Goal: Task Accomplishment & Management: Manage account settings

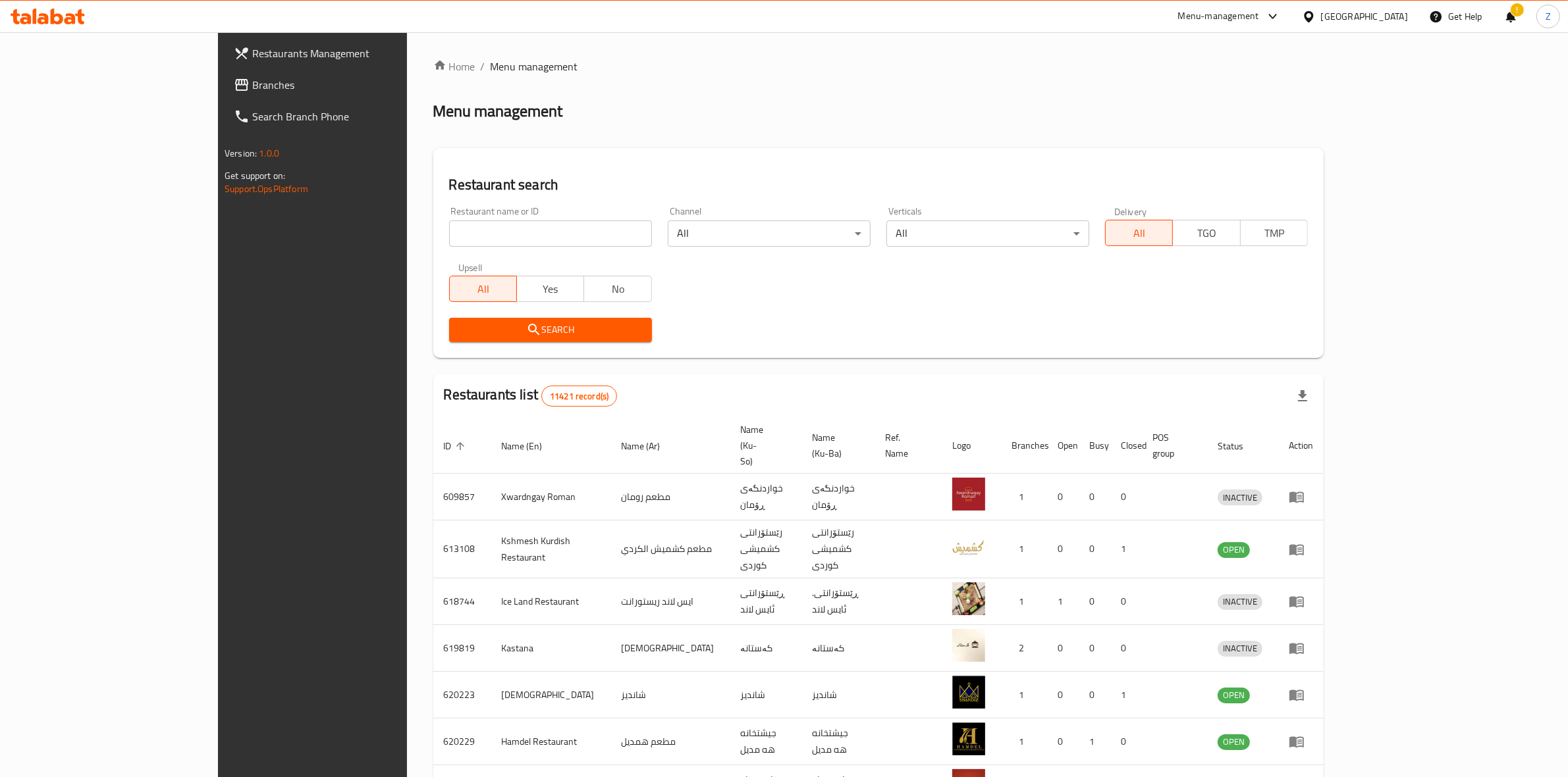
click at [449, 225] on input "search" at bounding box center [550, 233] width 203 height 26
type input "غ"
click button "Search" at bounding box center [550, 330] width 203 height 25
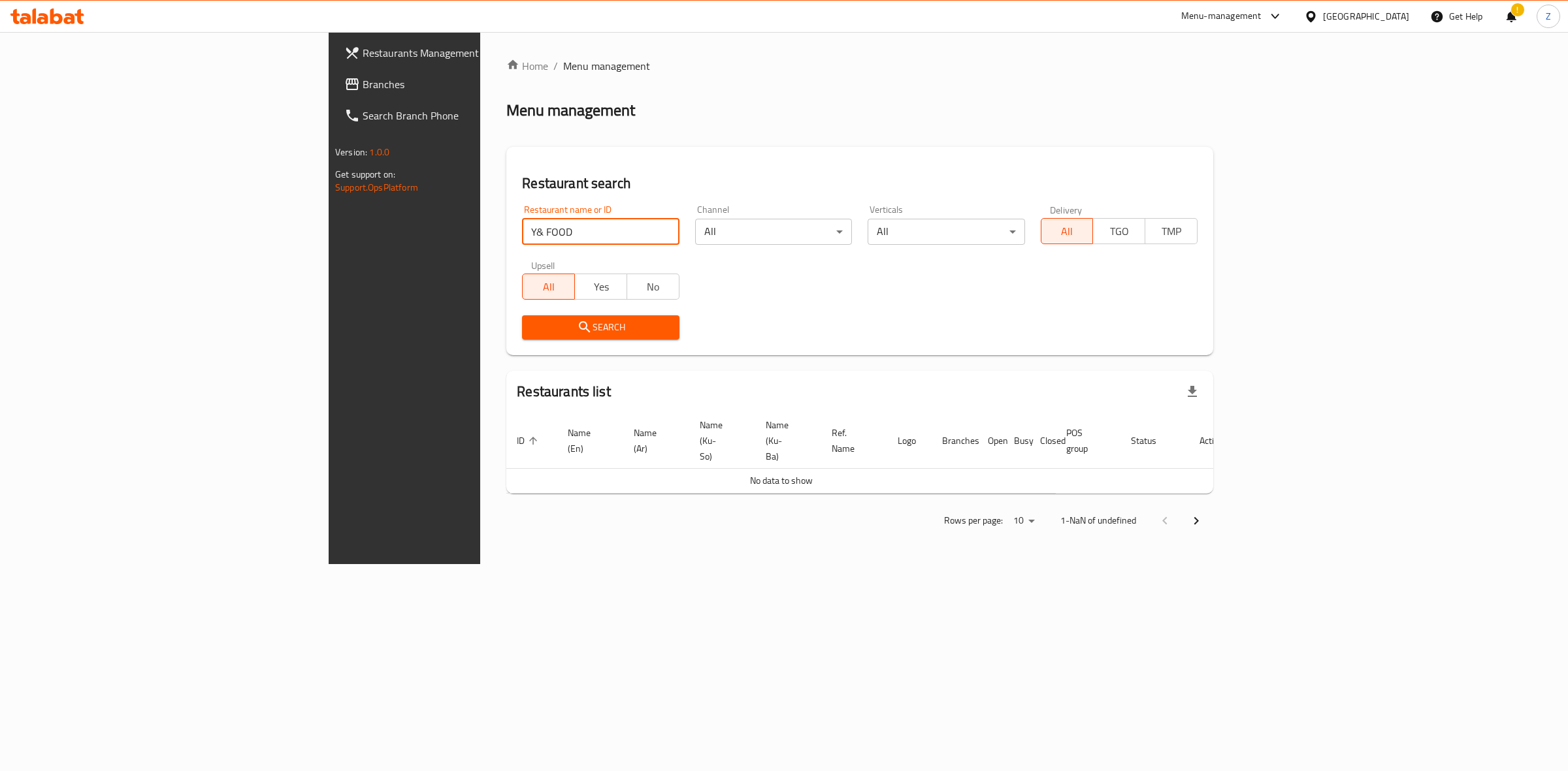
type input "Y& FOOD"
click button "Search" at bounding box center [601, 327] width 157 height 24
click at [522, 230] on input "Y& FOOD" at bounding box center [601, 231] width 157 height 26
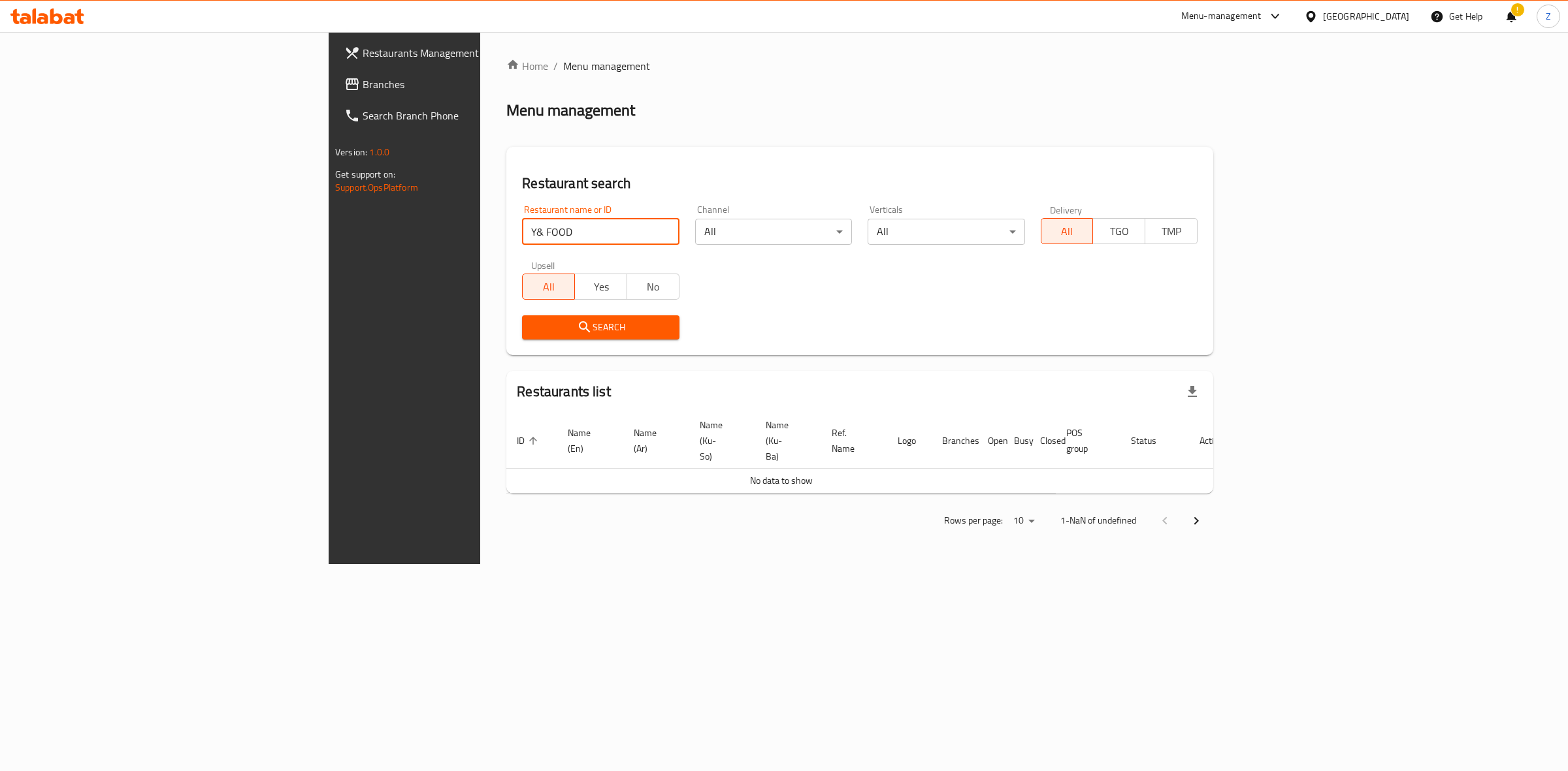
click at [522, 230] on input "Y& FOOD" at bounding box center [601, 231] width 157 height 26
paste input "686953"
type input "686953"
click button "Search" at bounding box center [601, 327] width 157 height 24
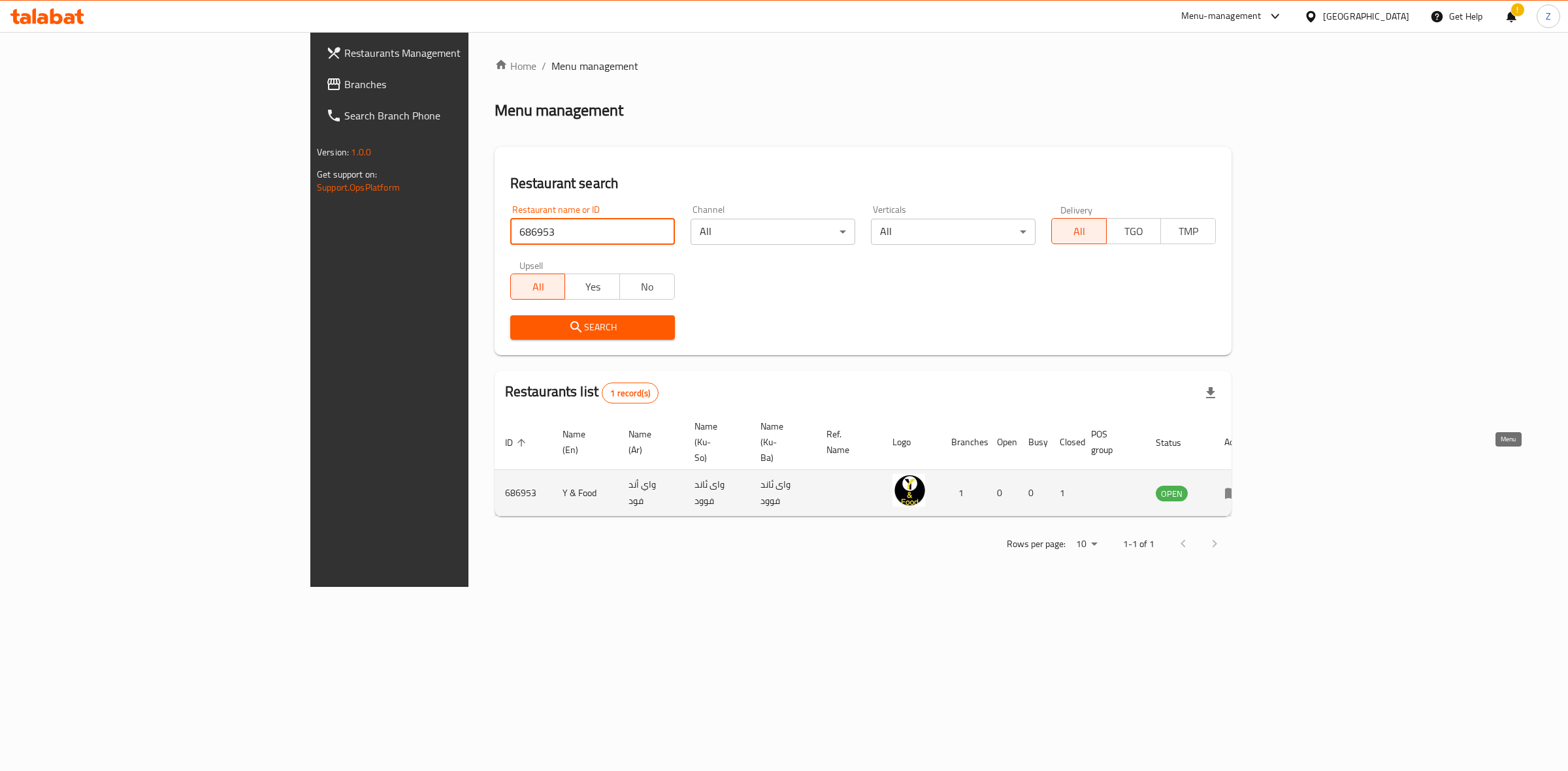
click at [1240, 485] on icon "enhanced table" at bounding box center [1232, 493] width 16 height 16
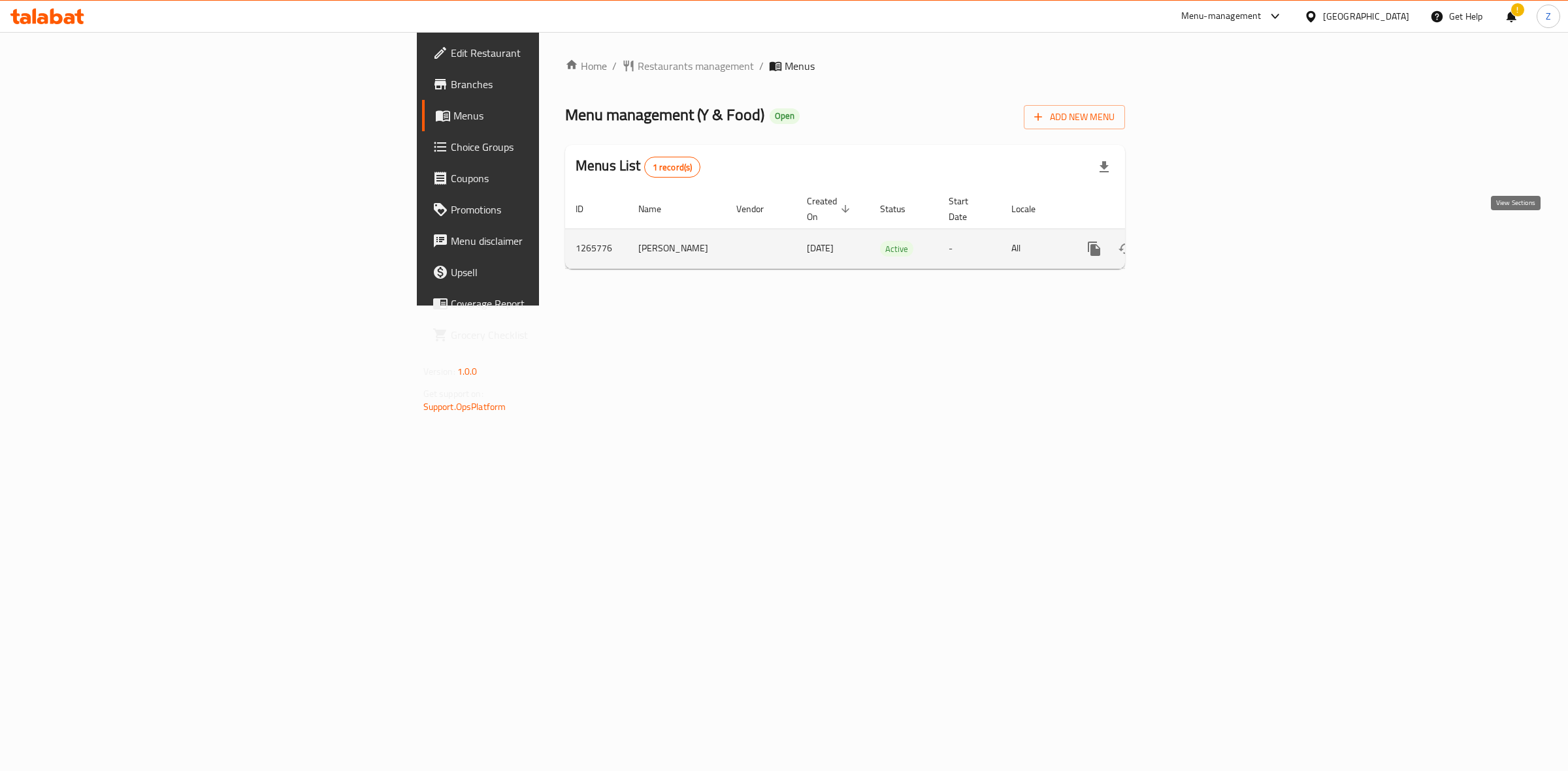
click at [1204, 233] on link "enhanced table" at bounding box center [1189, 249] width 31 height 31
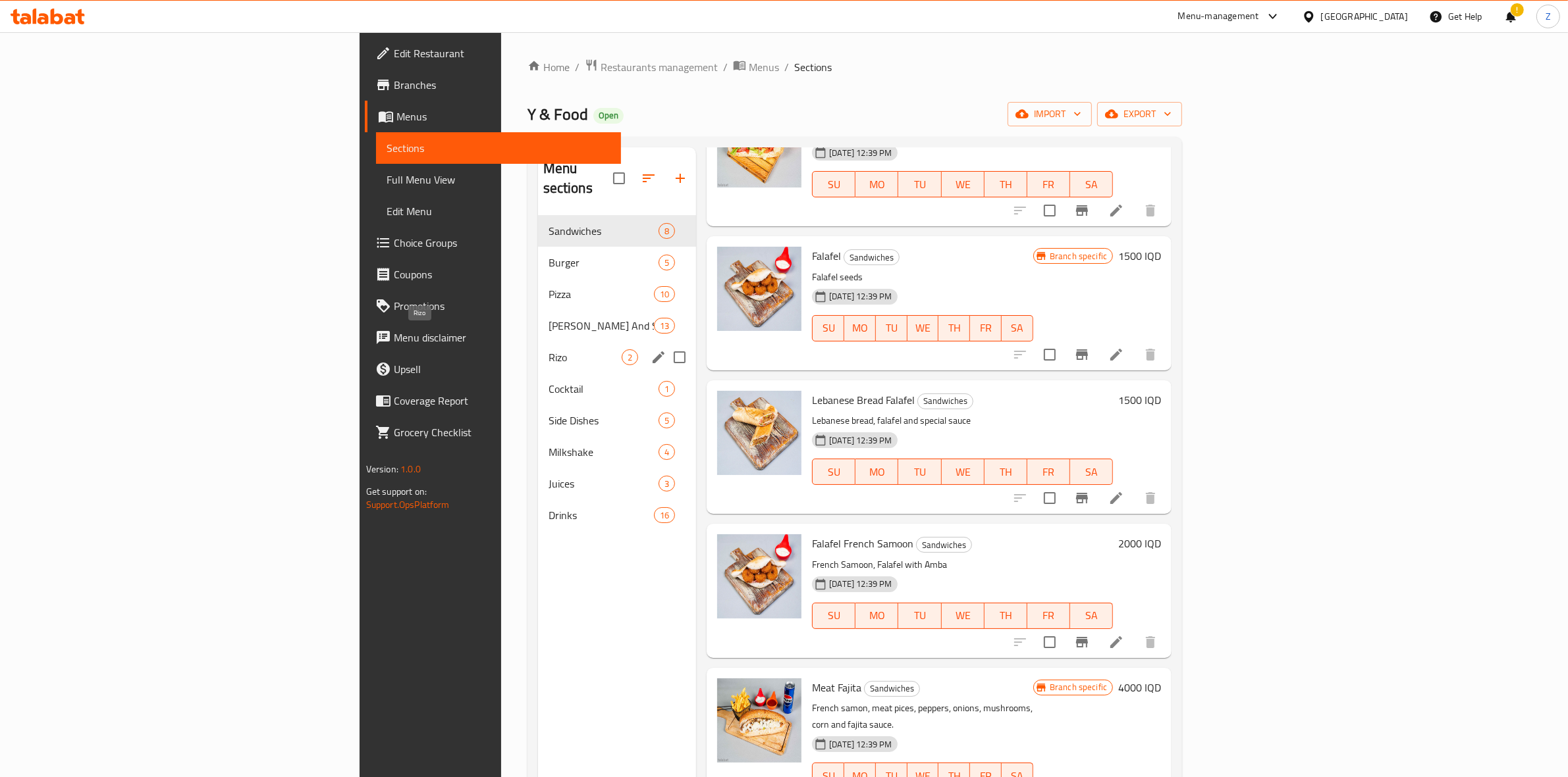
click at [549, 349] on span "Rizo" at bounding box center [585, 357] width 73 height 16
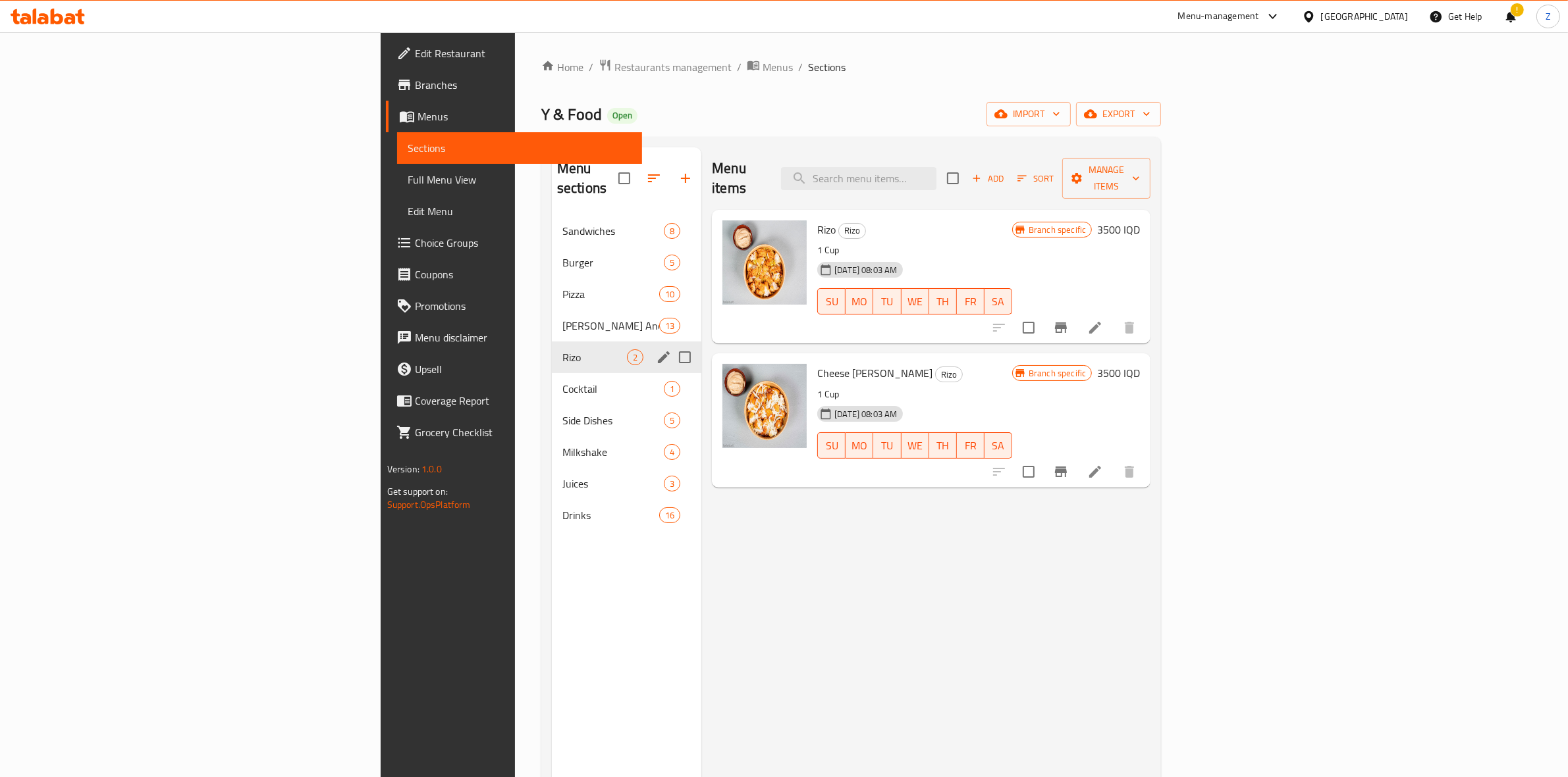
click at [562, 349] on span "Rizo" at bounding box center [594, 357] width 64 height 16
click at [552, 405] on div "Side Dishes 5" at bounding box center [626, 420] width 149 height 31
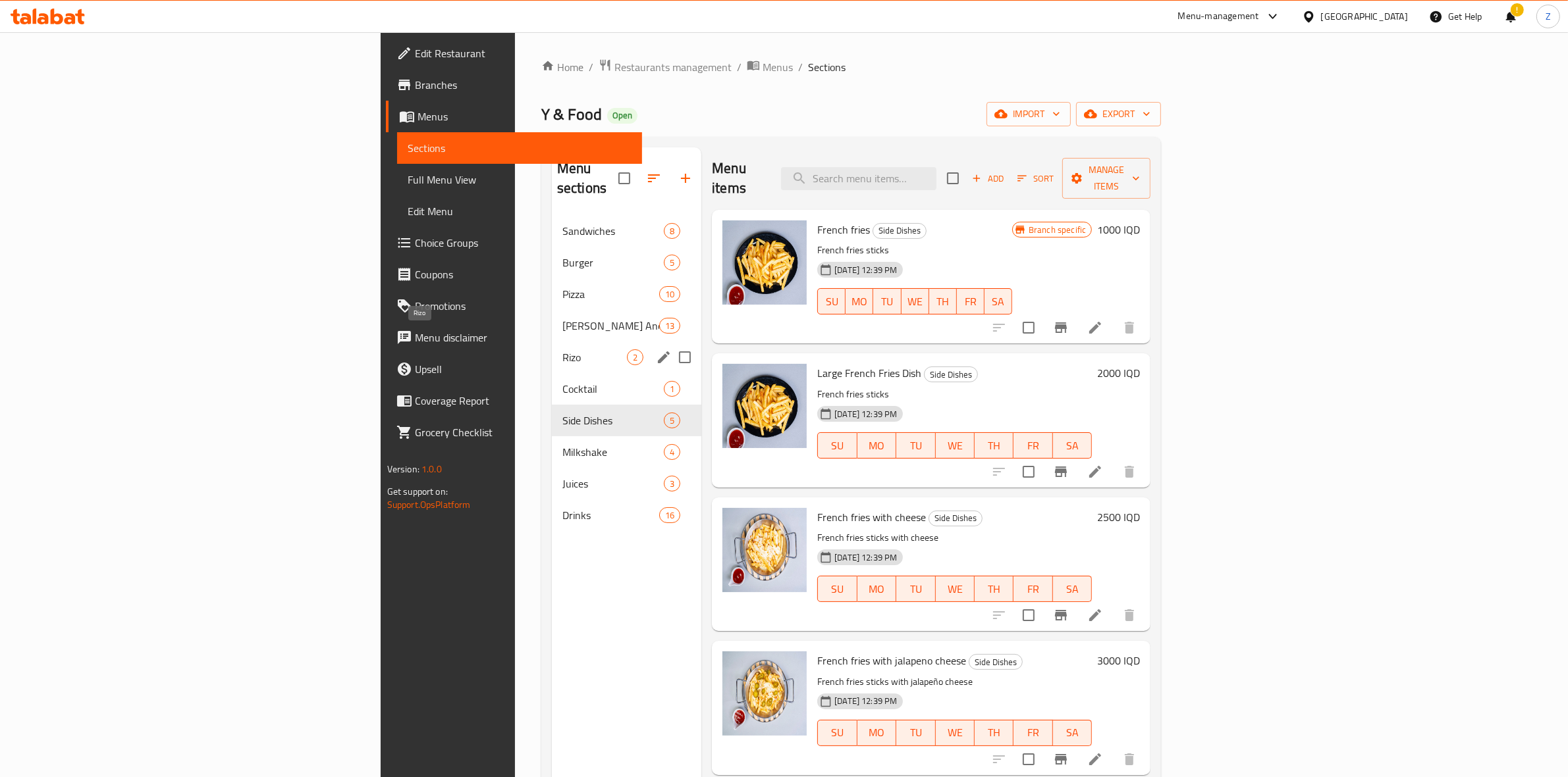
click at [562, 349] on span "Rizo" at bounding box center [594, 357] width 64 height 16
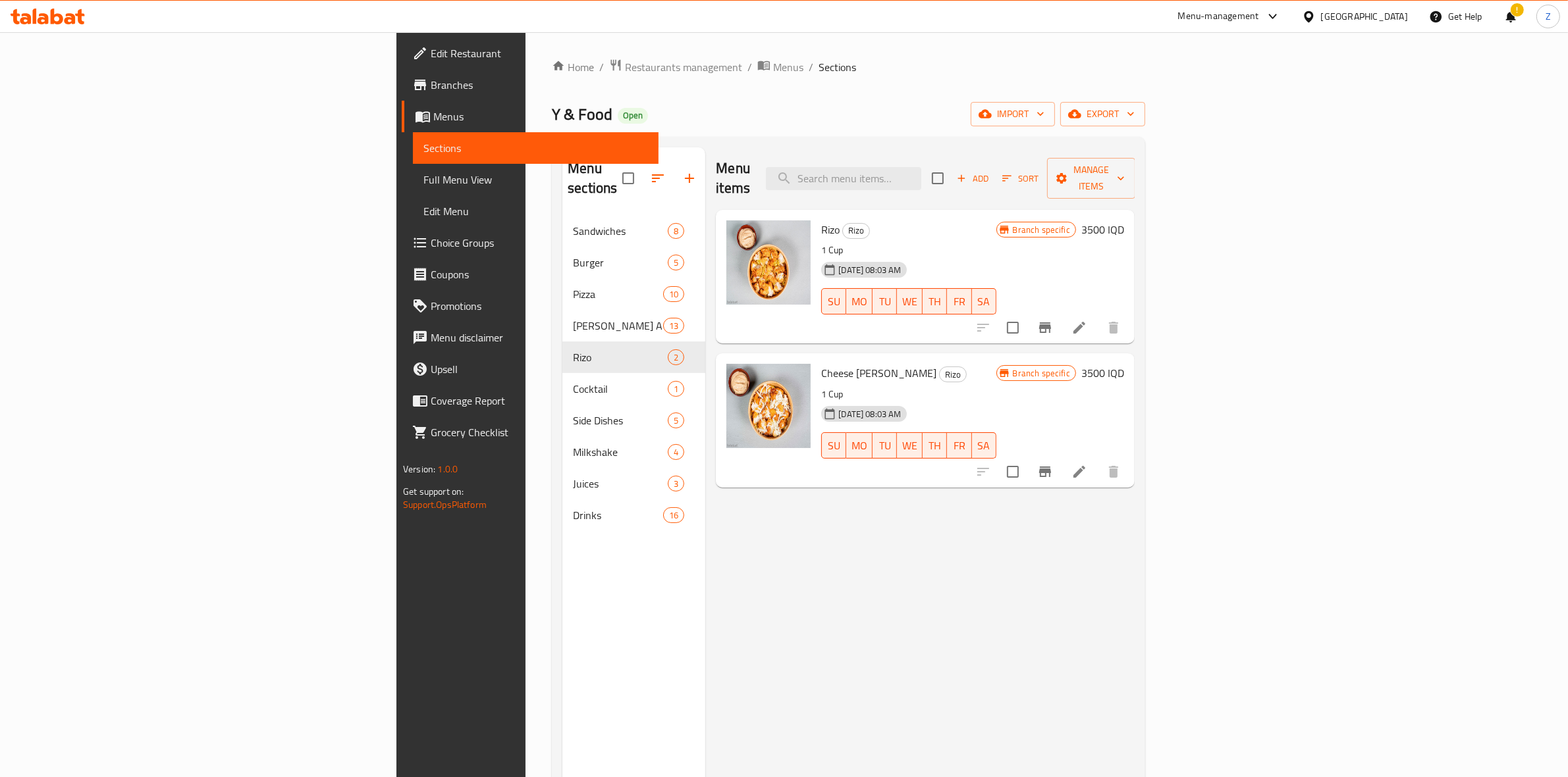
click at [562, 505] on div "Drinks 16" at bounding box center [633, 515] width 143 height 31
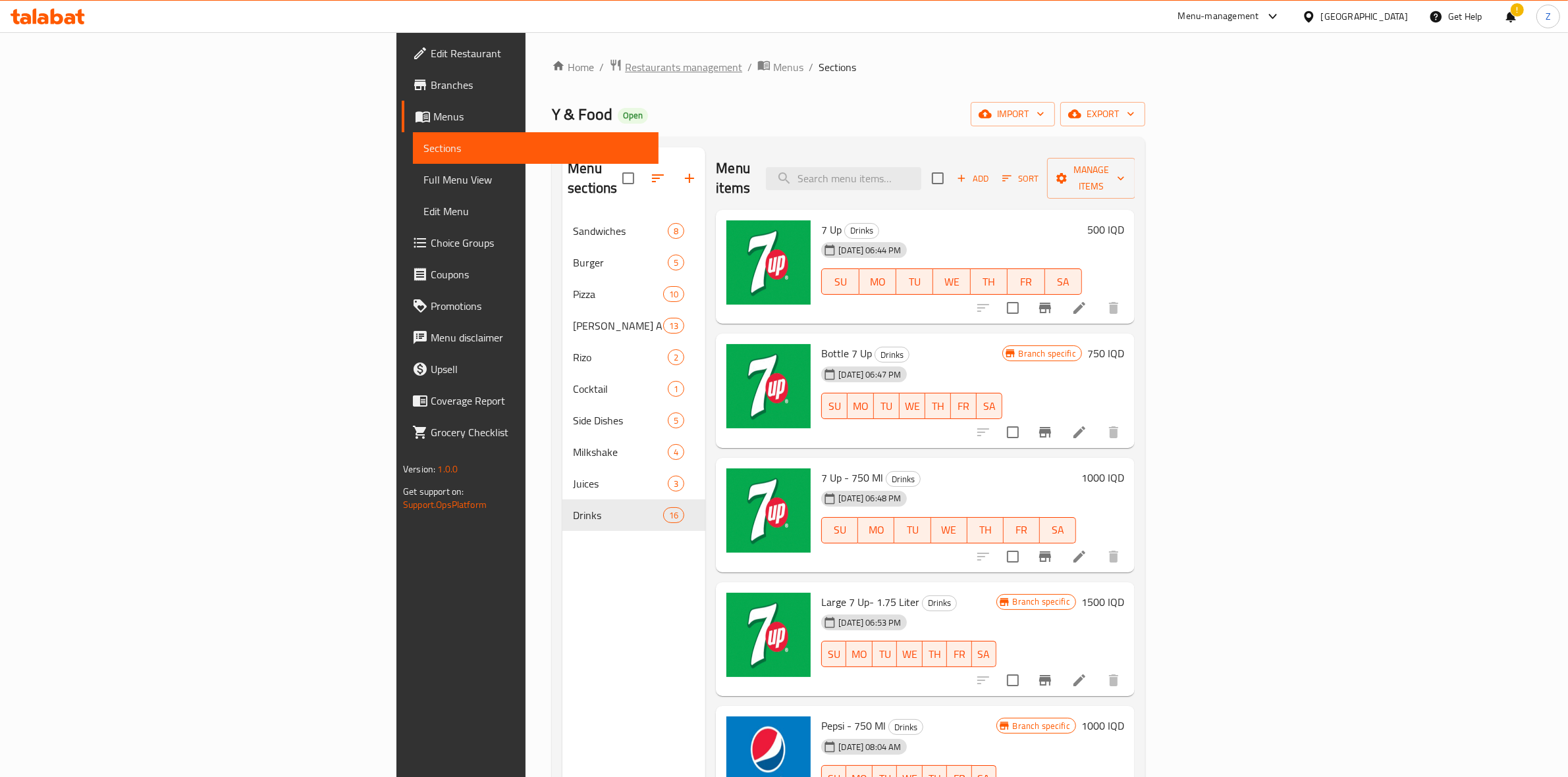
click at [625, 59] on span "Restaurants management" at bounding box center [683, 66] width 117 height 16
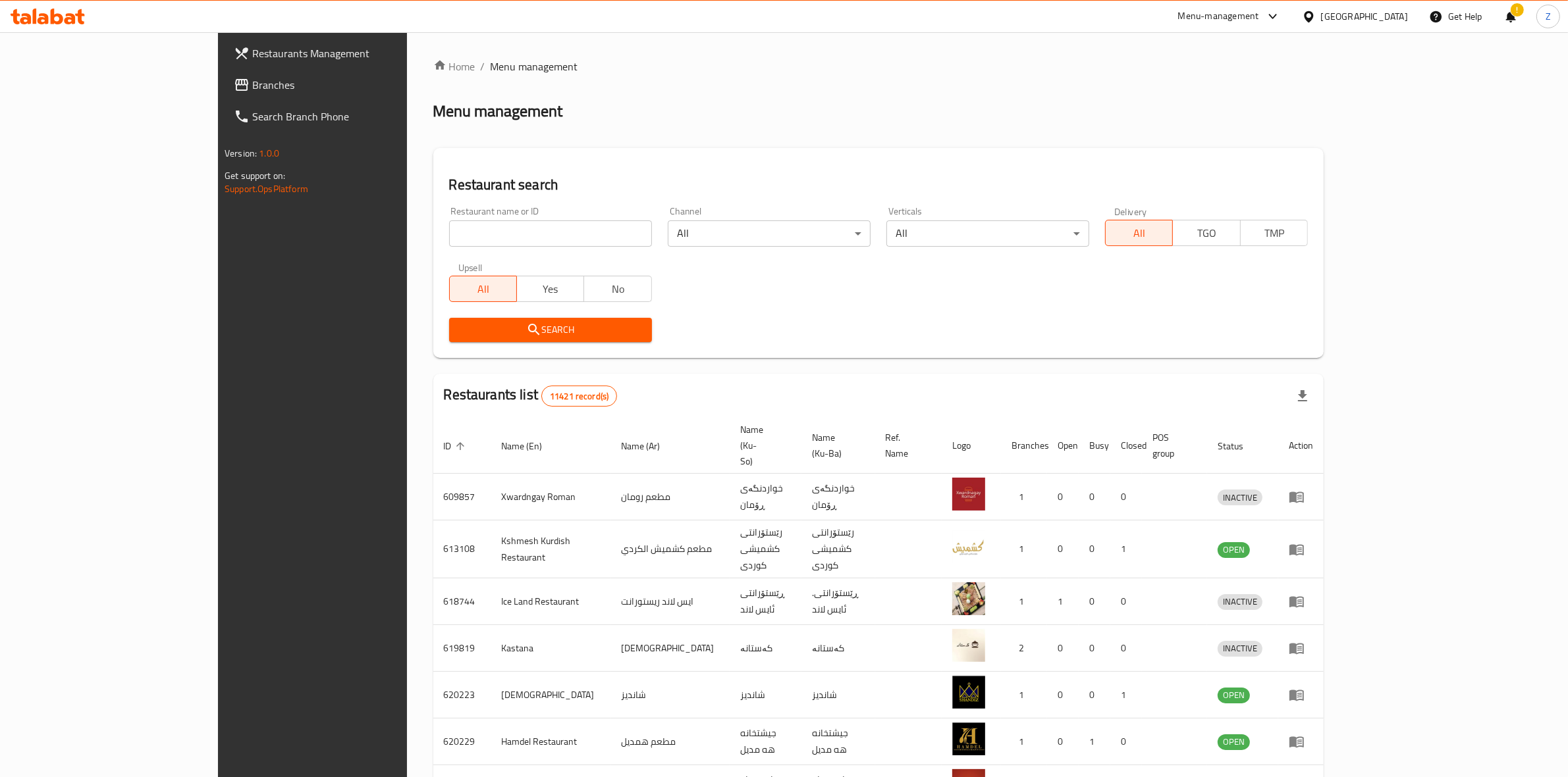
click at [449, 234] on input "search" at bounding box center [550, 233] width 203 height 26
type input "n"
type input "buxcha"
click button "Search" at bounding box center [550, 330] width 203 height 25
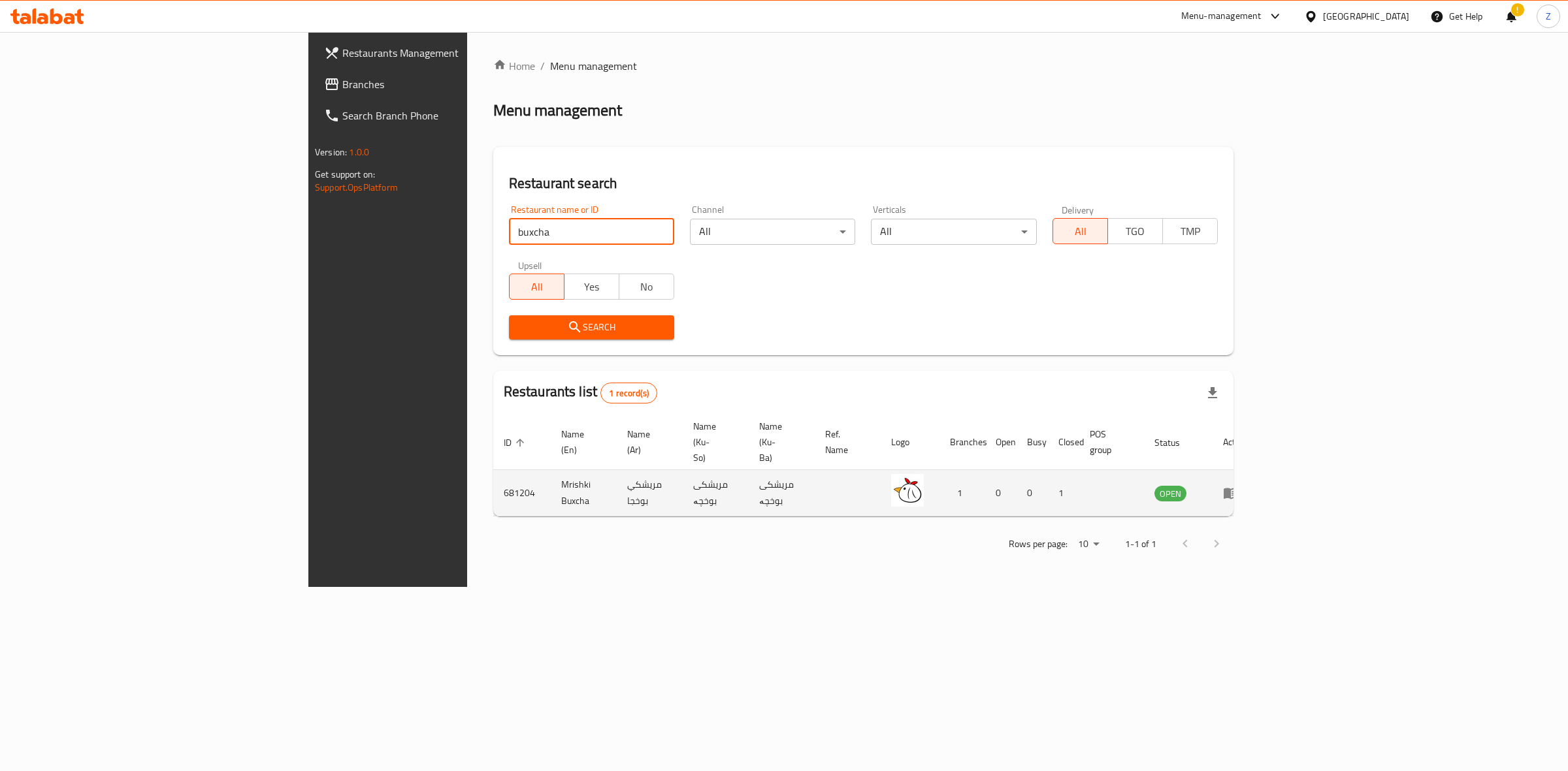
click at [1239, 485] on icon "enhanced table" at bounding box center [1231, 493] width 16 height 16
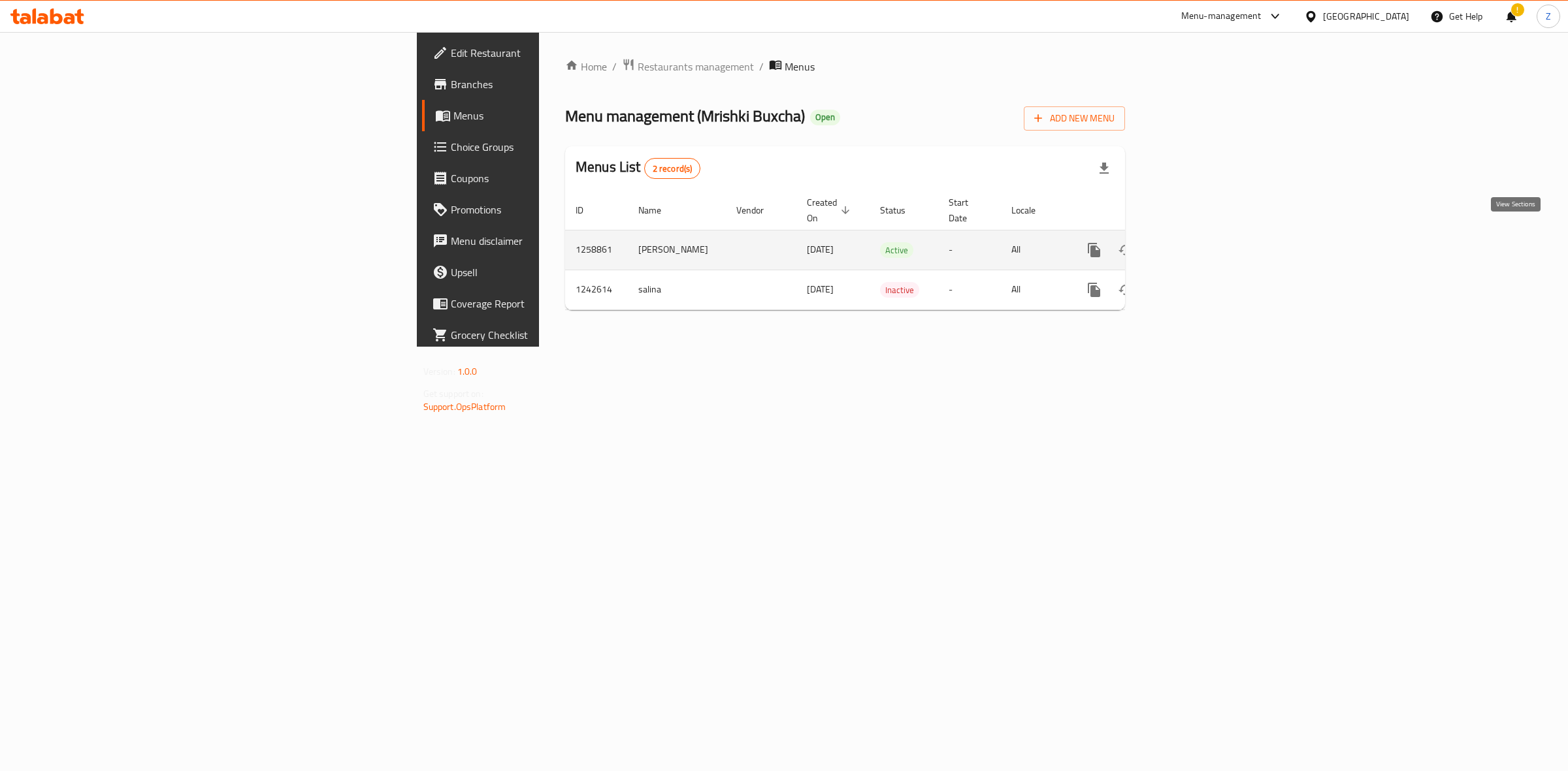
click at [1197, 242] on icon "enhanced table" at bounding box center [1188, 250] width 16 height 16
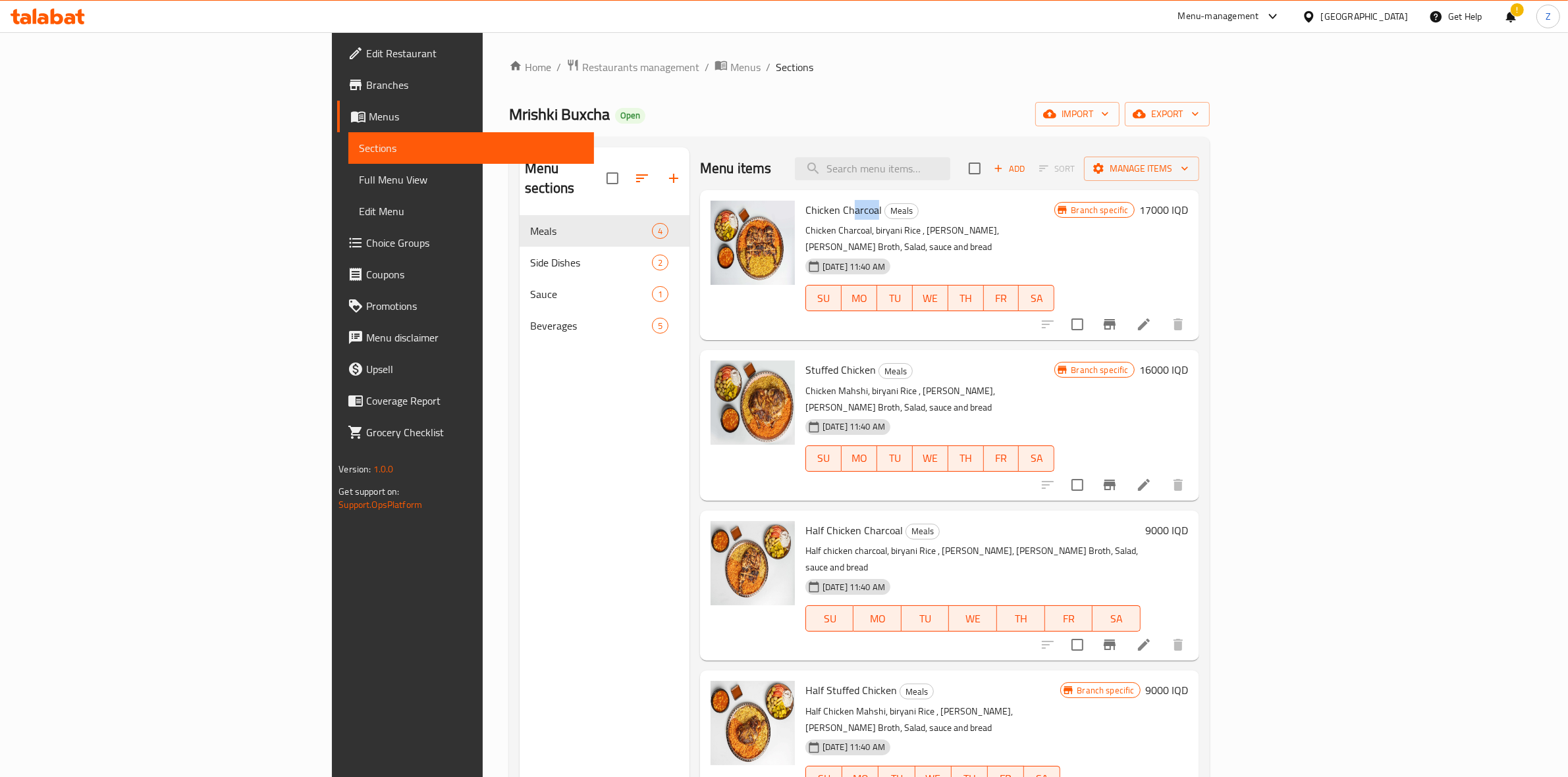
click at [805, 218] on span "Chicken Charcoal" at bounding box center [843, 210] width 76 height 19
click at [805, 210] on span "Chicken Charcoal" at bounding box center [843, 210] width 76 height 19
drag, startPoint x: 797, startPoint y: 210, endPoint x: 718, endPoint y: 210, distance: 79.0
click at [800, 210] on div "Chicken Charcoal Meals Chicken Charcoal, biryani Rice , [PERSON_NAME], [PERSON_…" at bounding box center [929, 265] width 259 height 140
copy span "Chicken Charcoal"
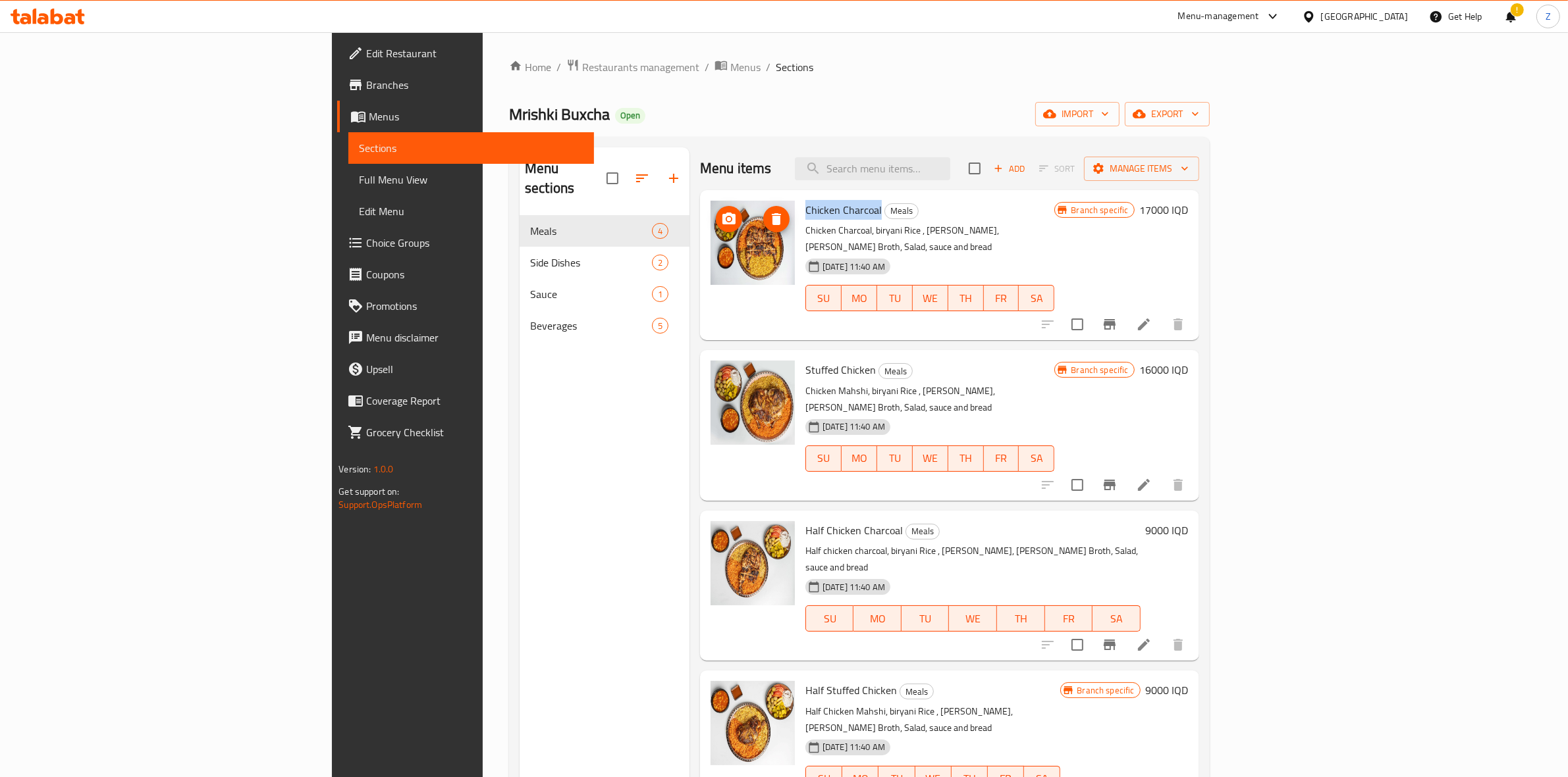
click at [721, 219] on icon "upload picture" at bounding box center [729, 219] width 16 height 16
click at [722, 372] on icon "upload picture" at bounding box center [729, 378] width 13 height 12
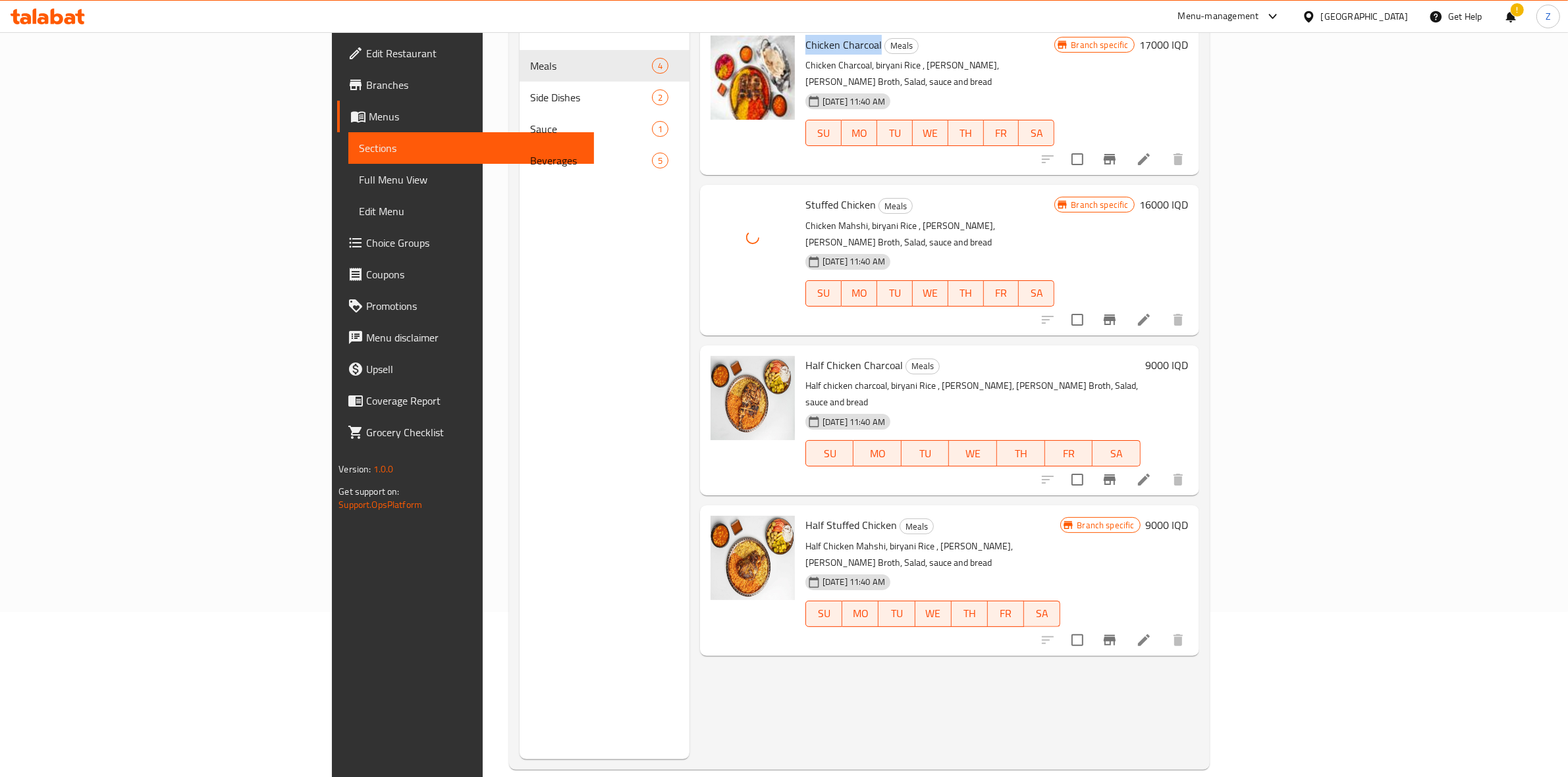
scroll to position [185, 0]
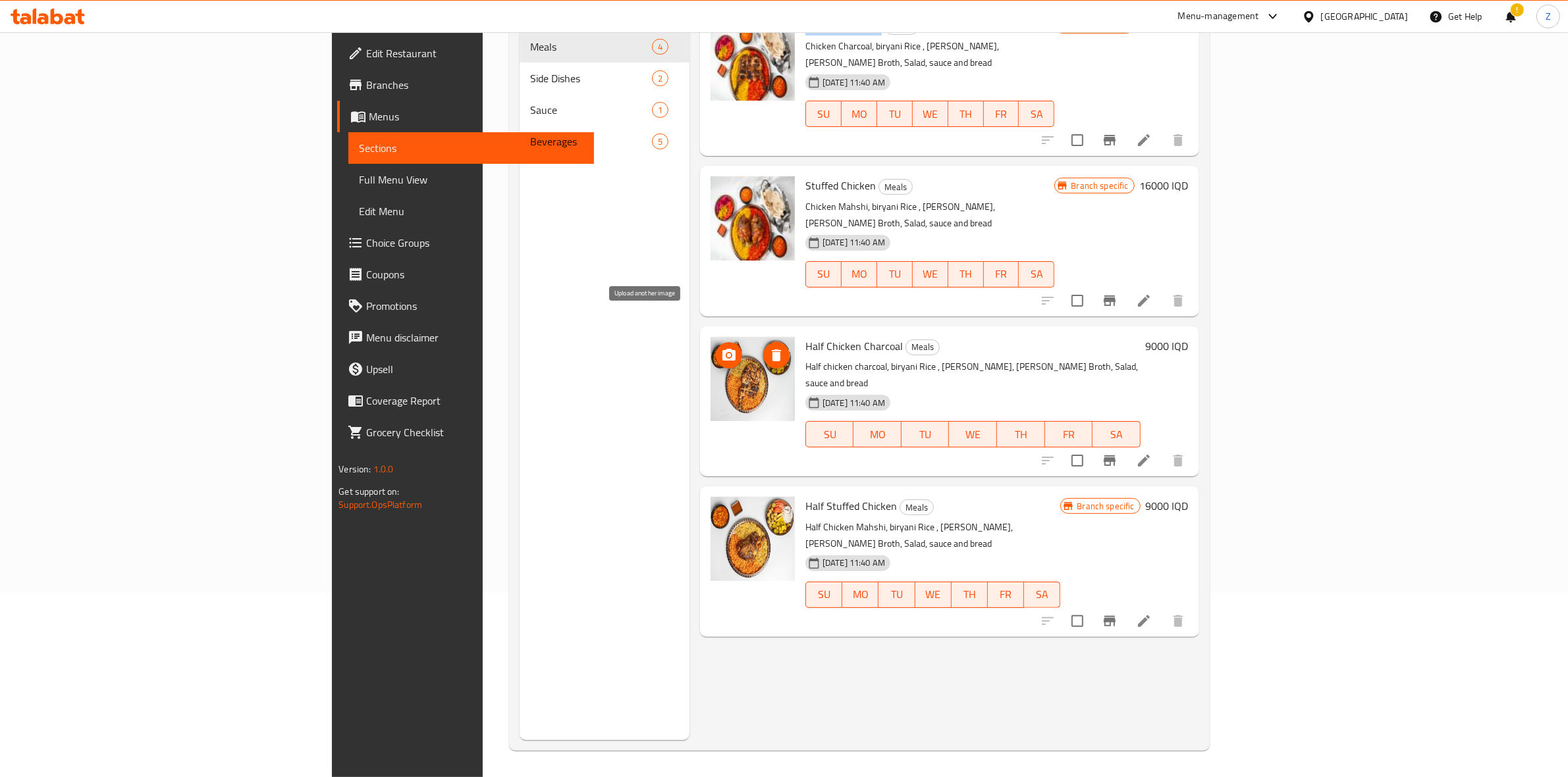
click at [721, 348] on icon "upload picture" at bounding box center [729, 355] width 16 height 16
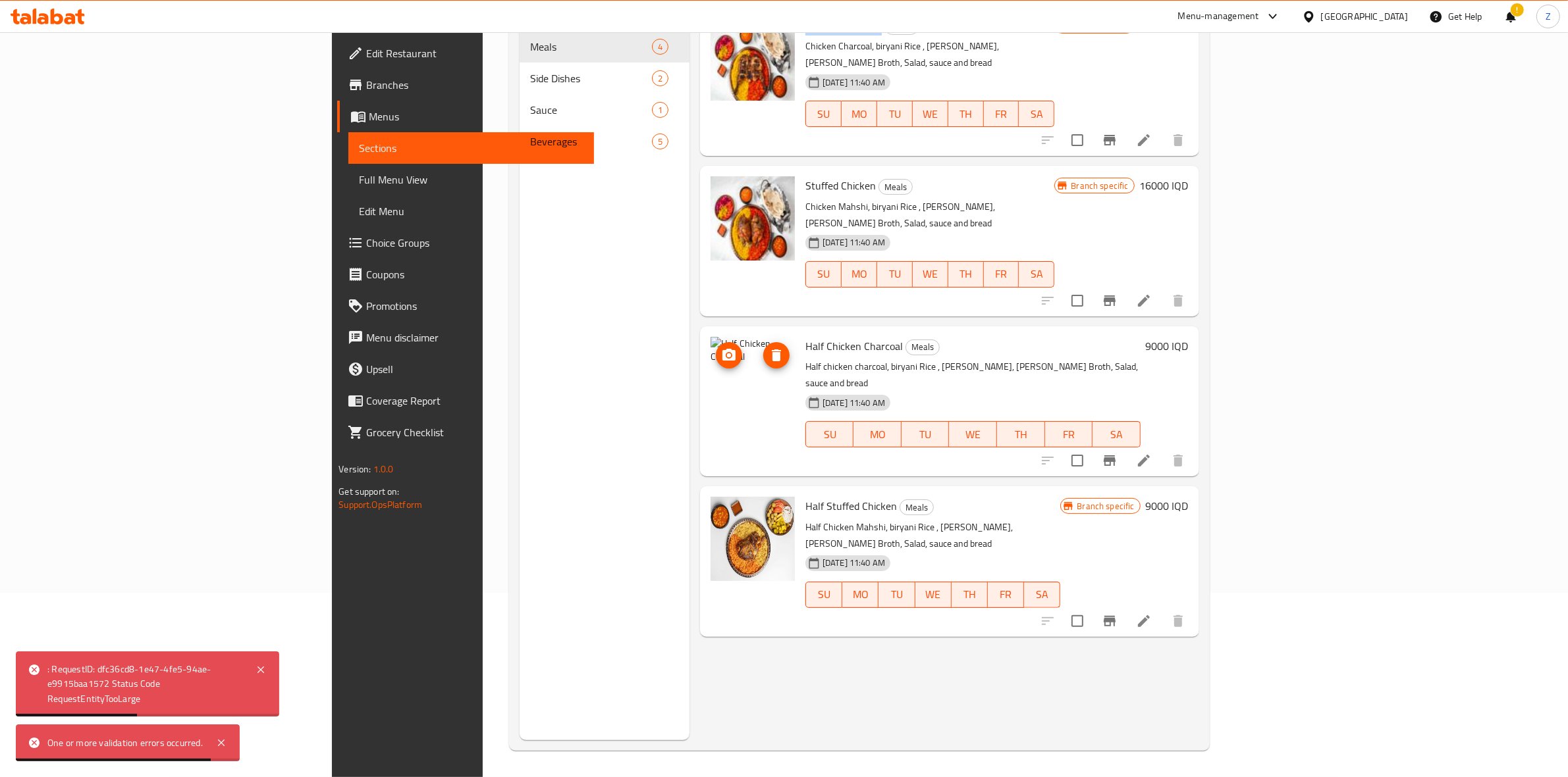
click at [771, 349] on icon "delete image" at bounding box center [776, 355] width 9 height 12
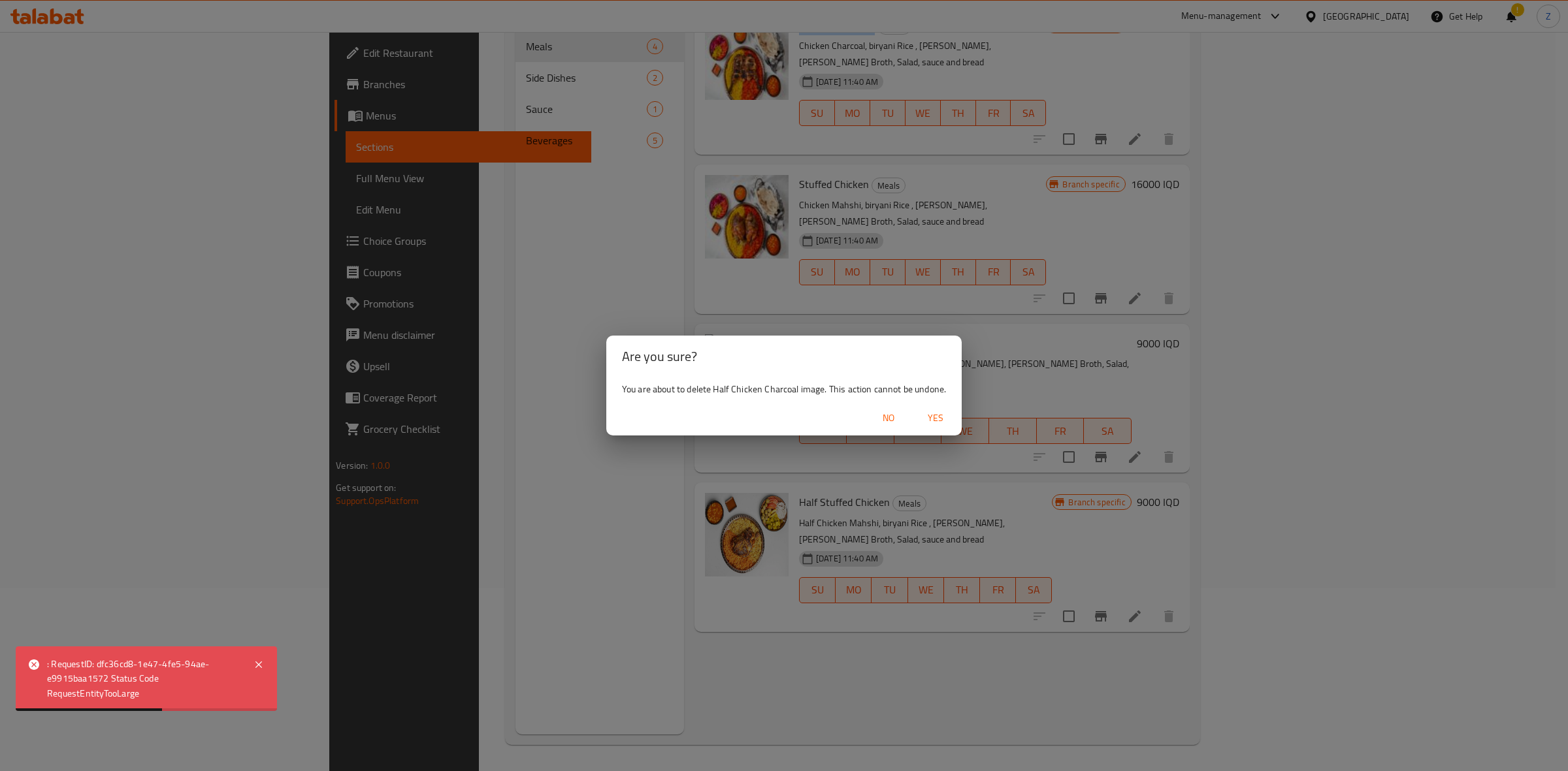
click at [949, 412] on span "Yes" at bounding box center [936, 418] width 31 height 16
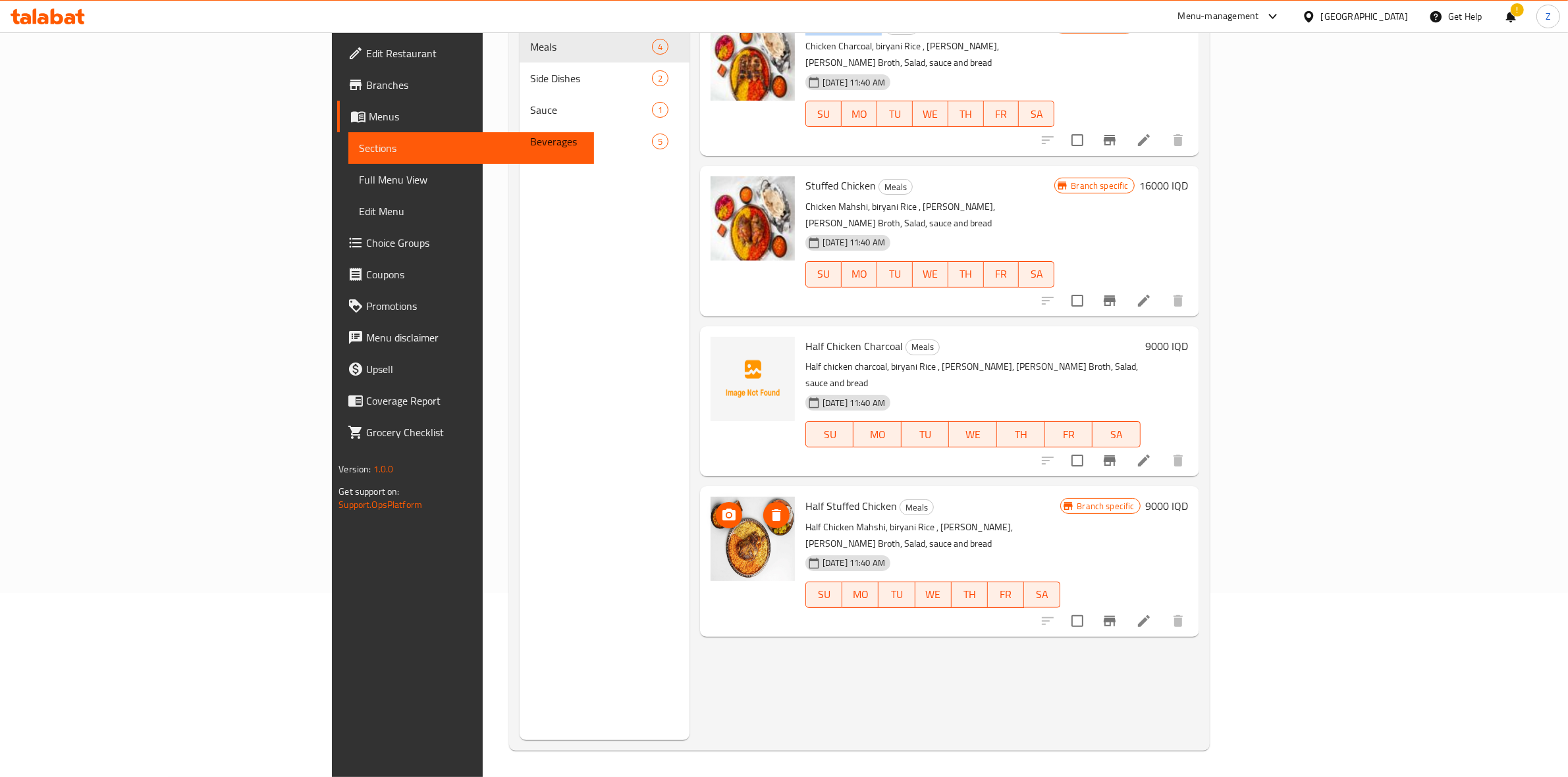
click at [722, 509] on icon "upload picture" at bounding box center [729, 515] width 13 height 12
click at [721, 348] on icon "upload picture" at bounding box center [729, 355] width 16 height 16
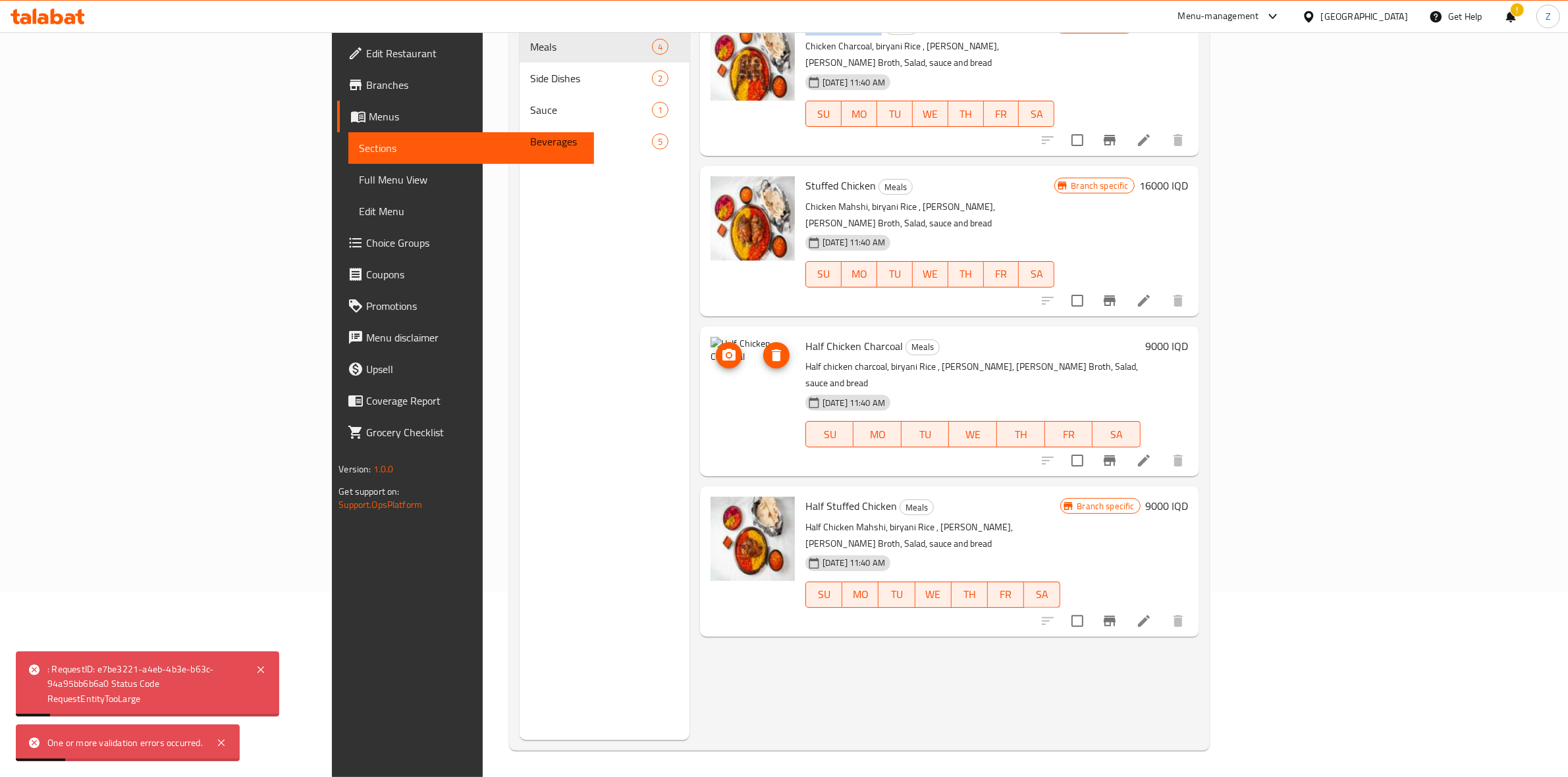
click at [763, 343] on button "delete image" at bounding box center [776, 355] width 26 height 26
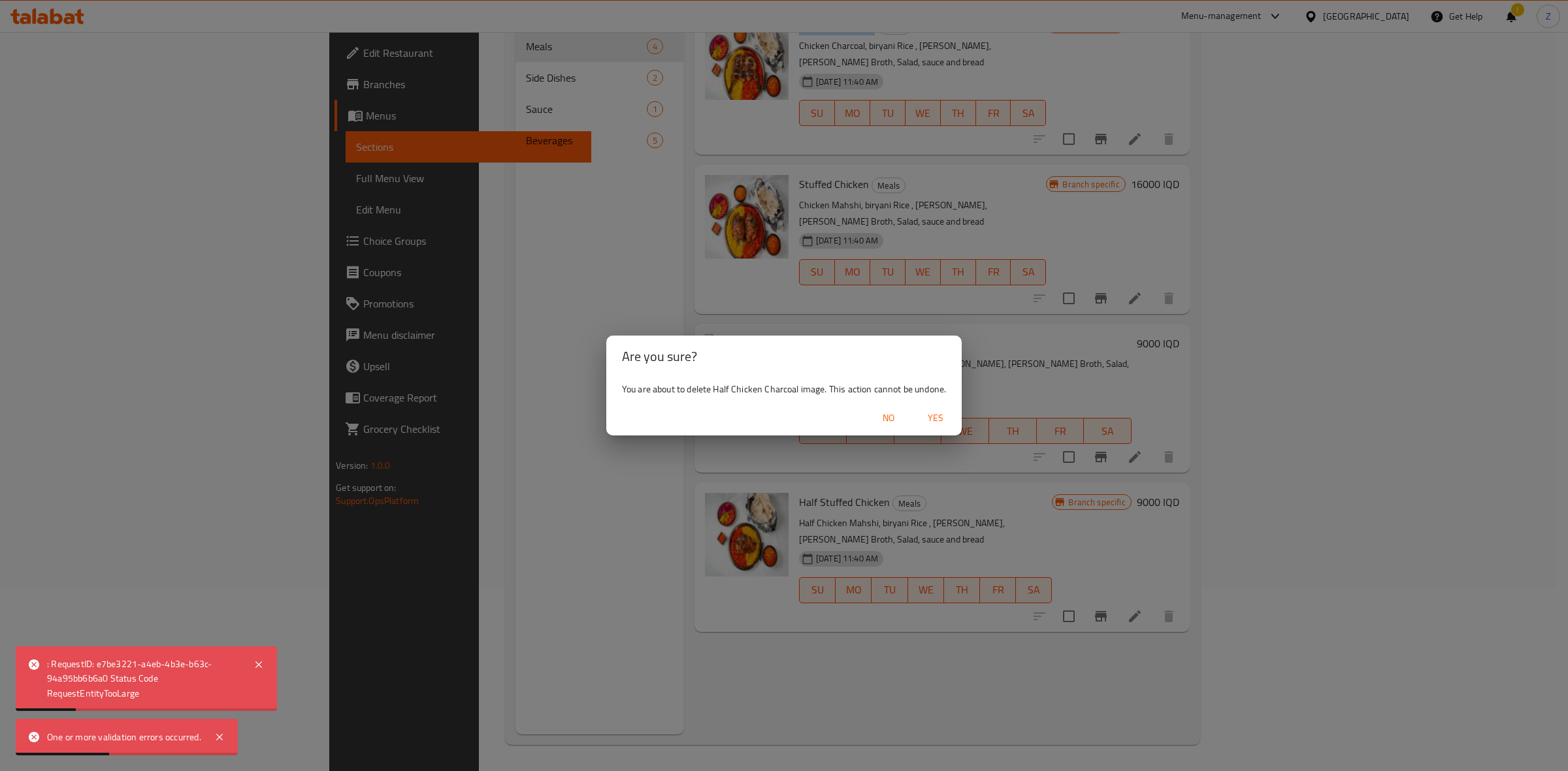
click at [949, 415] on span "Yes" at bounding box center [936, 418] width 31 height 16
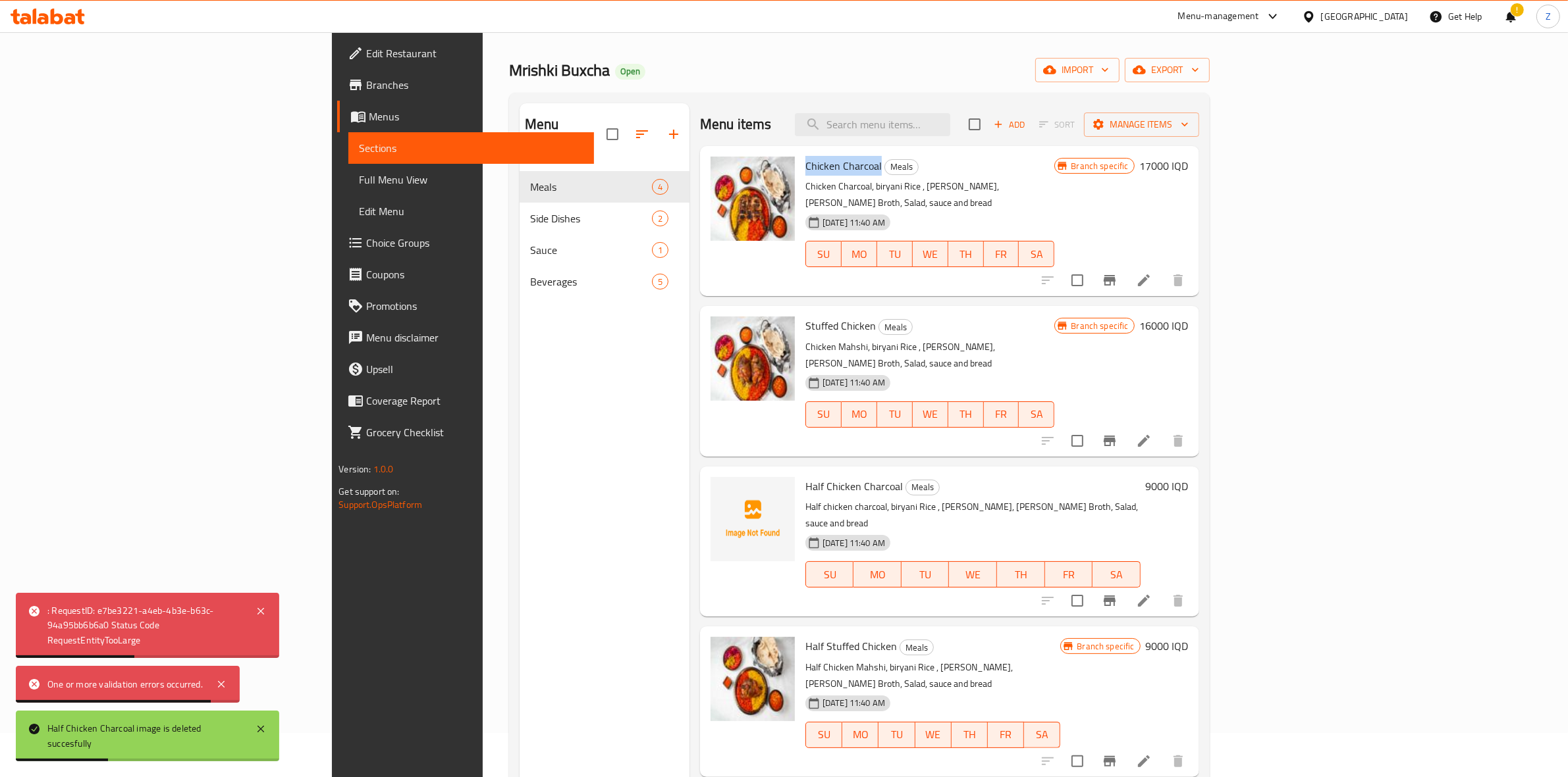
scroll to position [82, 0]
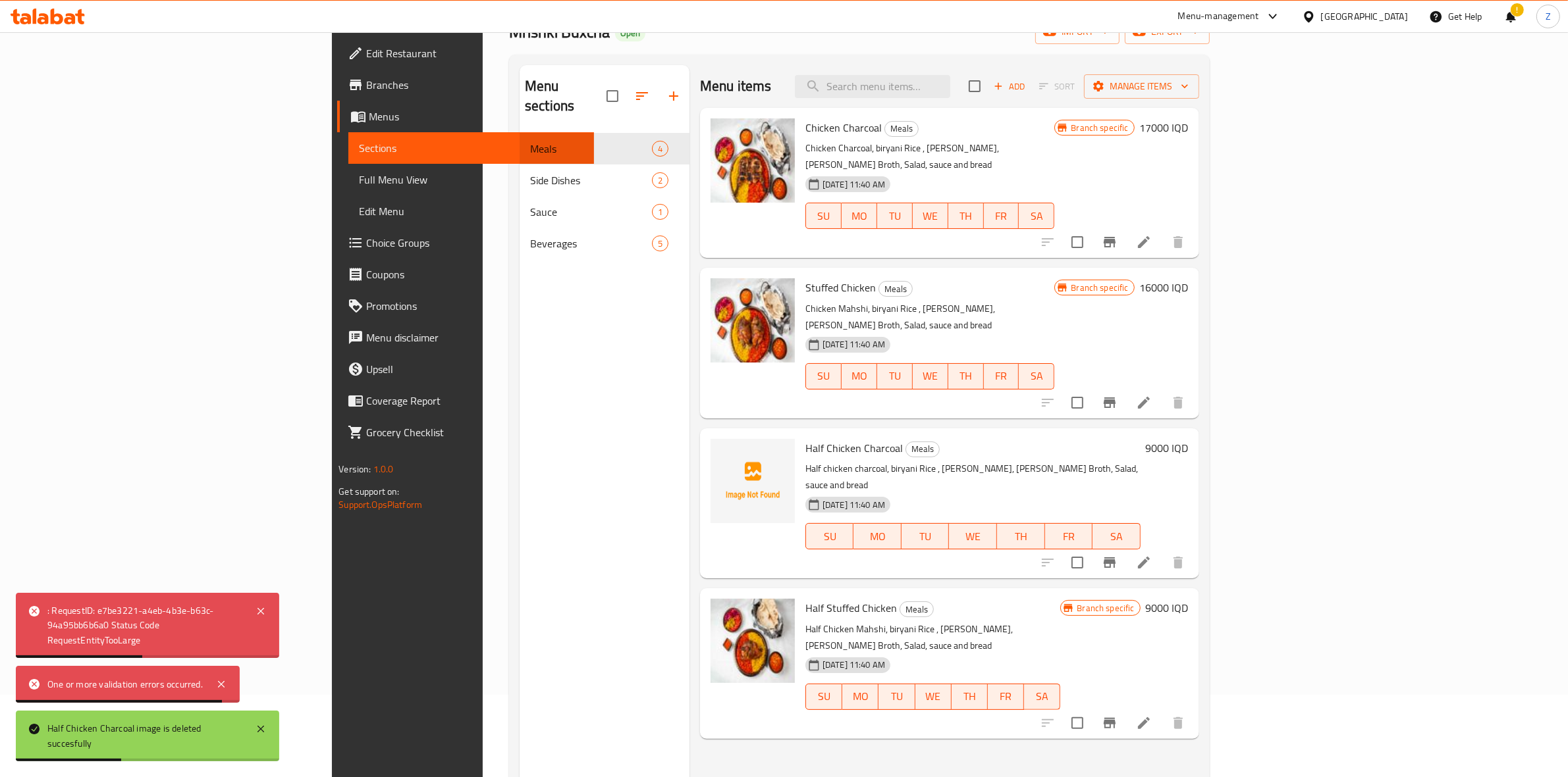
click at [520, 373] on div "Menu sections Meals 4 Side Dishes 2 Sauce 1 Beverages 5" at bounding box center [605, 453] width 170 height 777
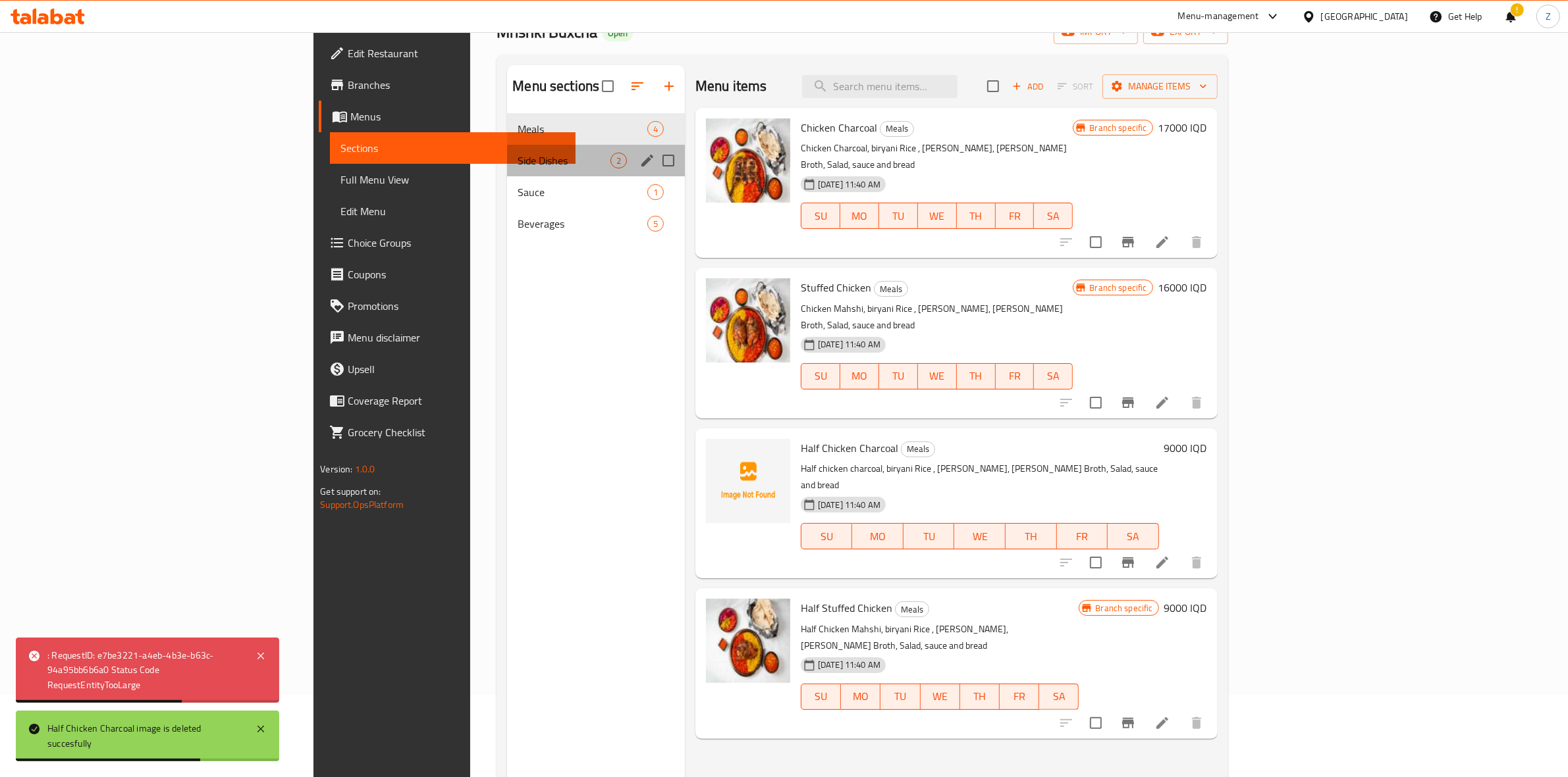
click at [507, 172] on div "Side Dishes 2" at bounding box center [596, 160] width 178 height 31
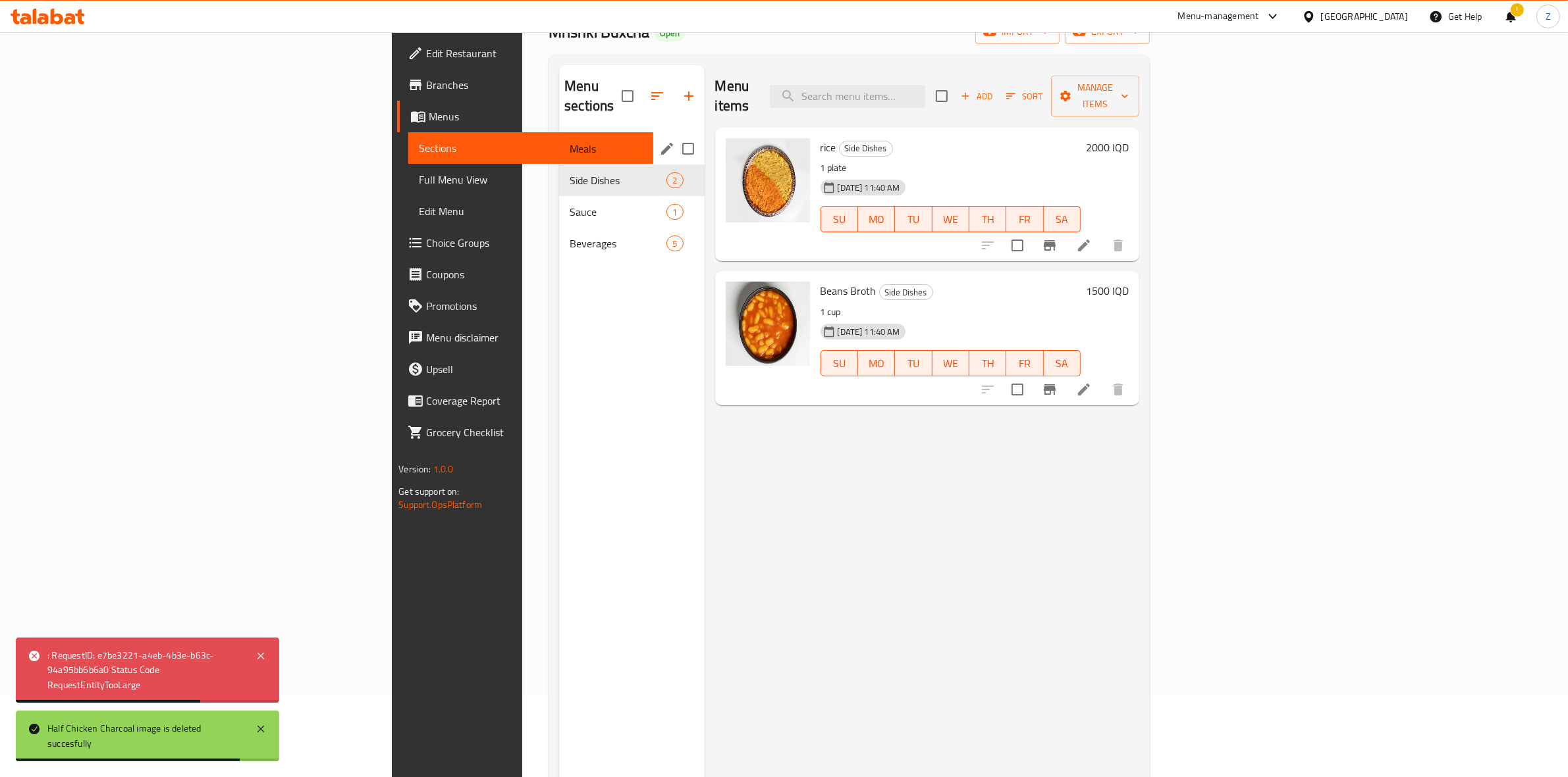
click at [559, 140] on div "Meals 4" at bounding box center [632, 149] width 145 height 31
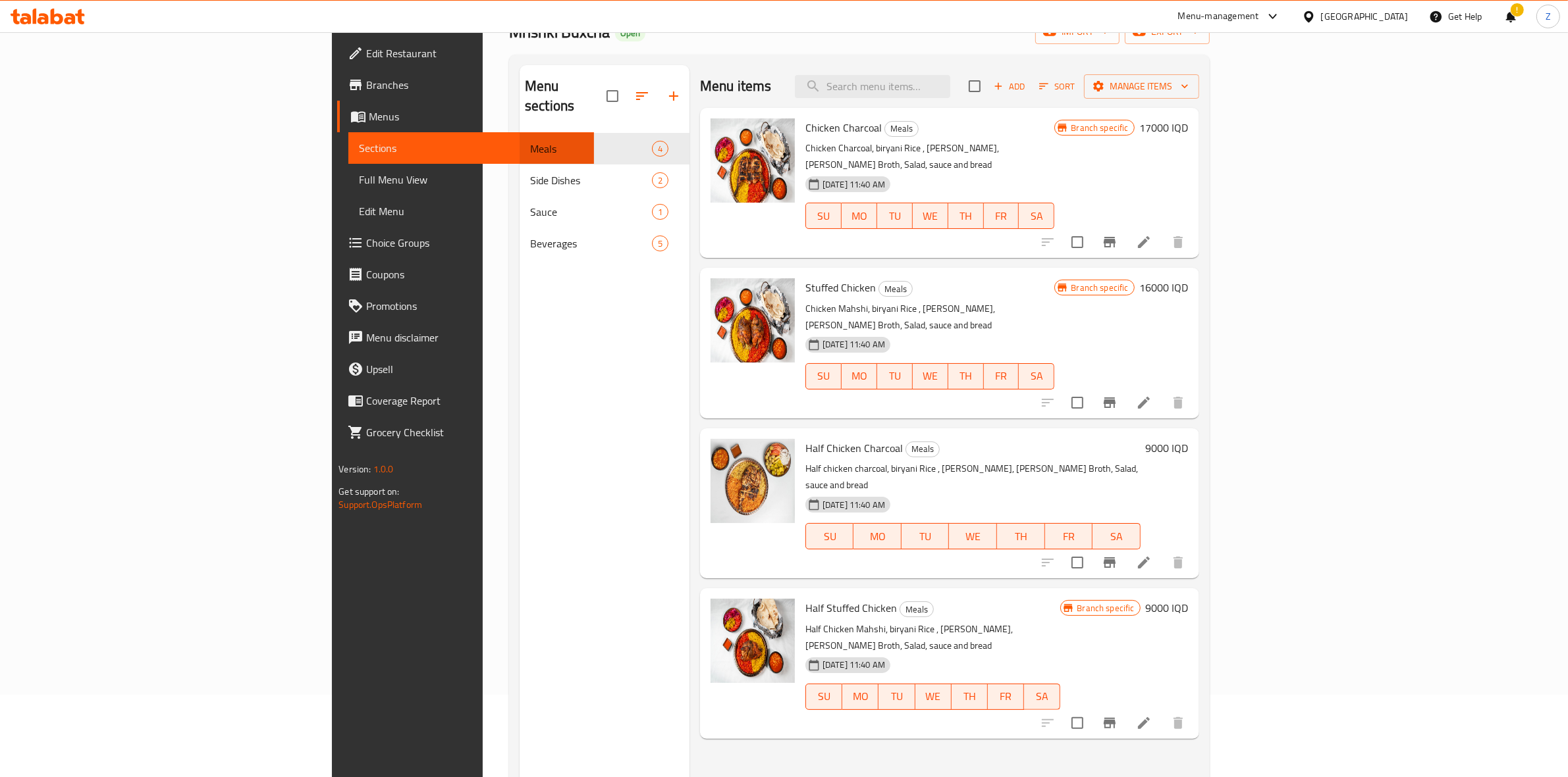
click at [1189, 126] on h6 "17000 IQD" at bounding box center [1163, 128] width 49 height 19
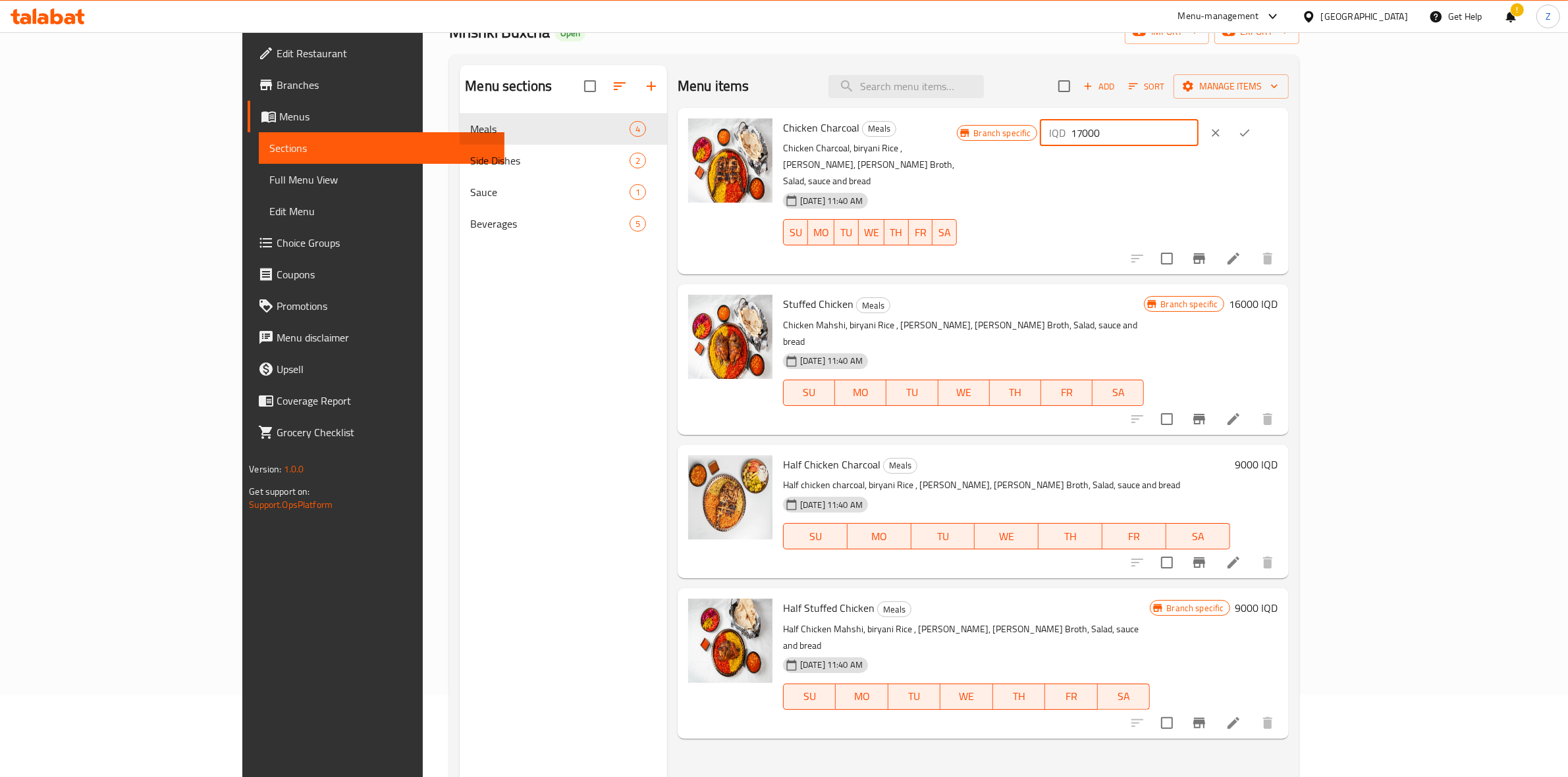
click at [1198, 133] on input "17000" at bounding box center [1134, 132] width 128 height 26
click at [1198, 132] on input "19000" at bounding box center [1134, 132] width 128 height 26
type input "19000"
click at [1259, 133] on button "ok" at bounding box center [1244, 133] width 29 height 29
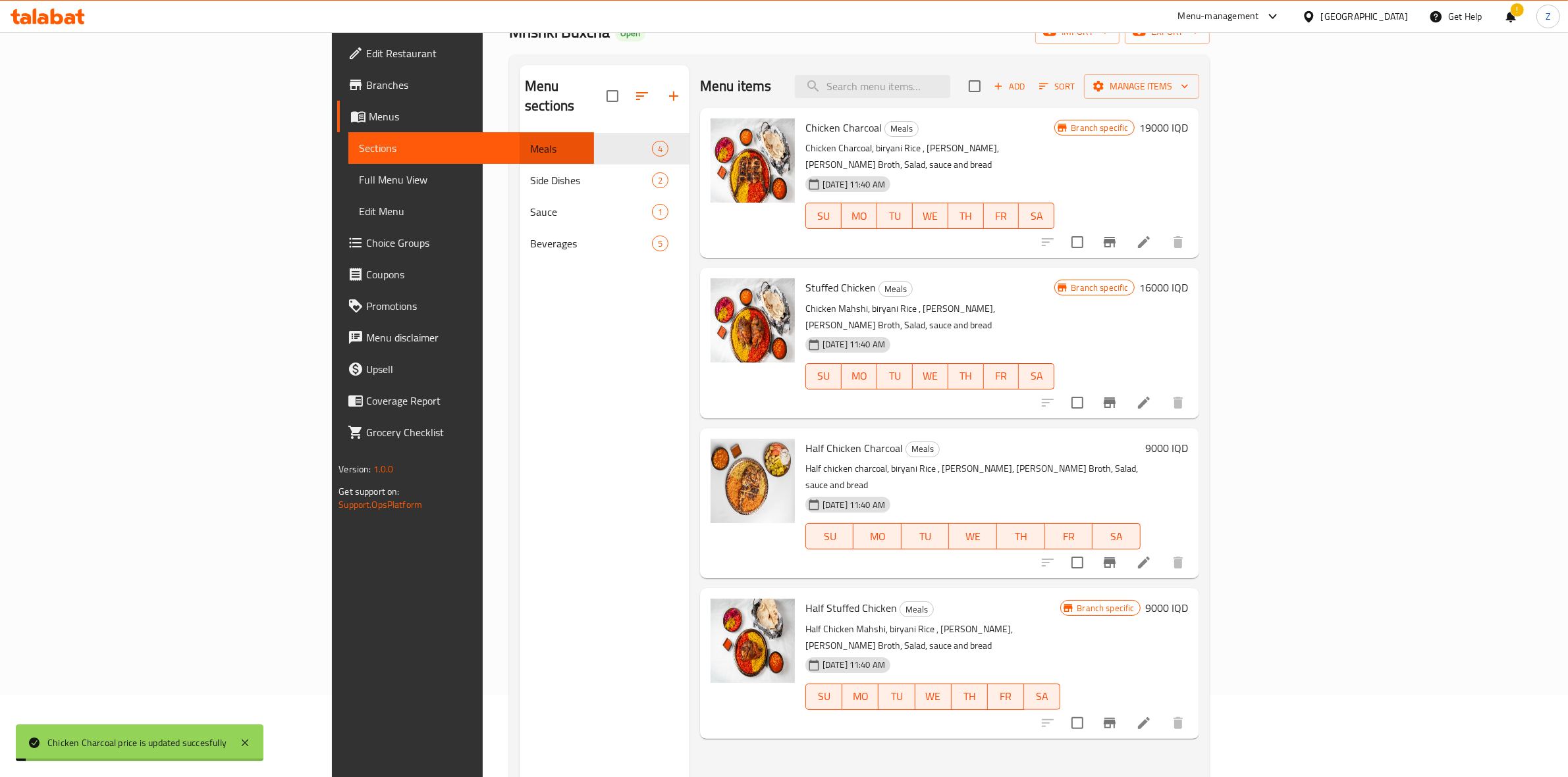
click at [1125, 226] on button "Branch-specific-item" at bounding box center [1110, 242] width 31 height 31
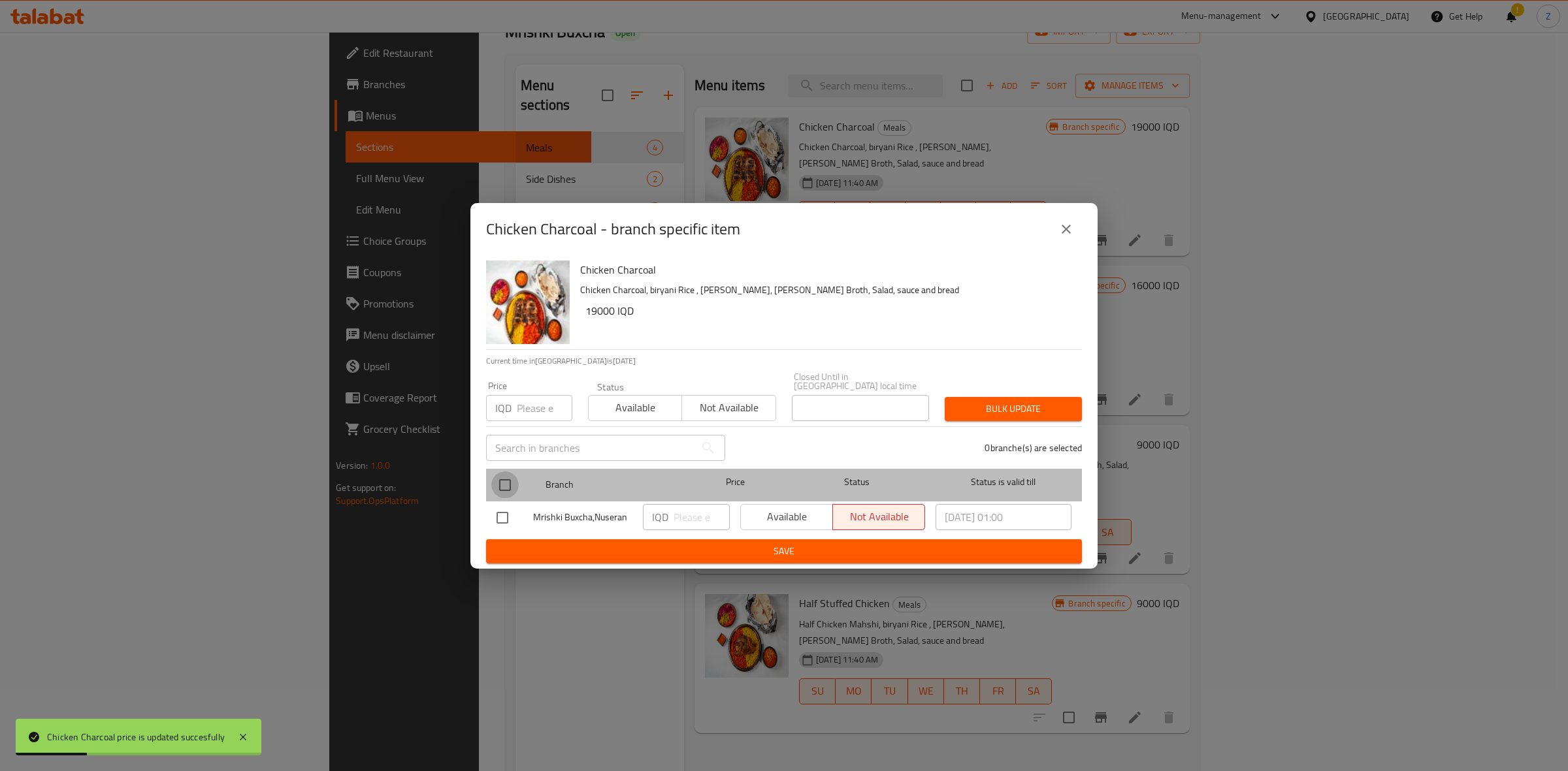
drag, startPoint x: 507, startPoint y: 481, endPoint x: 517, endPoint y: 484, distance: 10.4
click at [507, 480] on input "checkbox" at bounding box center [505, 485] width 27 height 27
checkbox input "true"
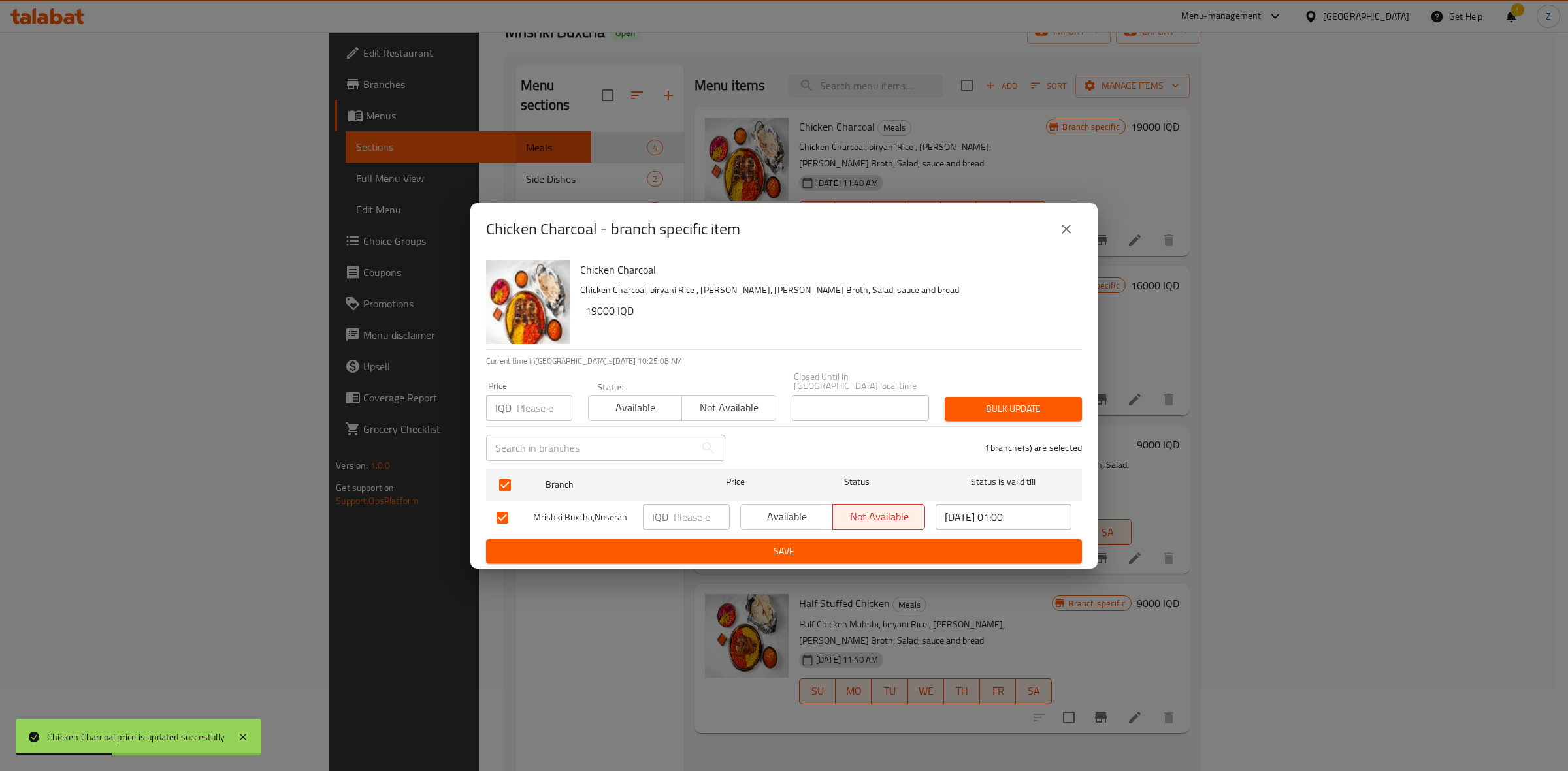
click at [683, 511] on input "number" at bounding box center [702, 517] width 56 height 26
paste input "19000"
type input "19000"
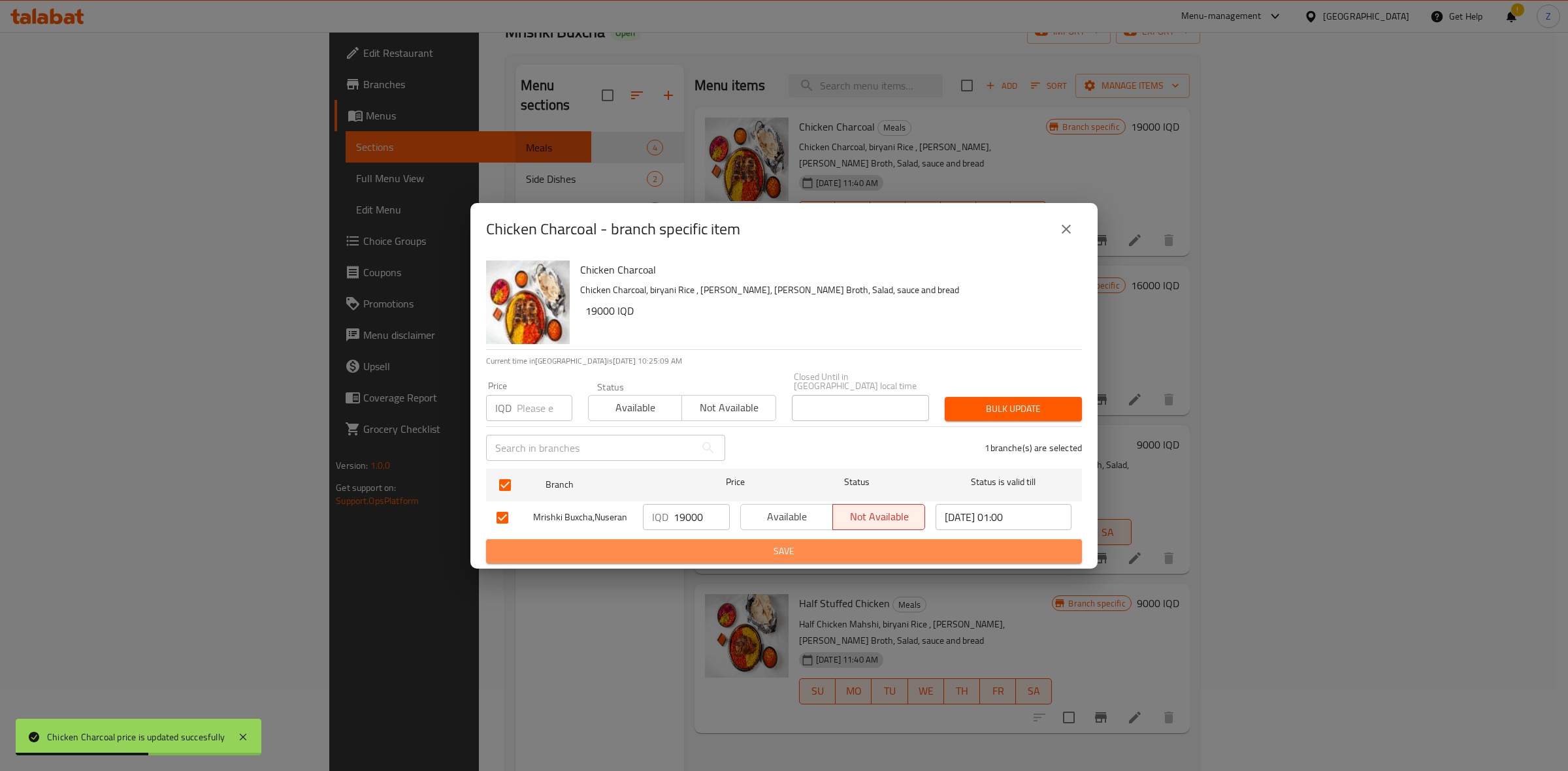
click at [675, 544] on span "Save" at bounding box center [784, 552] width 575 height 16
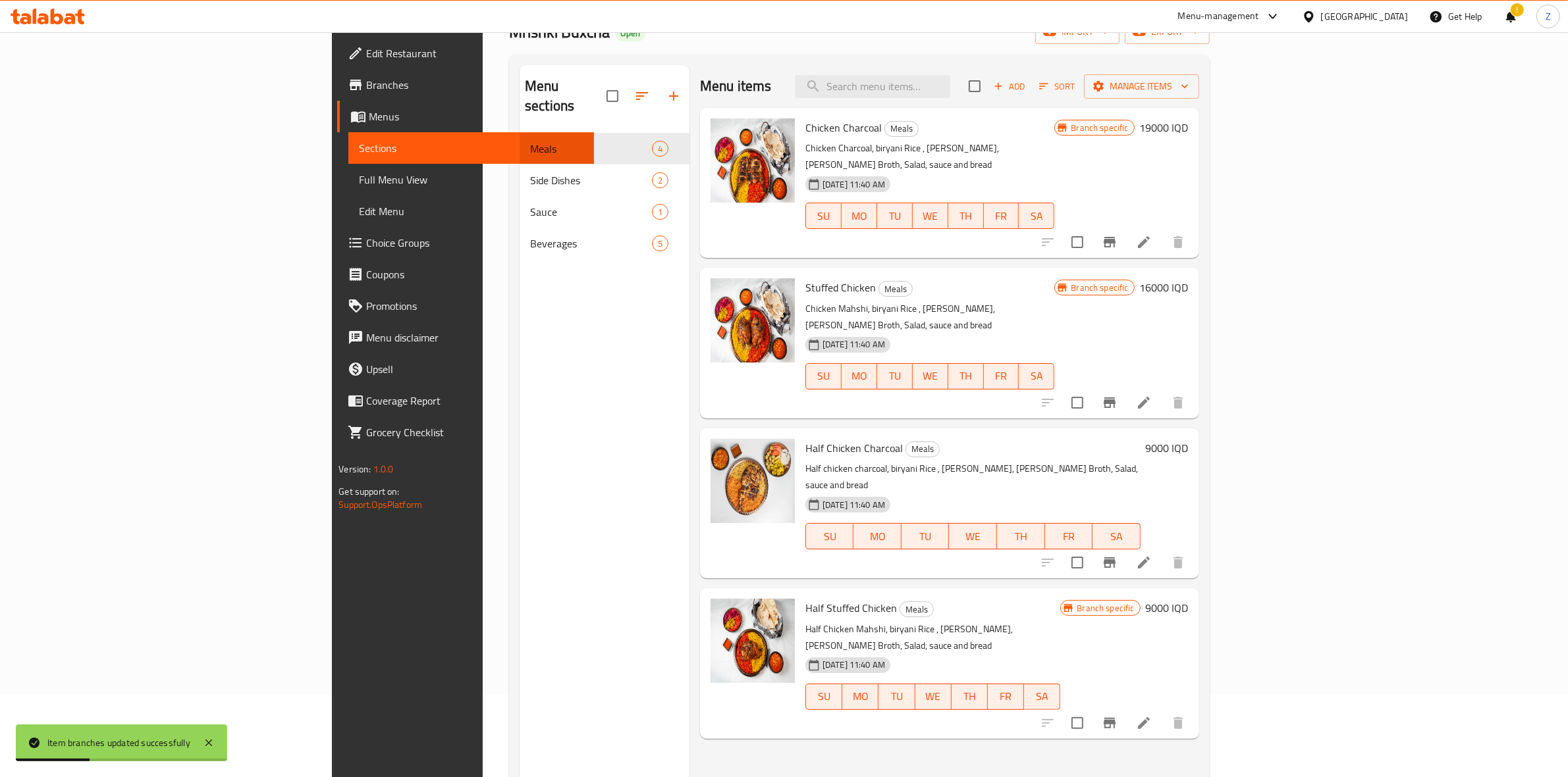
click at [1189, 278] on h6 "16000 IQD" at bounding box center [1163, 287] width 49 height 19
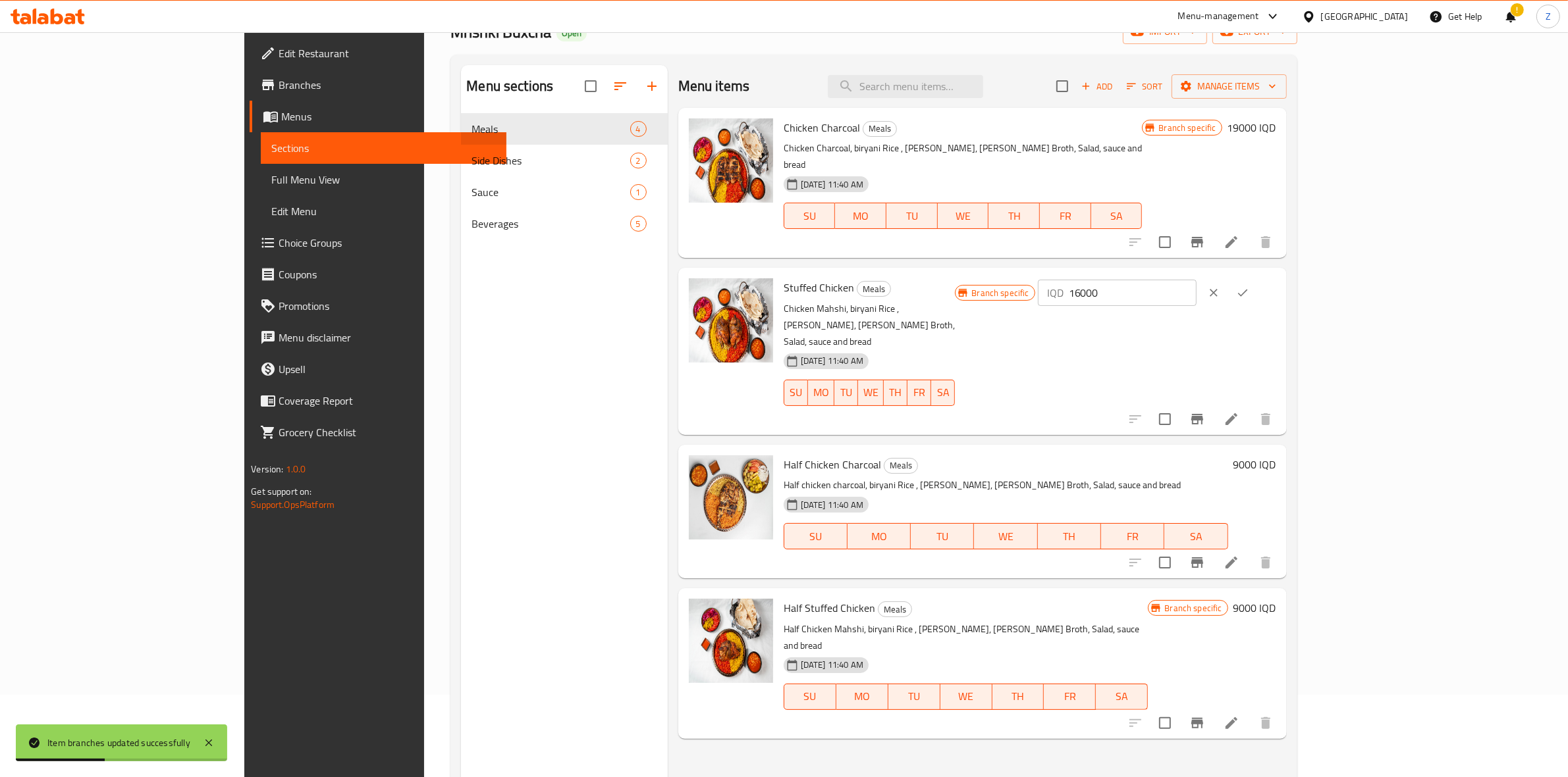
click at [1196, 283] on input "16000" at bounding box center [1132, 293] width 128 height 26
click at [1196, 283] on input "18000" at bounding box center [1132, 293] width 128 height 26
type input "18000"
click at [1249, 287] on icon "ok" at bounding box center [1242, 293] width 13 height 13
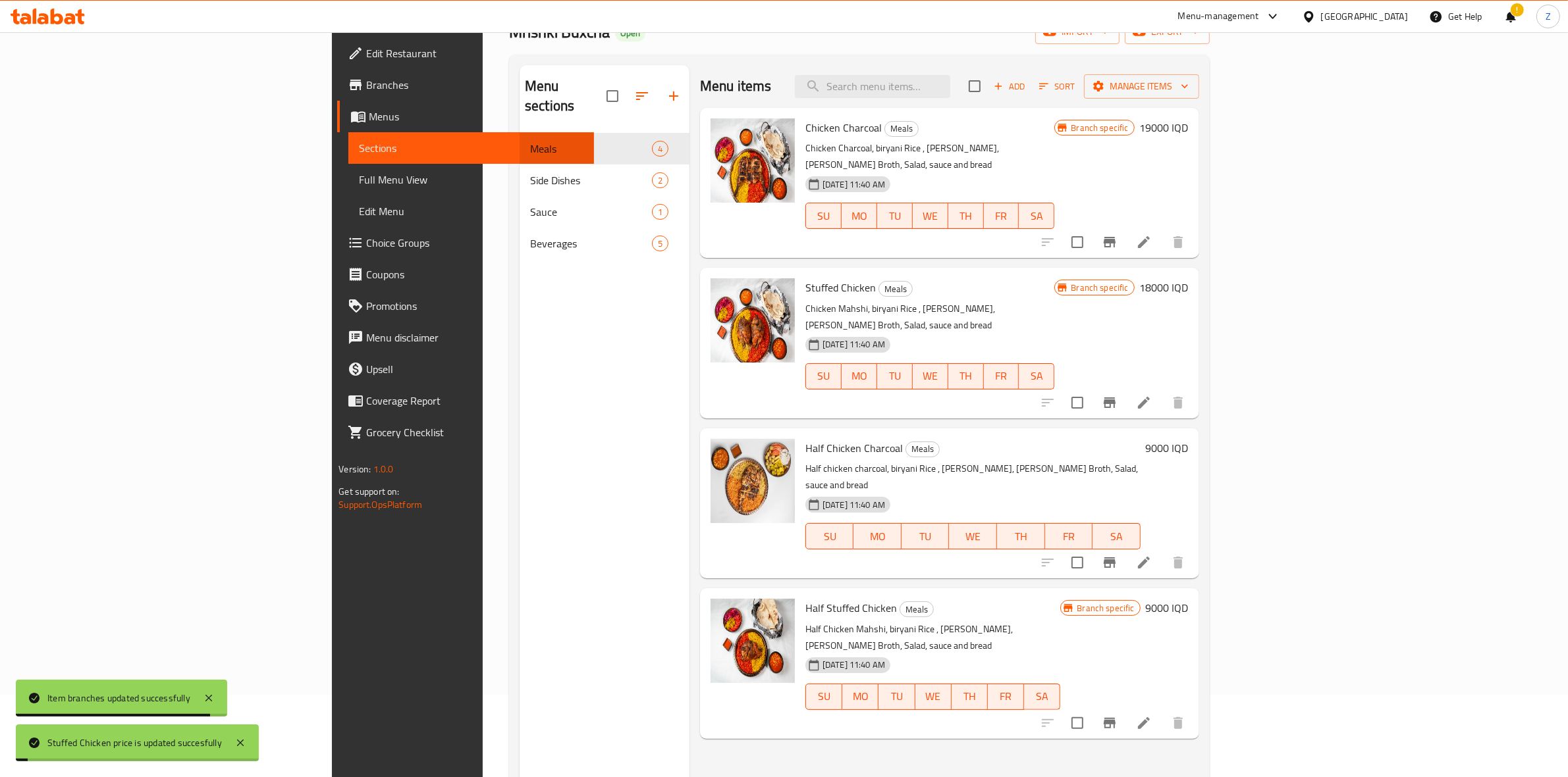
click at [1125, 387] on button "Branch-specific-item" at bounding box center [1110, 402] width 31 height 31
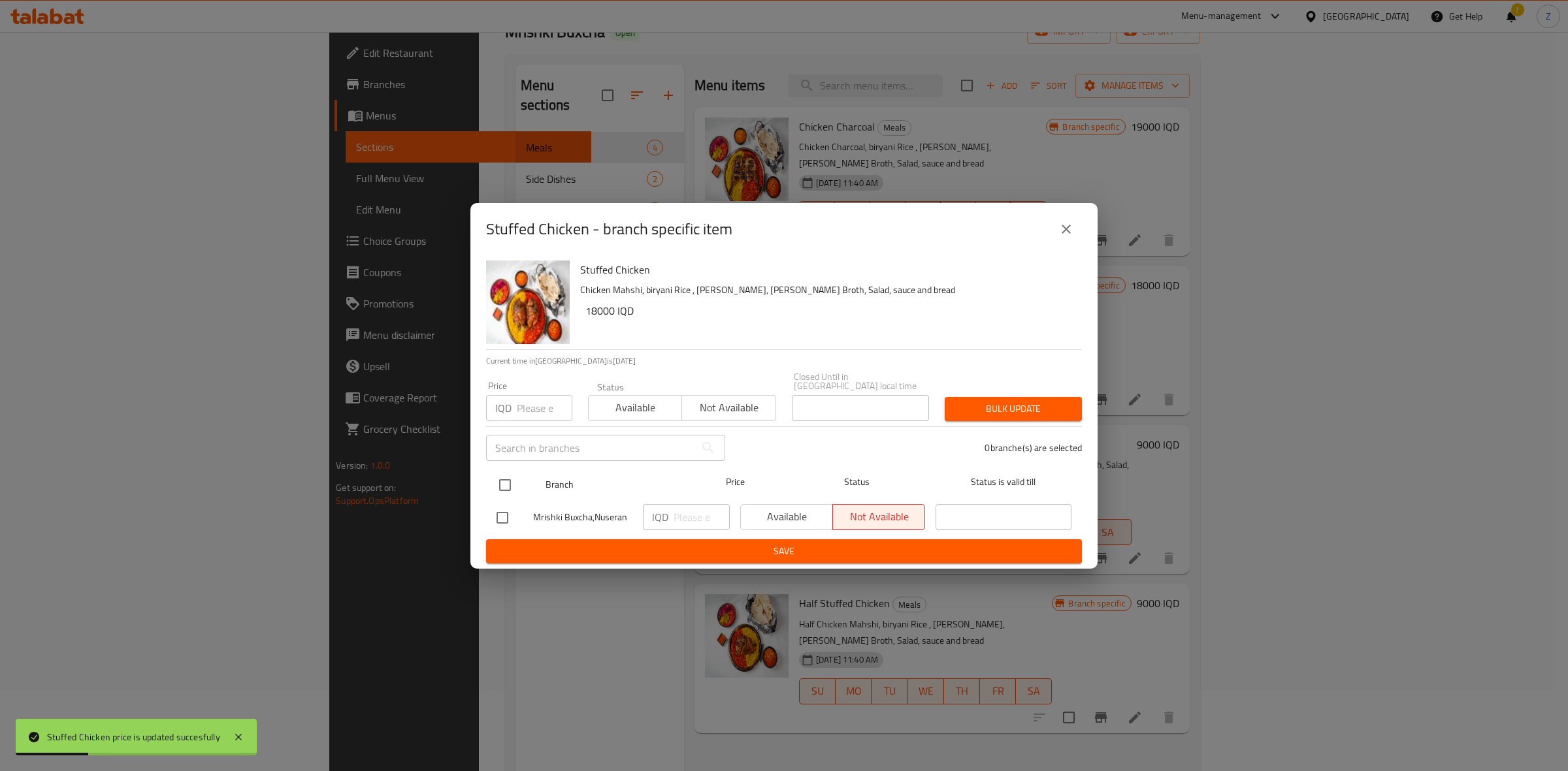
click at [510, 473] on input "checkbox" at bounding box center [505, 485] width 27 height 27
checkbox input "true"
click at [688, 514] on input "number" at bounding box center [702, 517] width 56 height 26
paste input "18000"
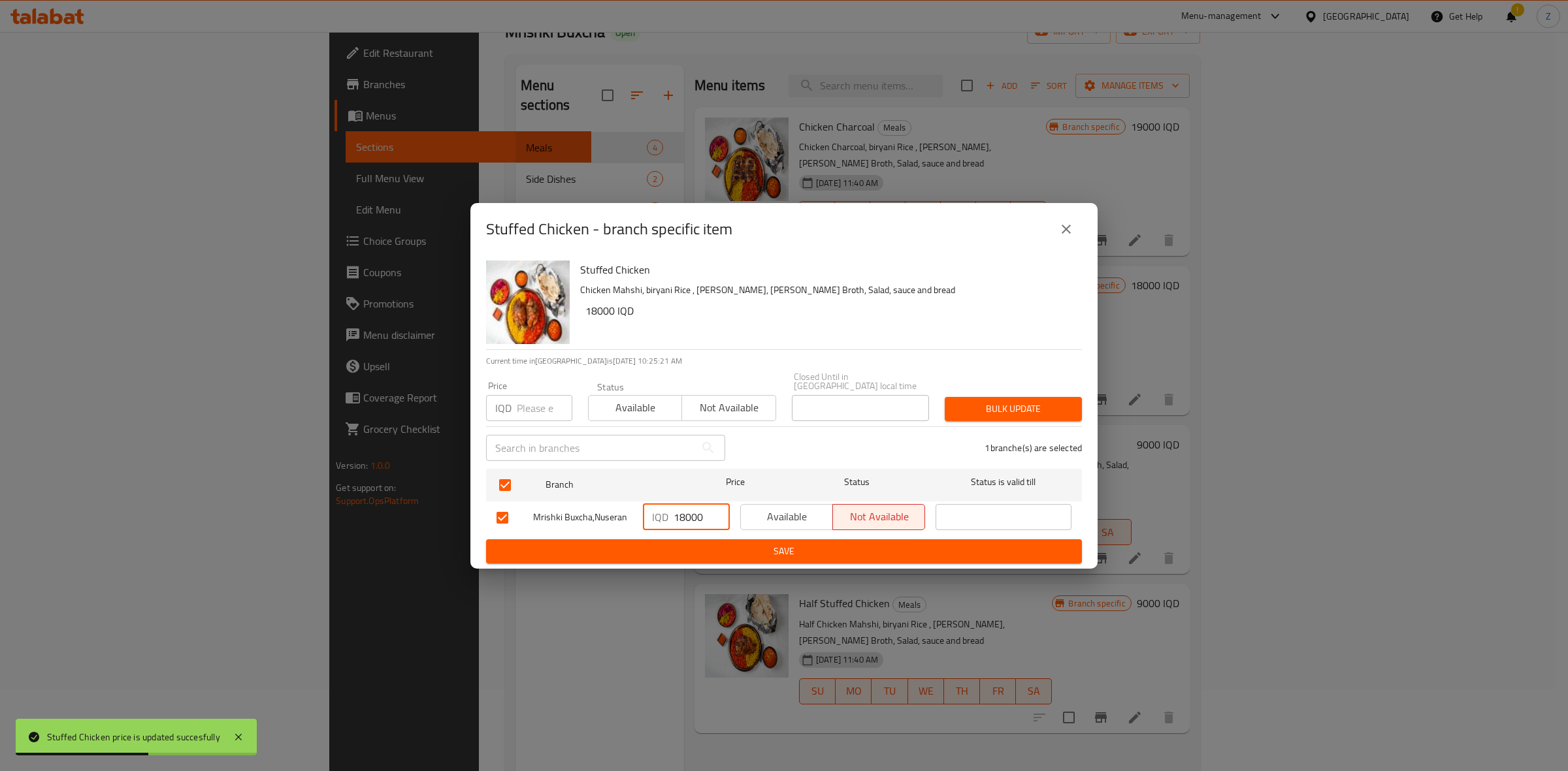
type input "18000"
click at [711, 550] on span "Save" at bounding box center [784, 552] width 575 height 16
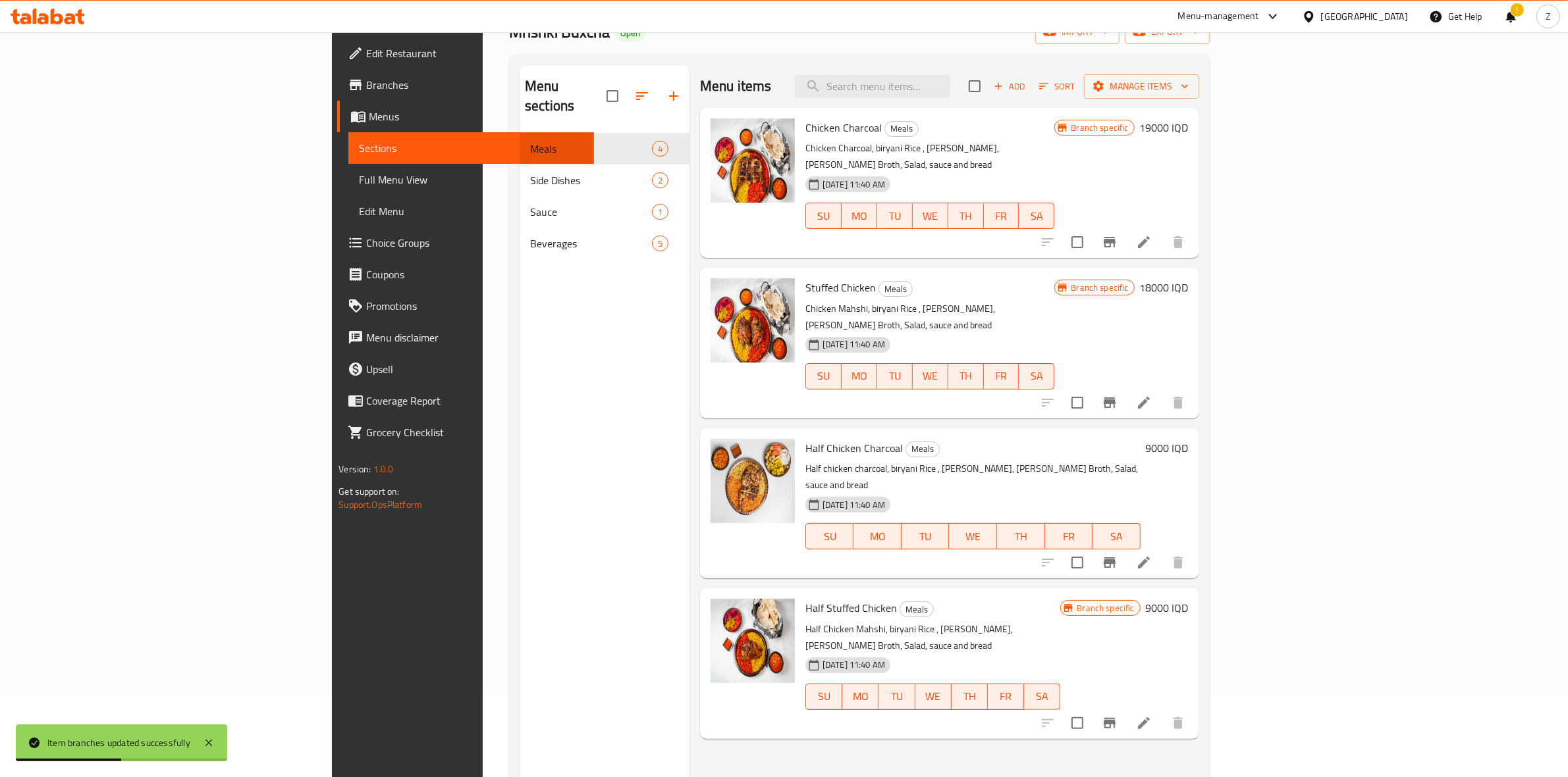
click at [1189, 439] on h6 "9000 IQD" at bounding box center [1166, 448] width 43 height 19
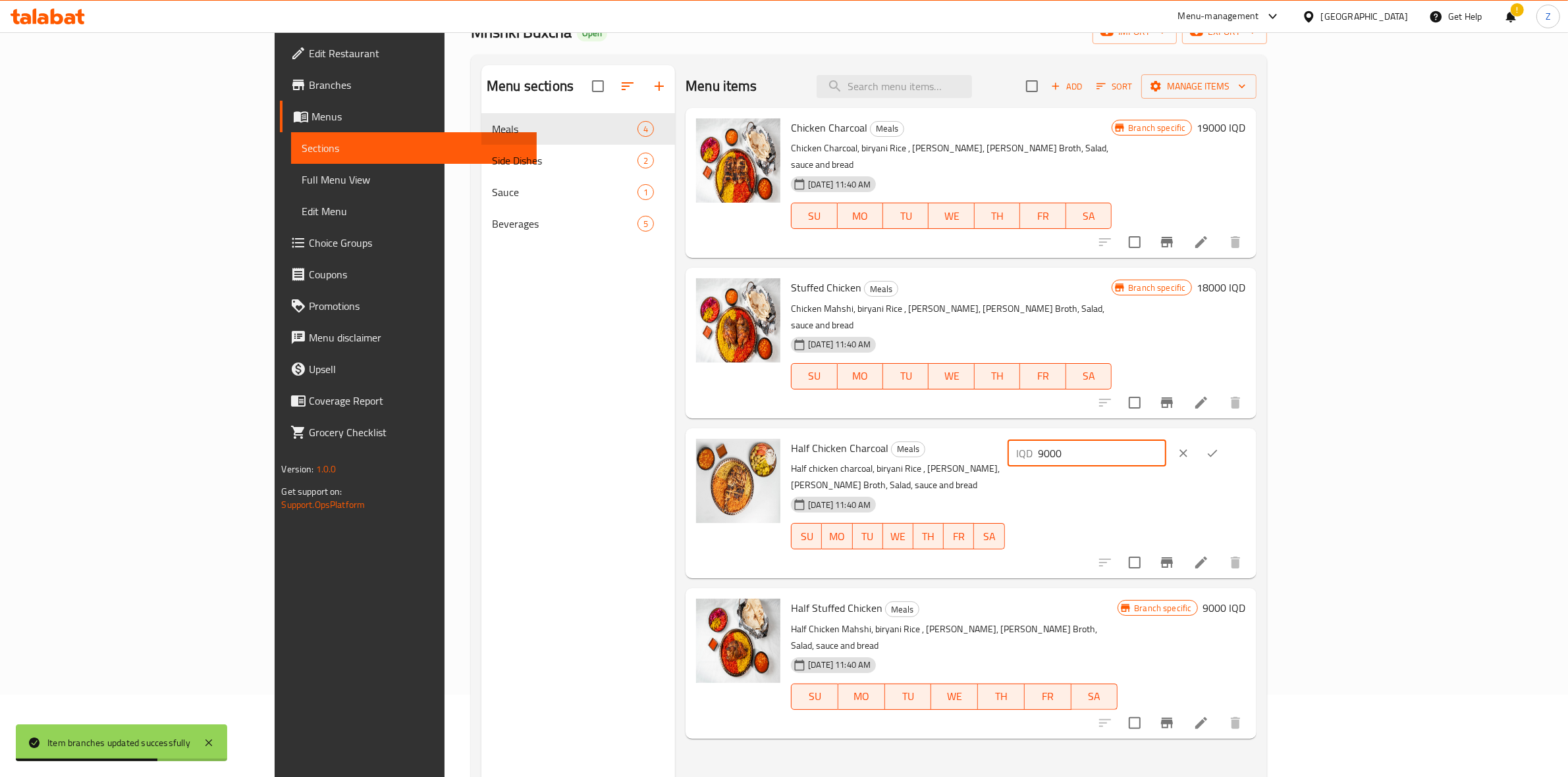
drag, startPoint x: 1344, startPoint y: 431, endPoint x: 1334, endPoint y: 434, distance: 10.4
click at [1245, 439] on div "IQD 9000 ​" at bounding box center [1126, 453] width 238 height 29
type input "10000"
click at [1227, 439] on button "ok" at bounding box center [1212, 453] width 29 height 29
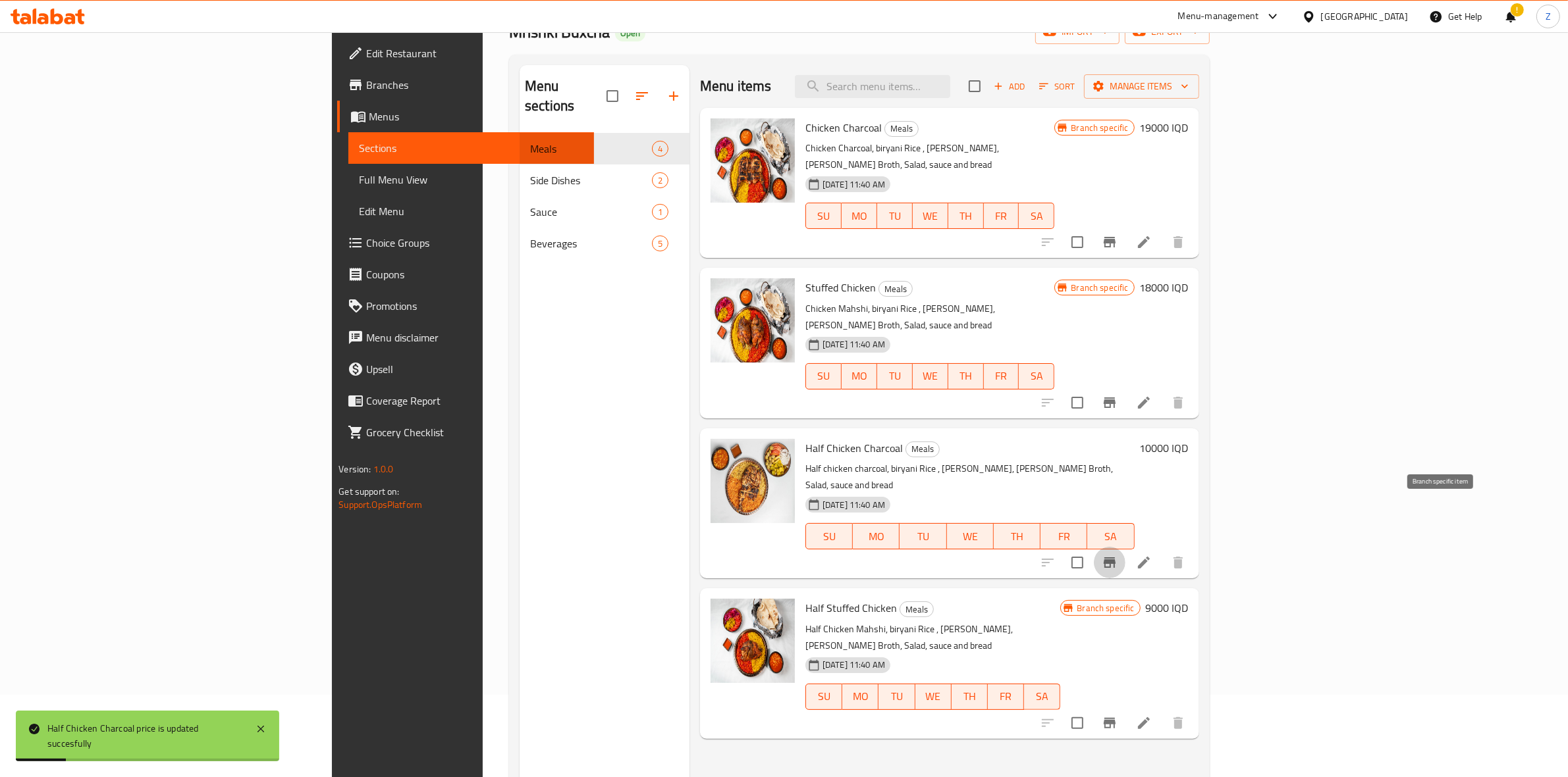
click at [1117, 555] on icon "Branch-specific-item" at bounding box center [1109, 562] width 16 height 16
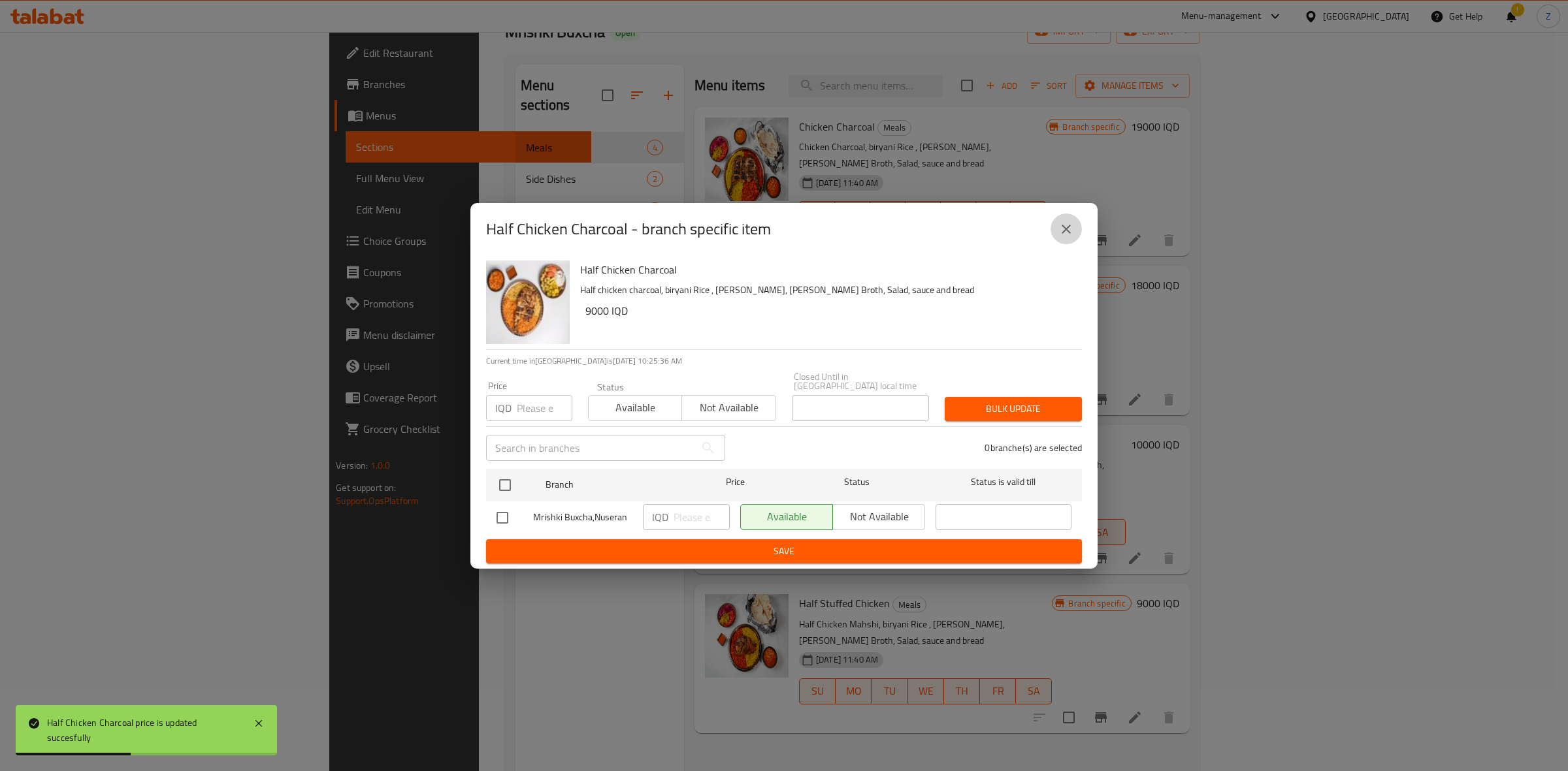
click at [1075, 235] on button "close" at bounding box center [1066, 229] width 31 height 31
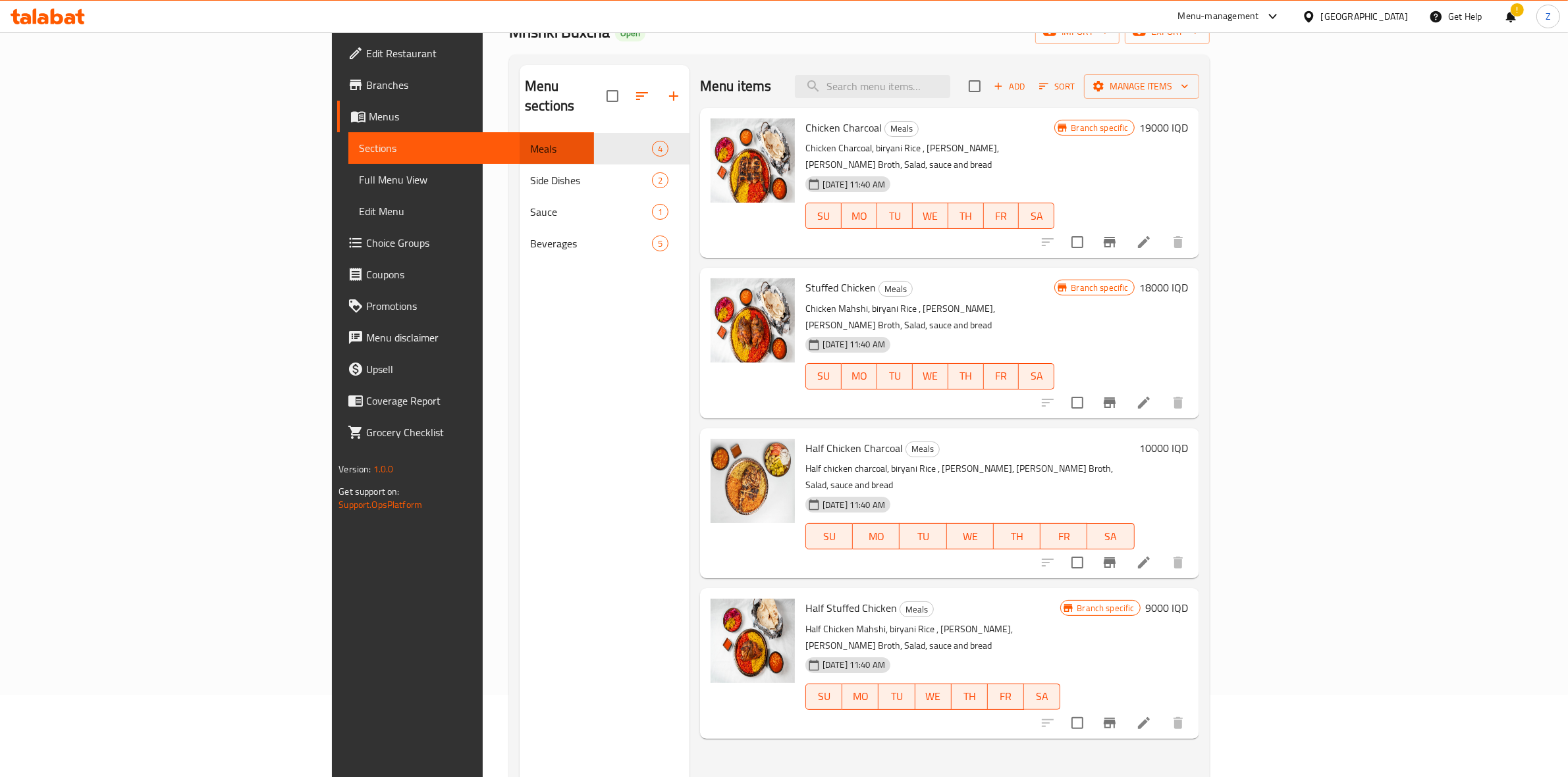
click at [1189, 599] on h6 "9000 IQD" at bounding box center [1166, 608] width 43 height 19
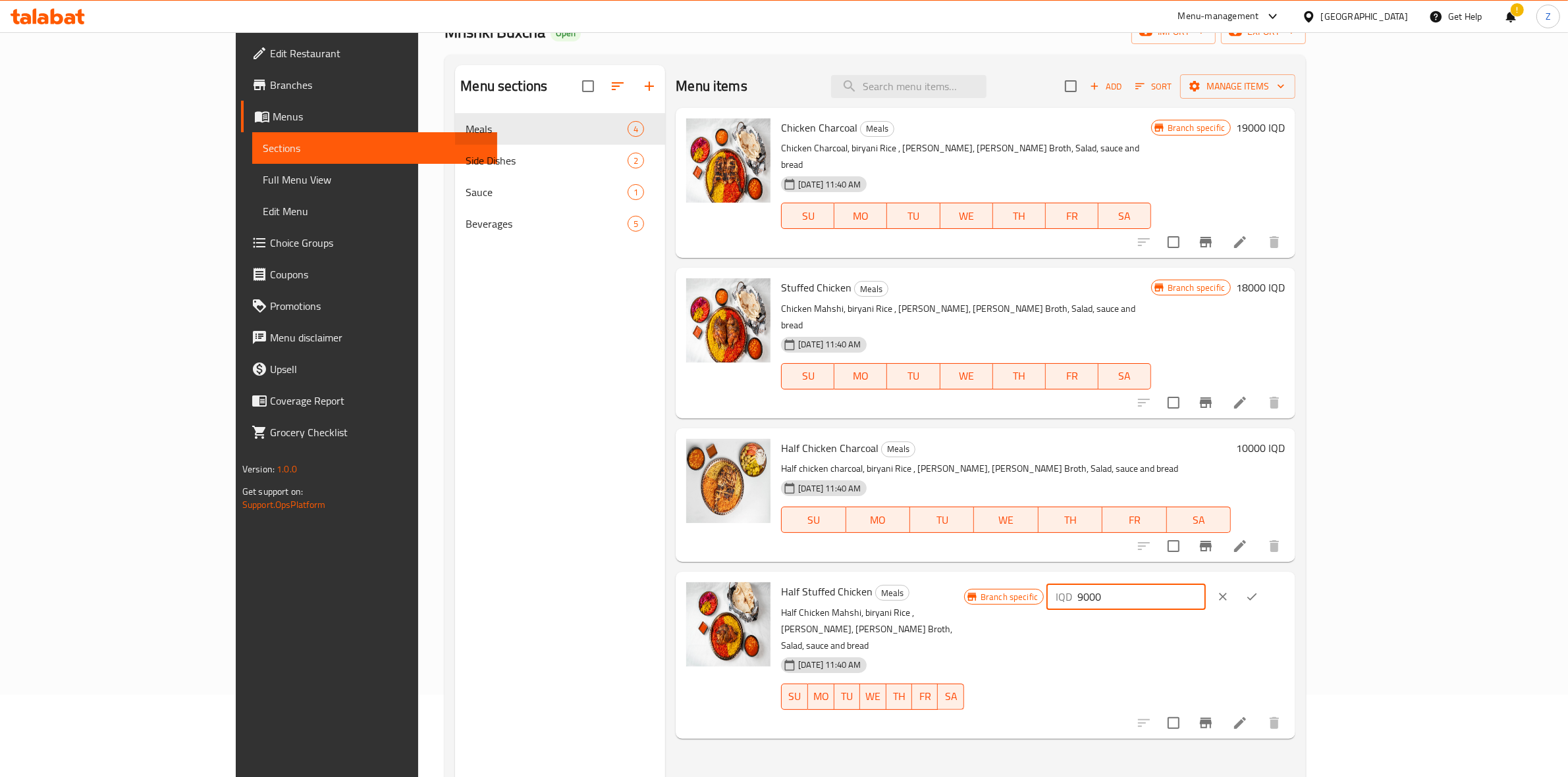
drag, startPoint x: 1345, startPoint y: 568, endPoint x: 1328, endPoint y: 575, distance: 18.4
click at [1205, 584] on div "IQD 9000 ​" at bounding box center [1125, 596] width 159 height 26
click at [1205, 584] on input "10000" at bounding box center [1141, 596] width 128 height 26
type input "10000"
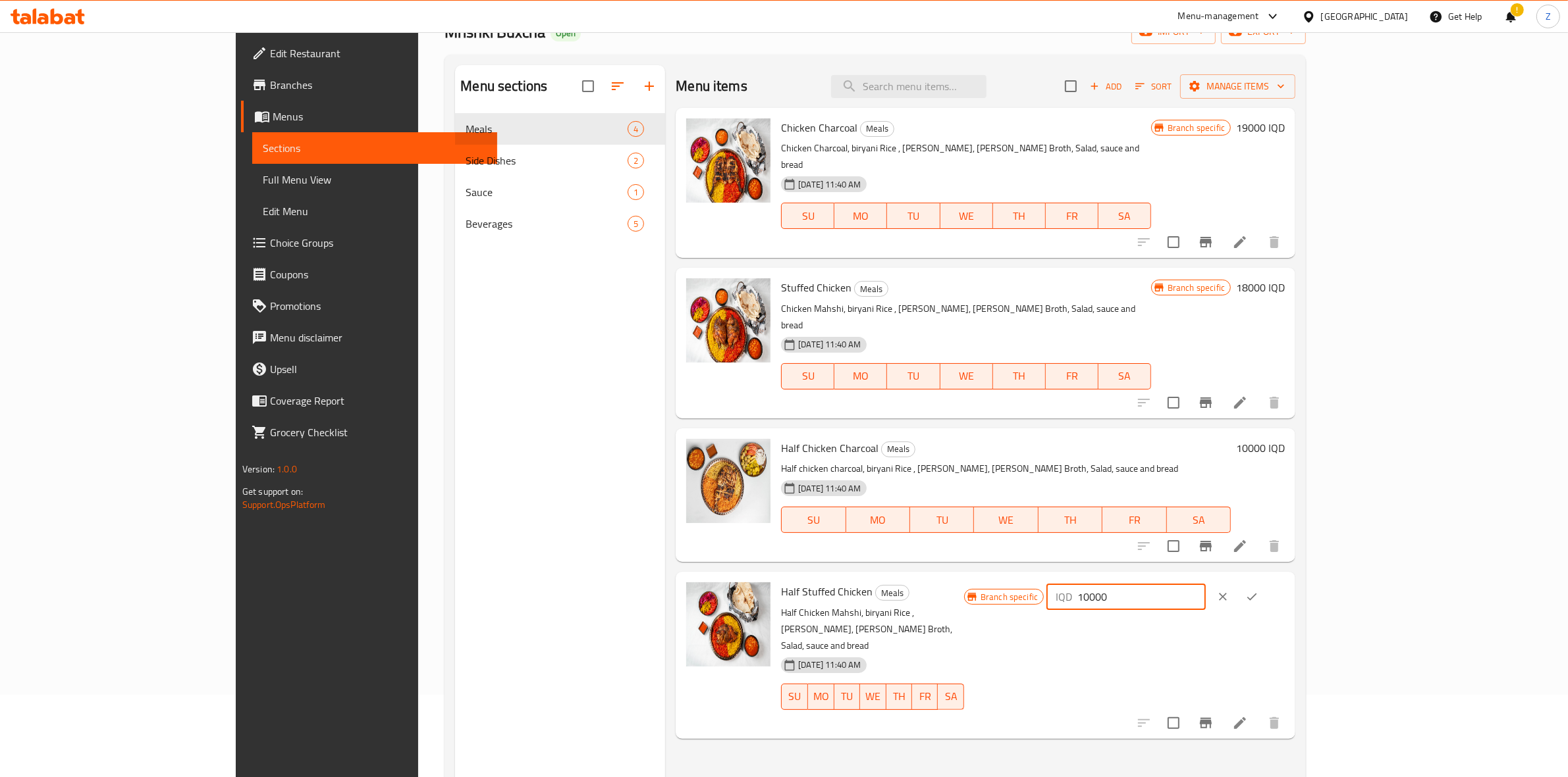
click at [1266, 582] on button "ok" at bounding box center [1251, 596] width 29 height 29
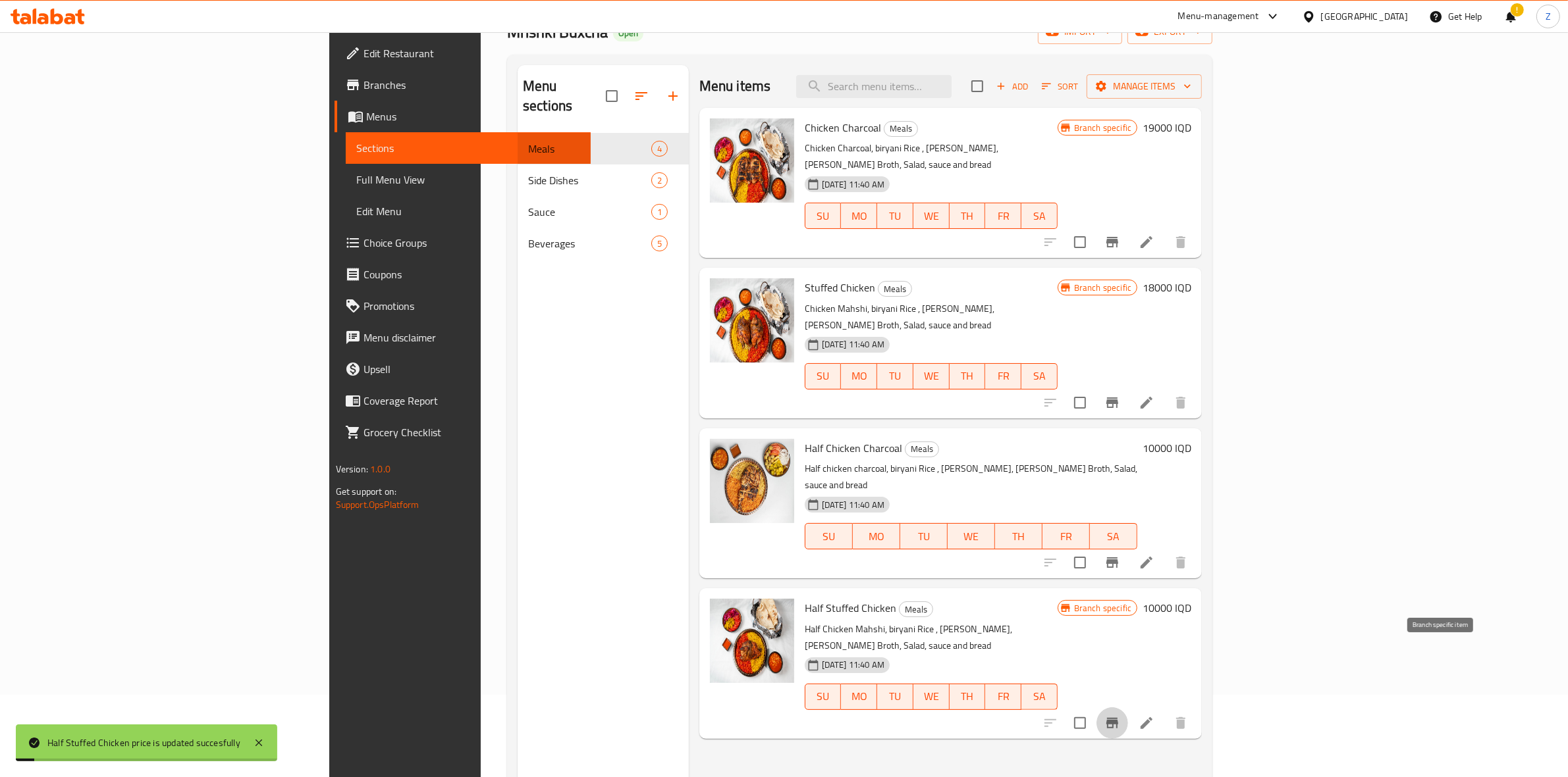
click at [1118, 718] on icon "Branch-specific-item" at bounding box center [1112, 723] width 12 height 10
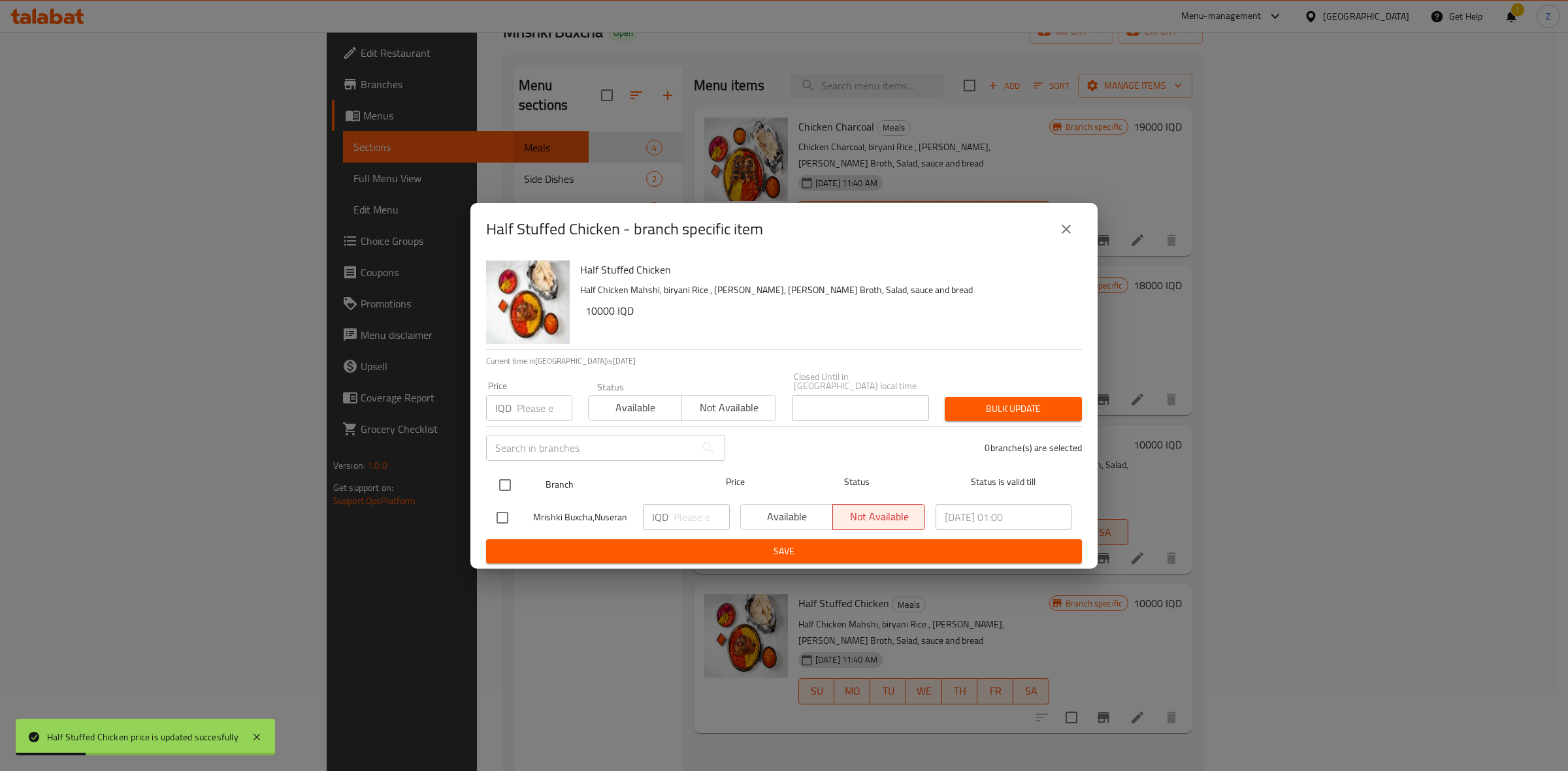
click at [511, 484] on input "checkbox" at bounding box center [505, 485] width 27 height 27
checkbox input "true"
click at [674, 517] on input "number" at bounding box center [702, 517] width 56 height 26
paste input "10000"
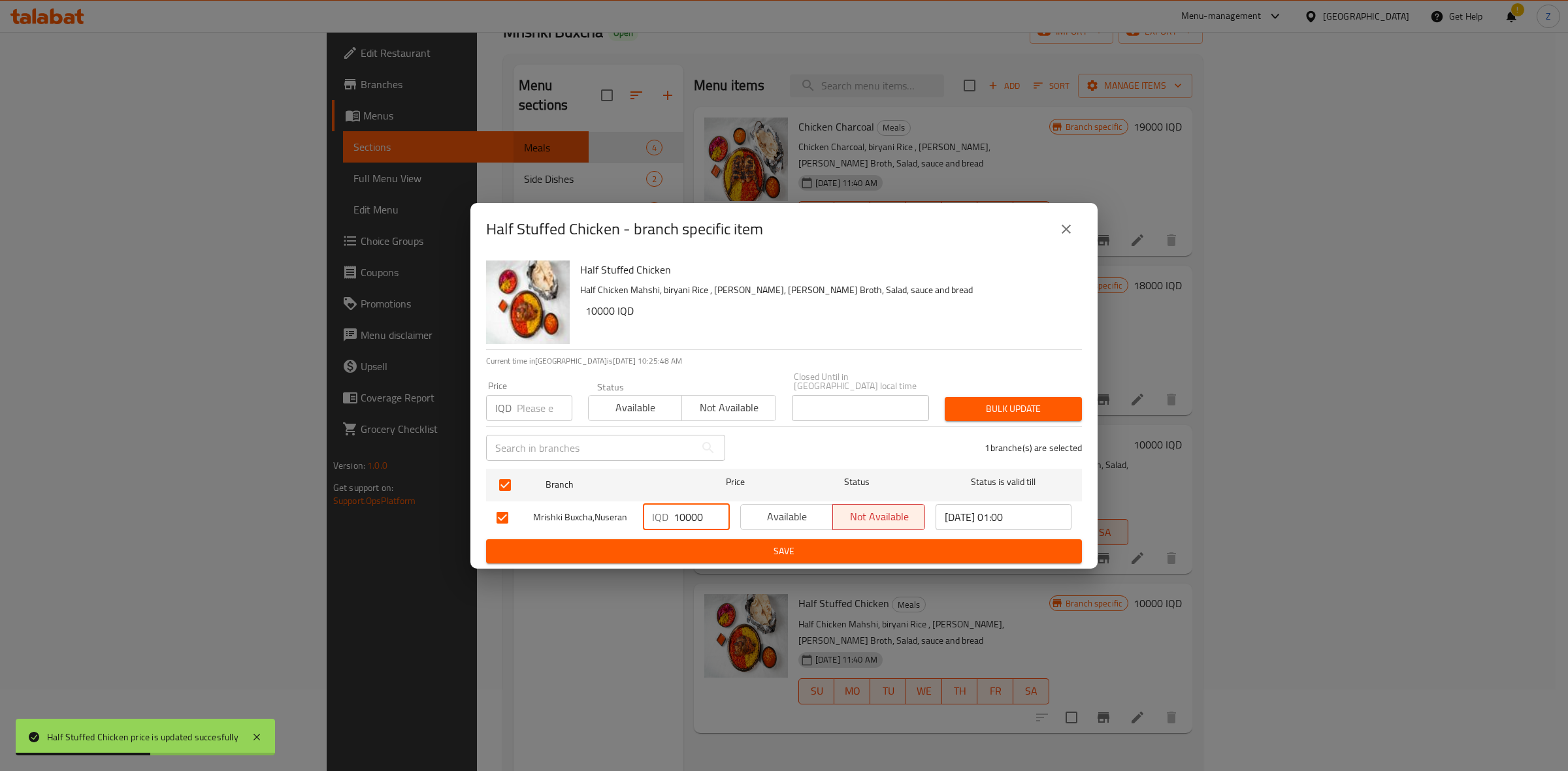
type input "10000"
click at [660, 544] on span "Save" at bounding box center [784, 552] width 575 height 16
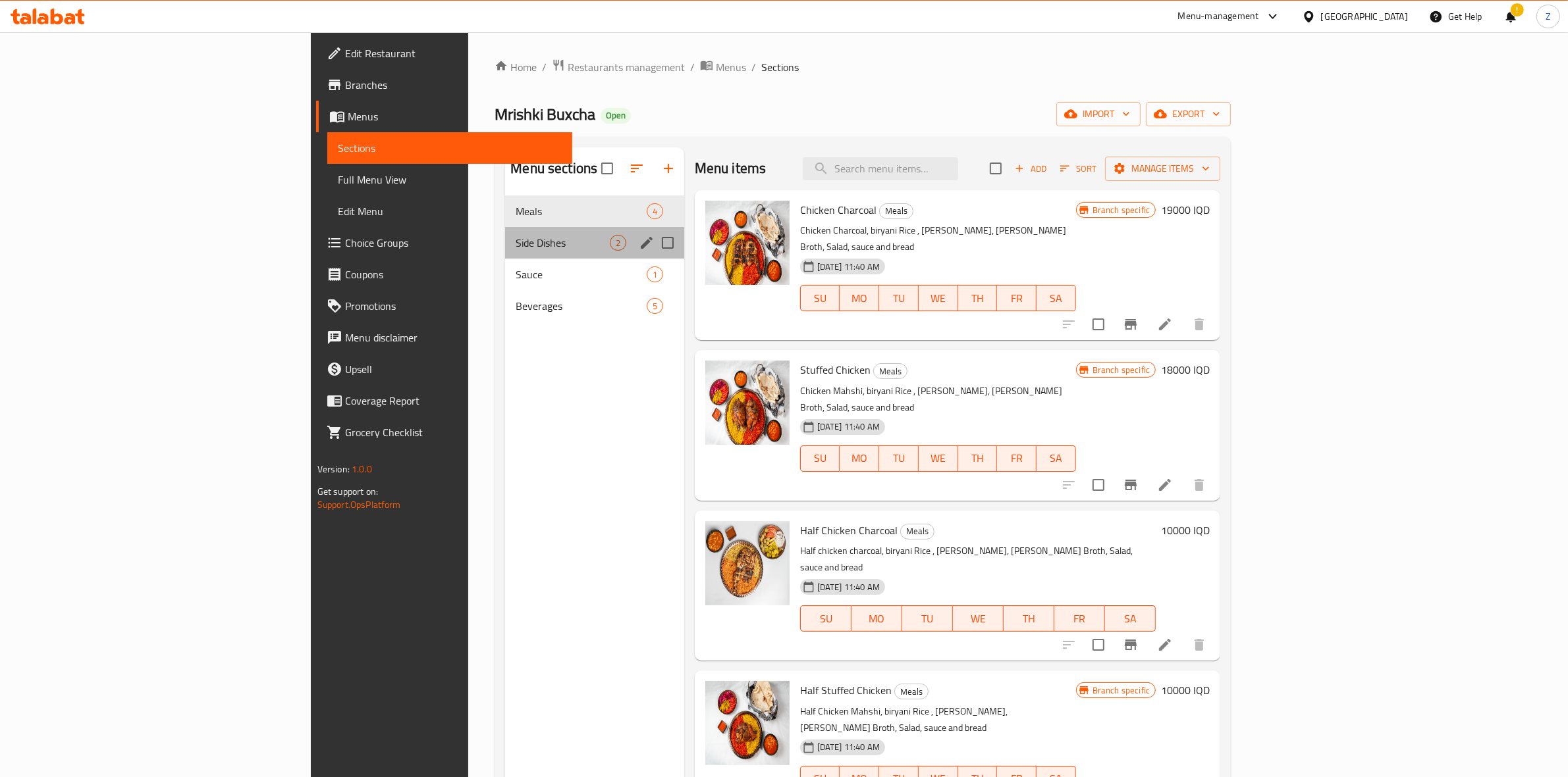
click at [505, 234] on div "Side Dishes 2" at bounding box center [594, 243] width 178 height 31
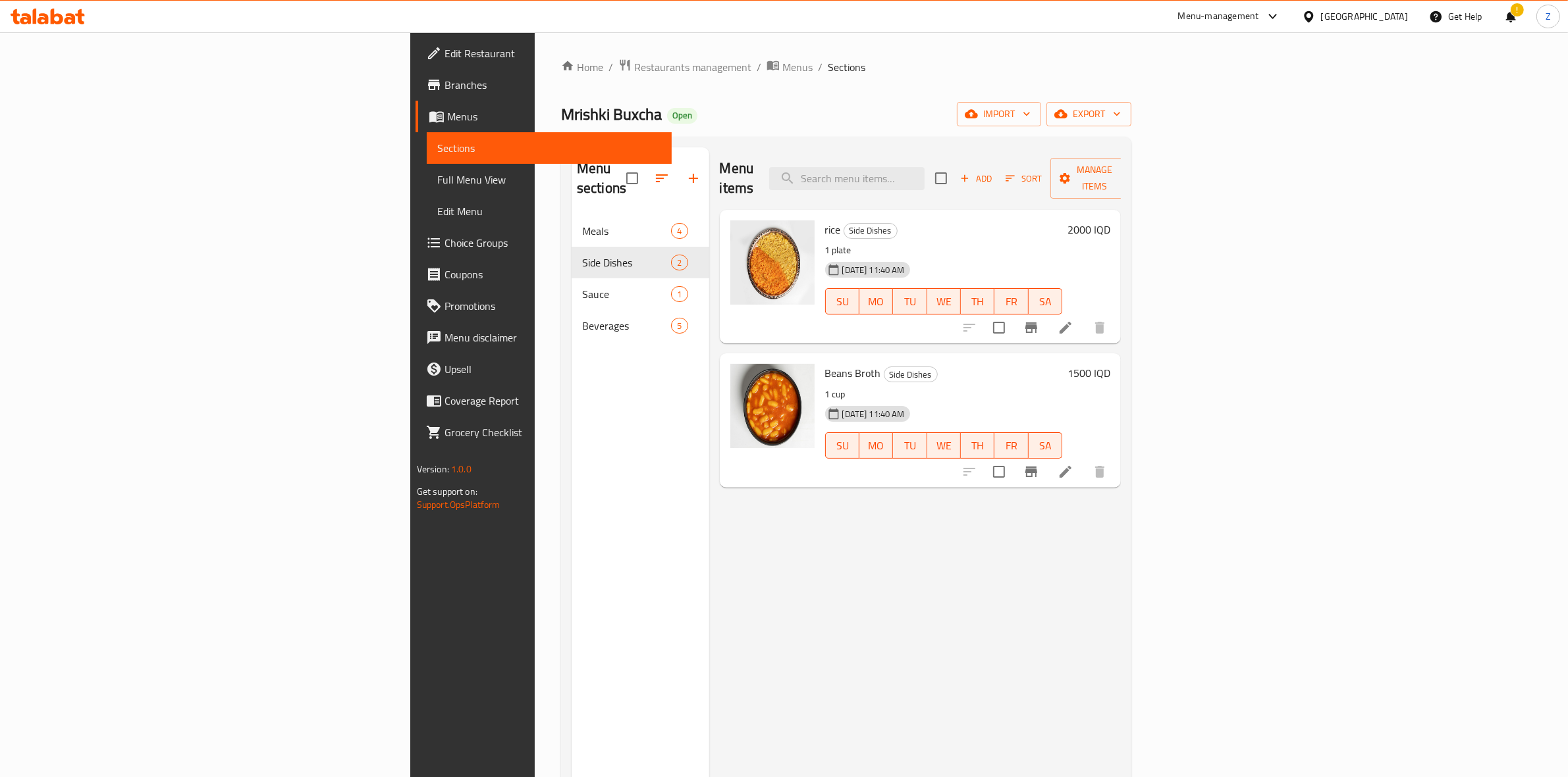
click at [1110, 220] on h6 "2000 IQD" at bounding box center [1088, 229] width 43 height 19
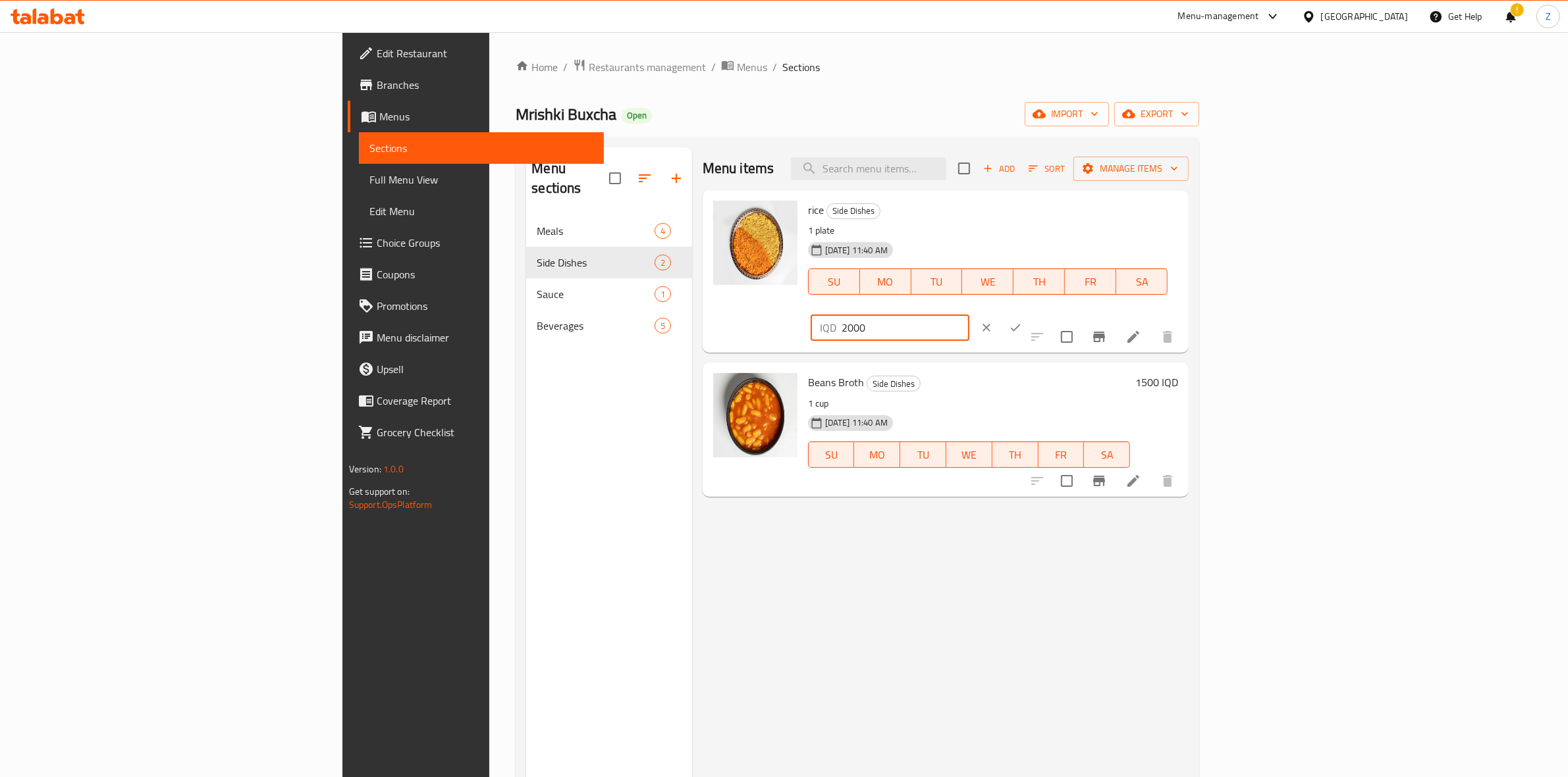
click at [969, 314] on input "2000" at bounding box center [905, 327] width 128 height 26
type input "3000"
click at [1022, 321] on icon "ok" at bounding box center [1015, 328] width 13 height 13
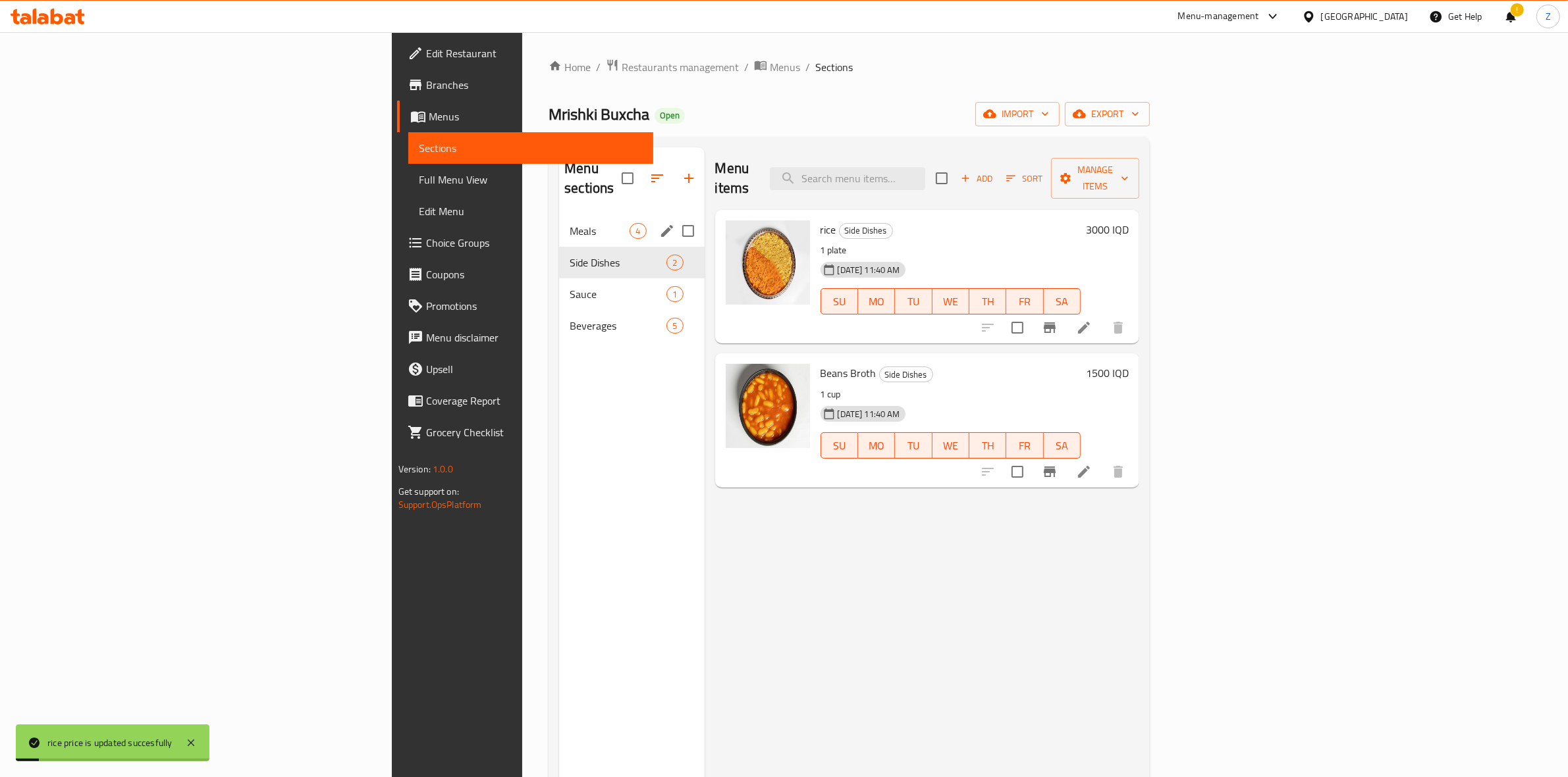
click at [570, 223] on span "Meals" at bounding box center [600, 231] width 60 height 16
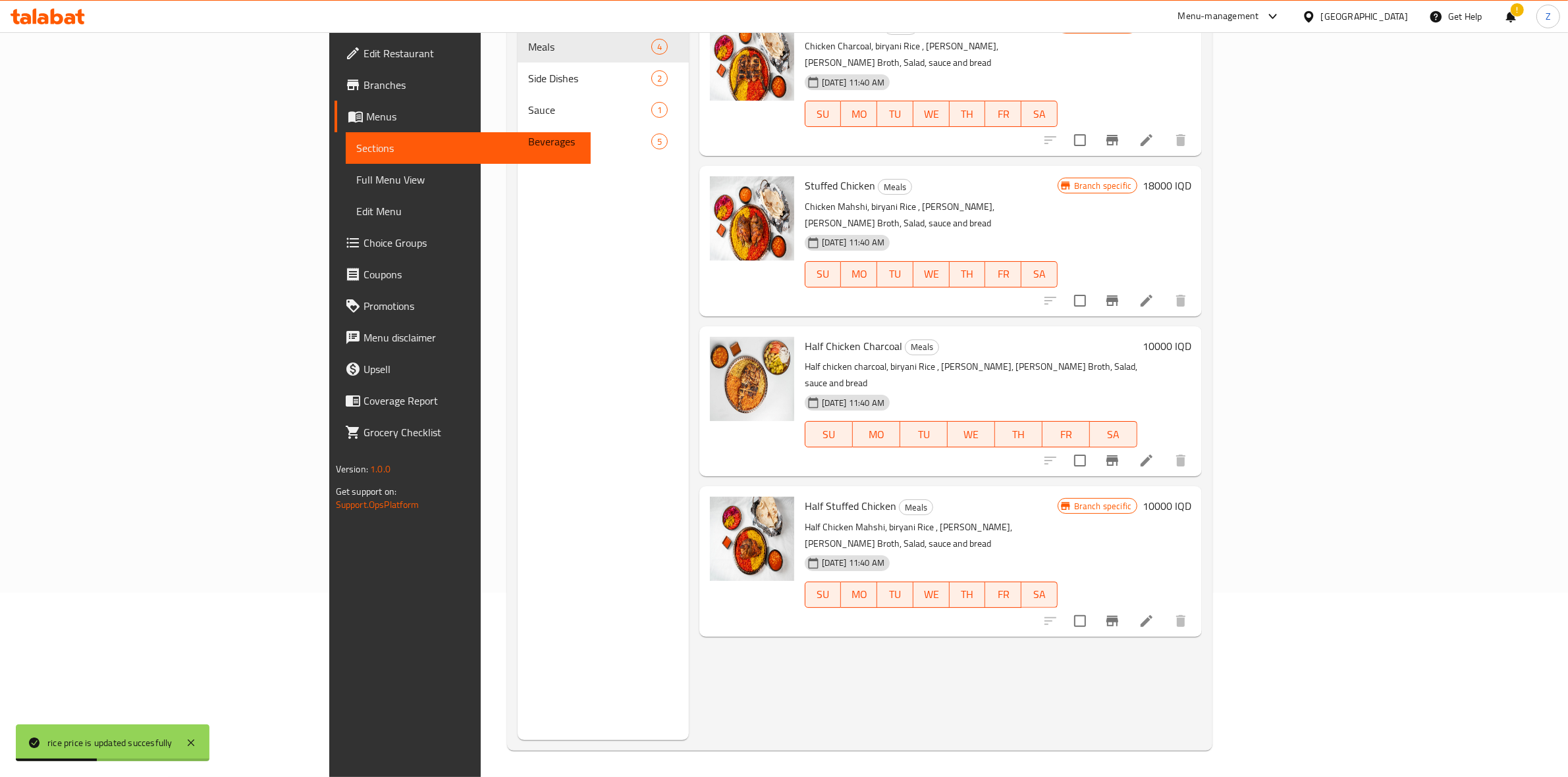
scroll to position [185, 0]
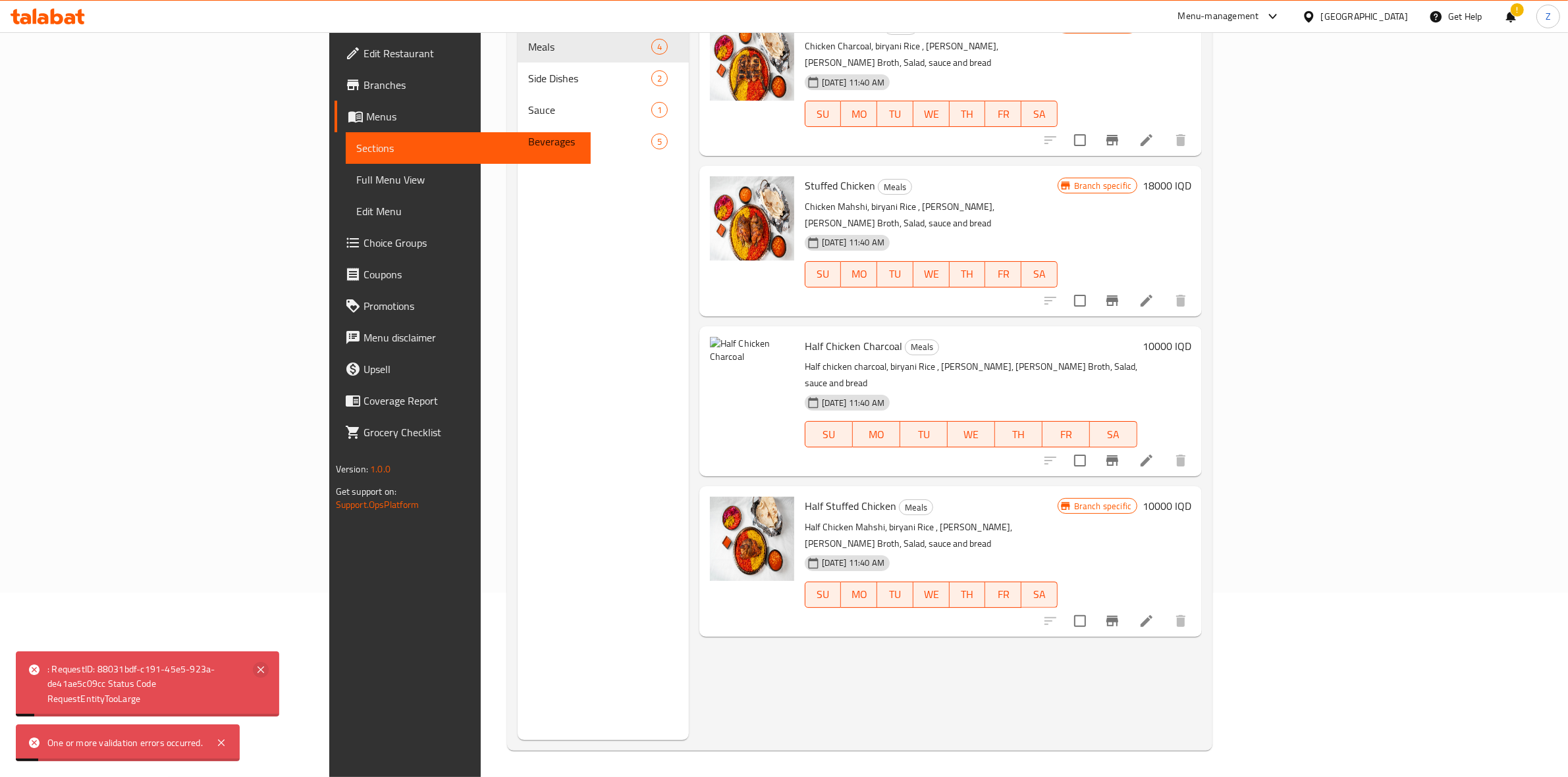
click at [264, 672] on icon at bounding box center [261, 670] width 7 height 7
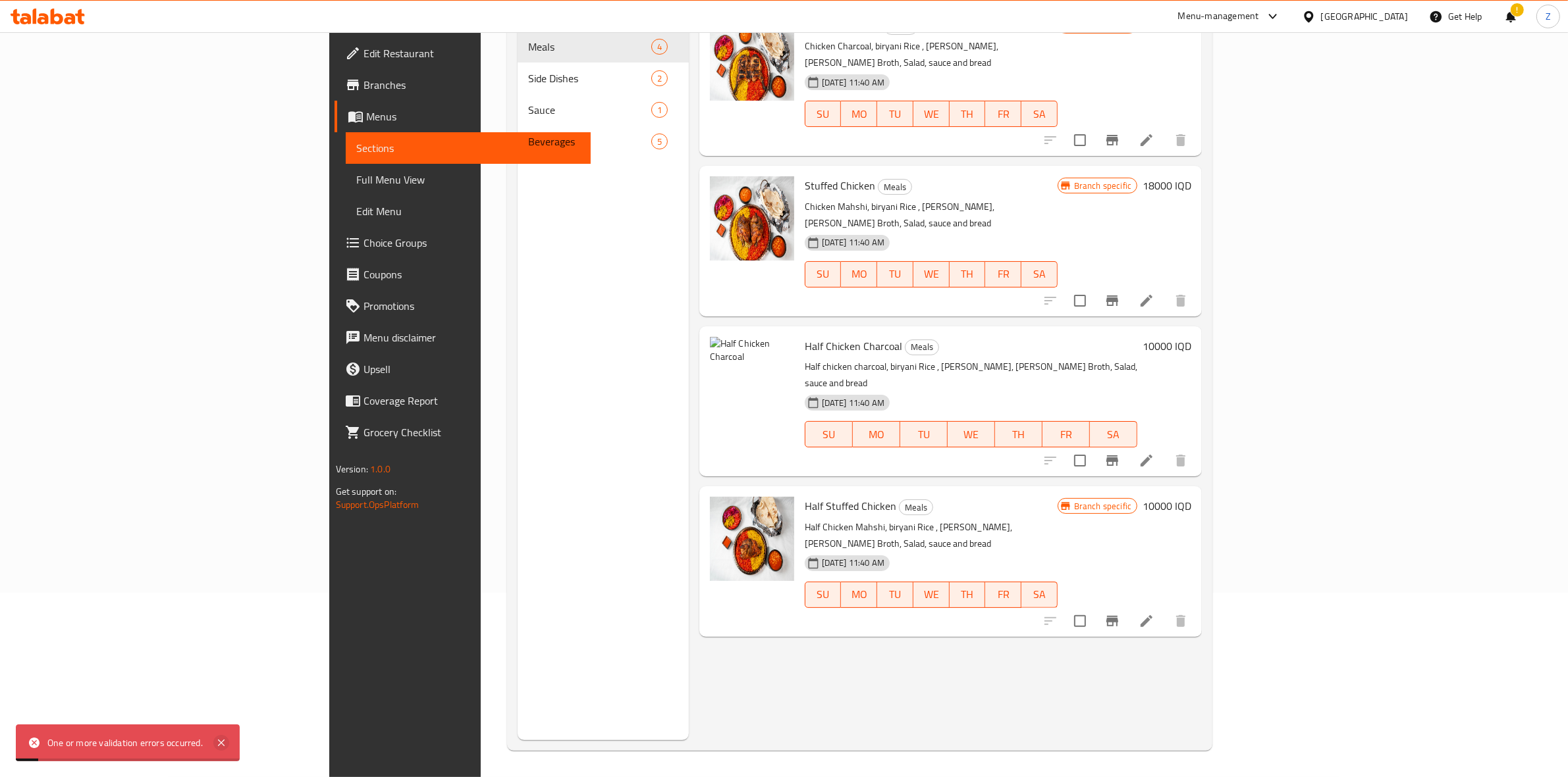
click at [215, 746] on icon at bounding box center [221, 743] width 16 height 16
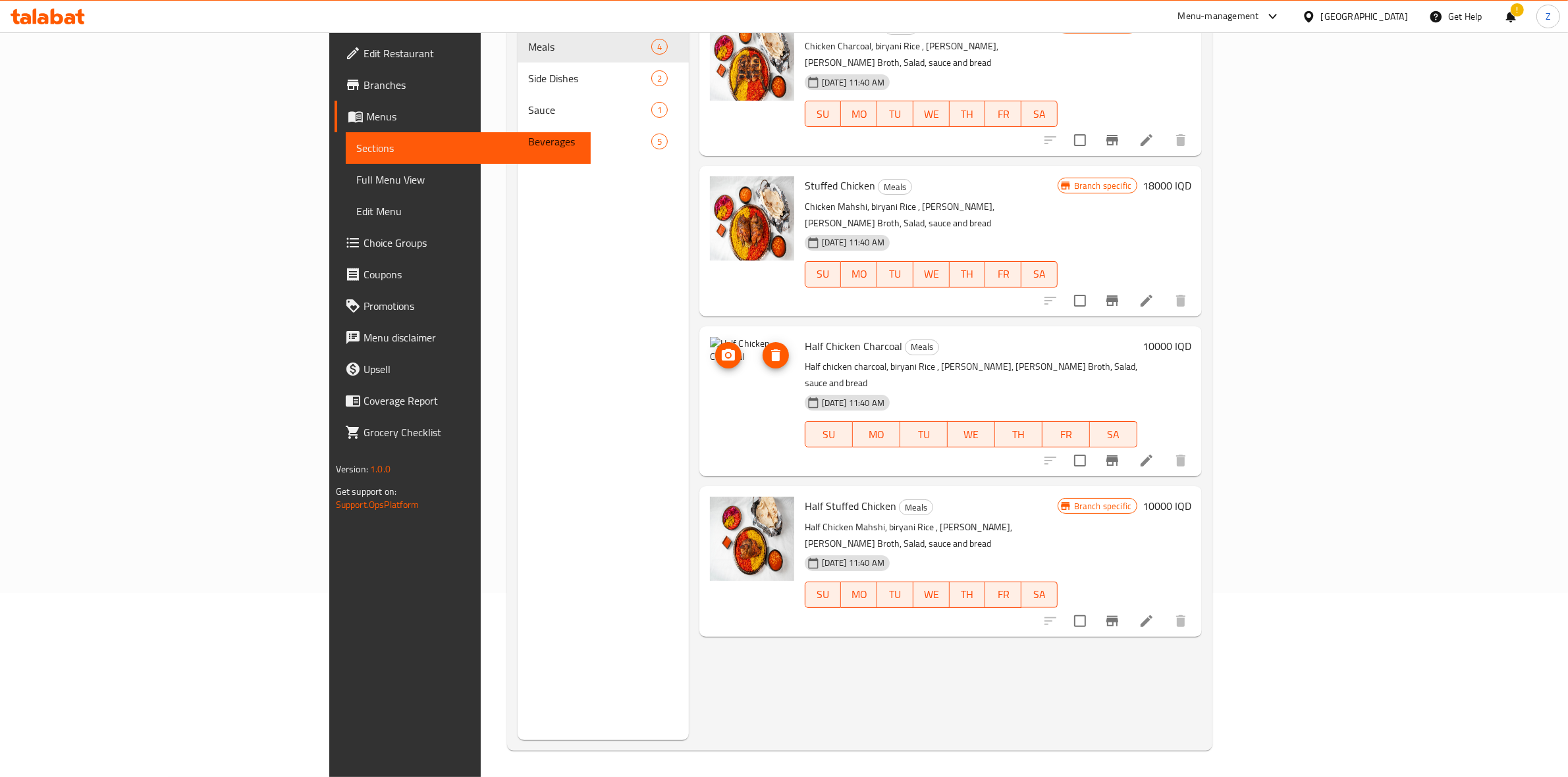
click at [715, 348] on span "upload picture" at bounding box center [728, 355] width 26 height 16
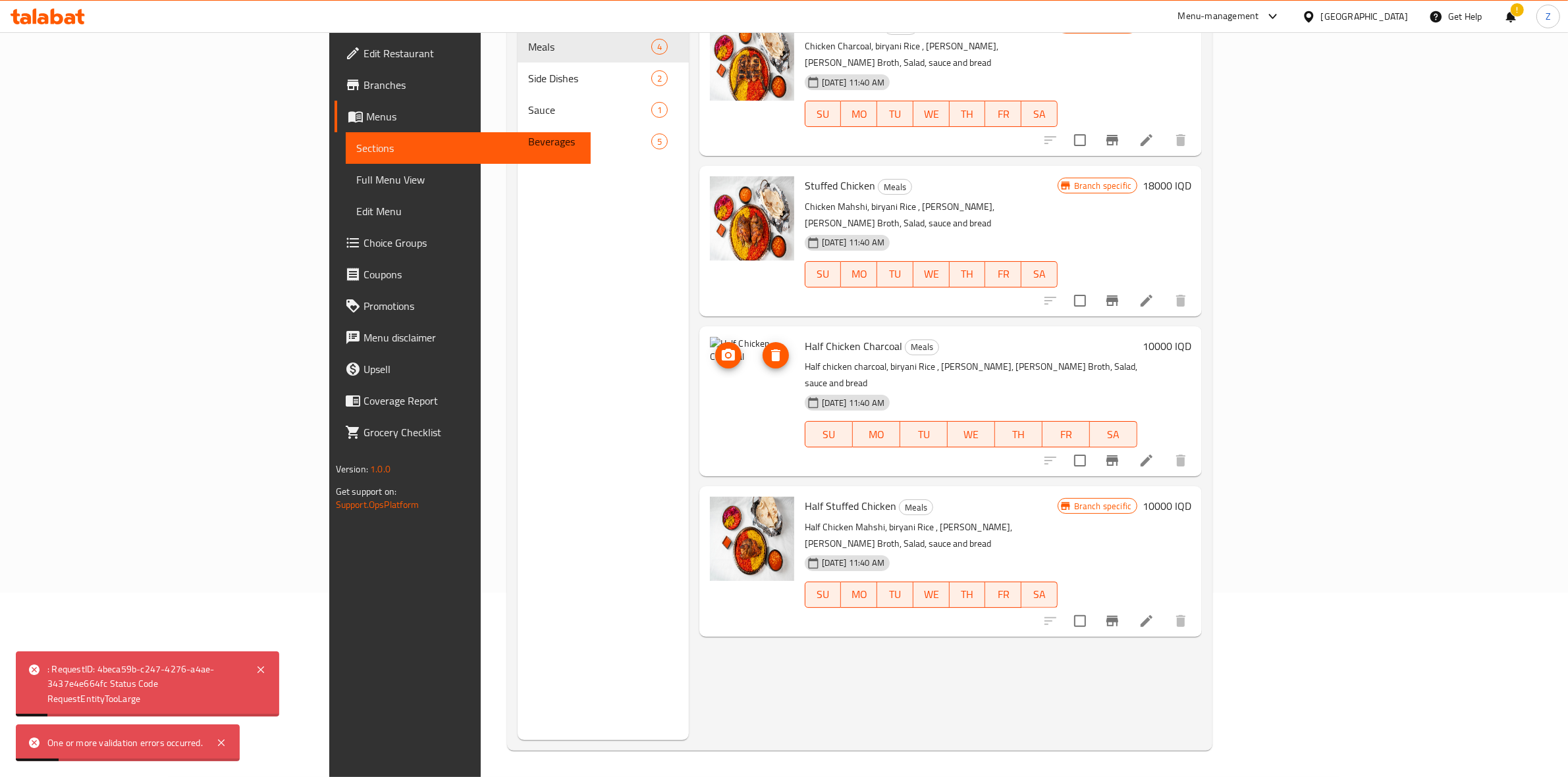
click at [771, 349] on icon "delete image" at bounding box center [776, 355] width 9 height 12
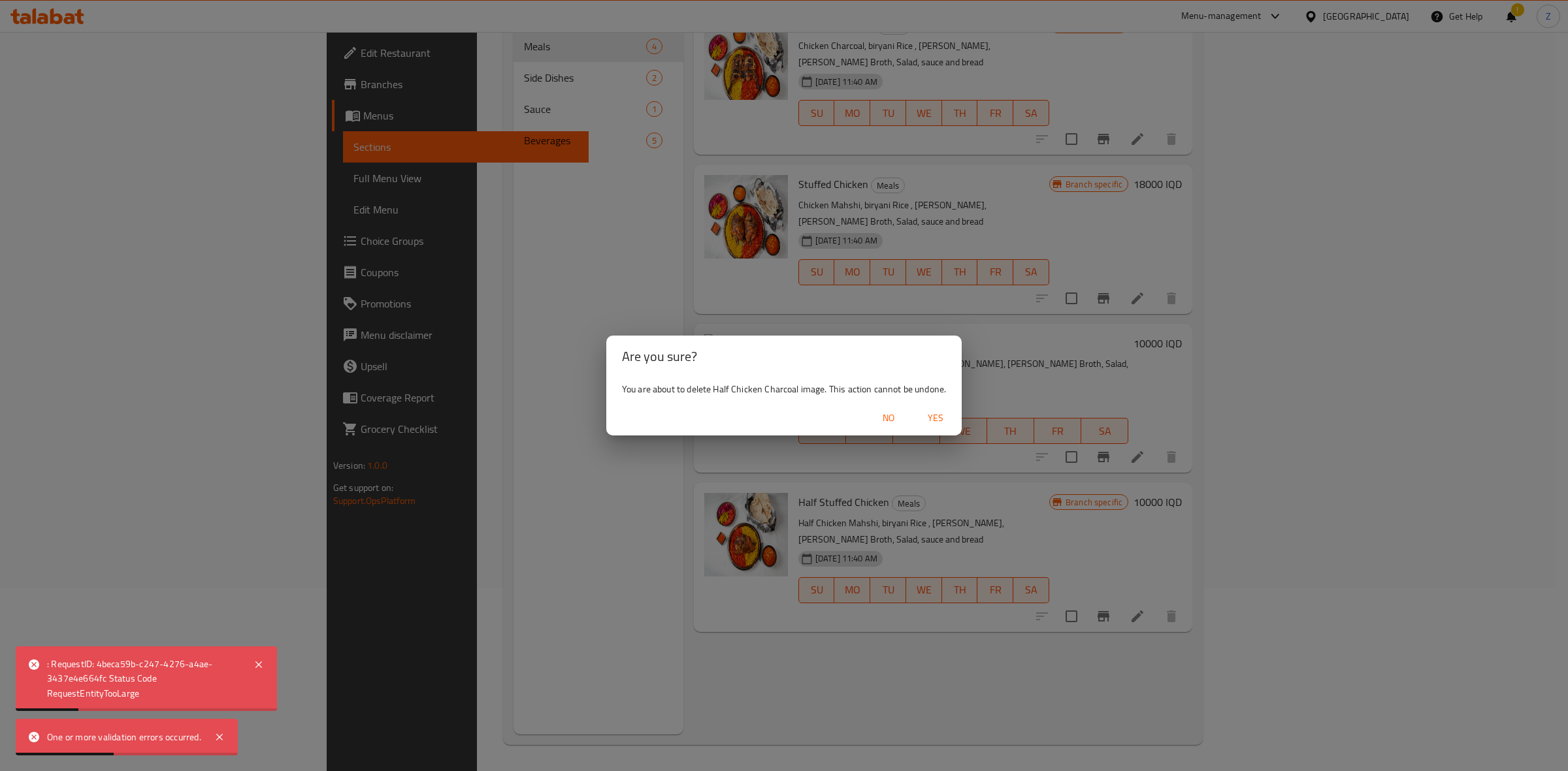
click at [951, 418] on span "Yes" at bounding box center [936, 418] width 31 height 16
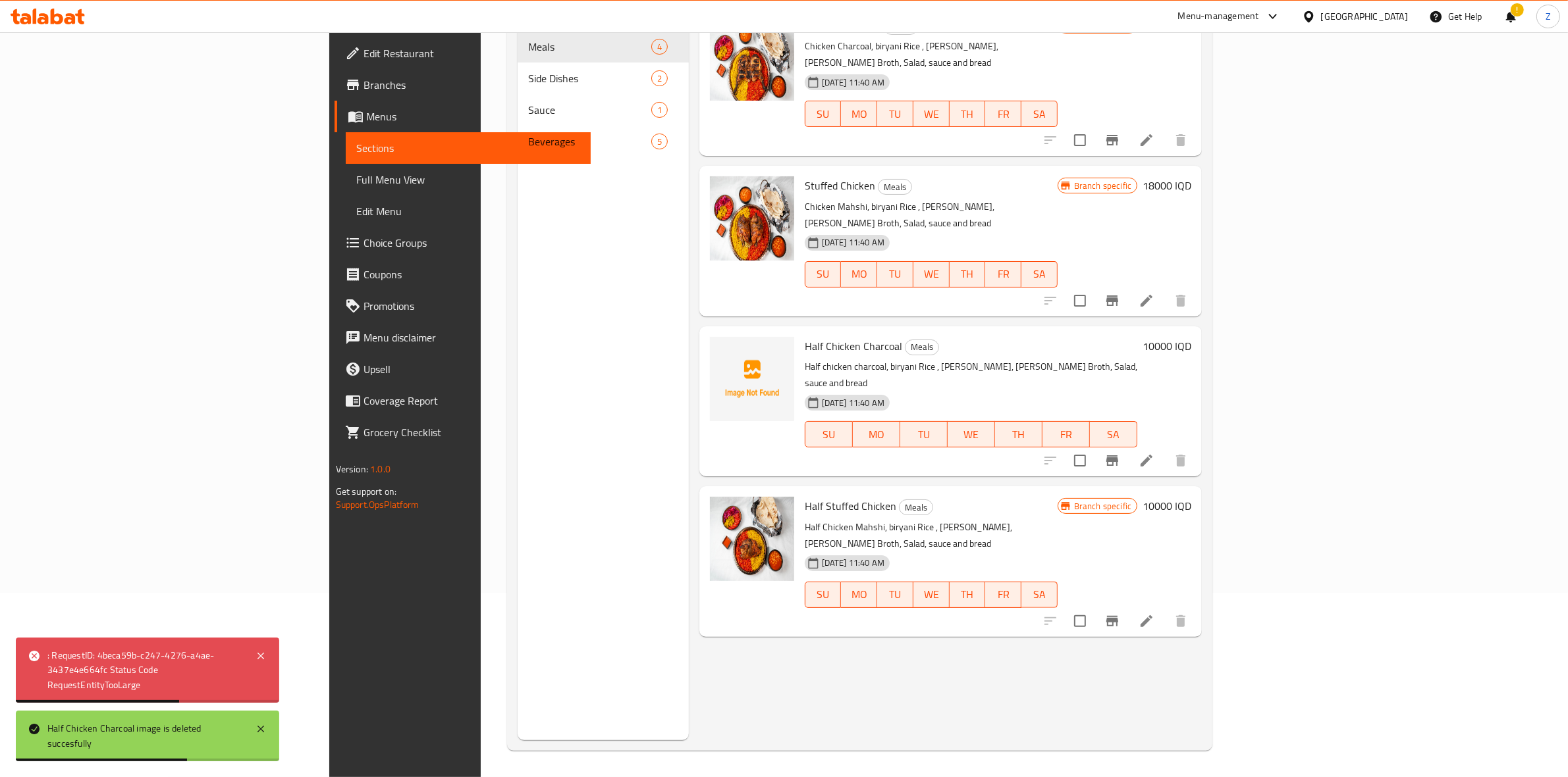
click at [517, 472] on div "Menu sections Meals 4 Side Dishes 2 Sauce 1 Beverages 5" at bounding box center [603, 352] width 171 height 777
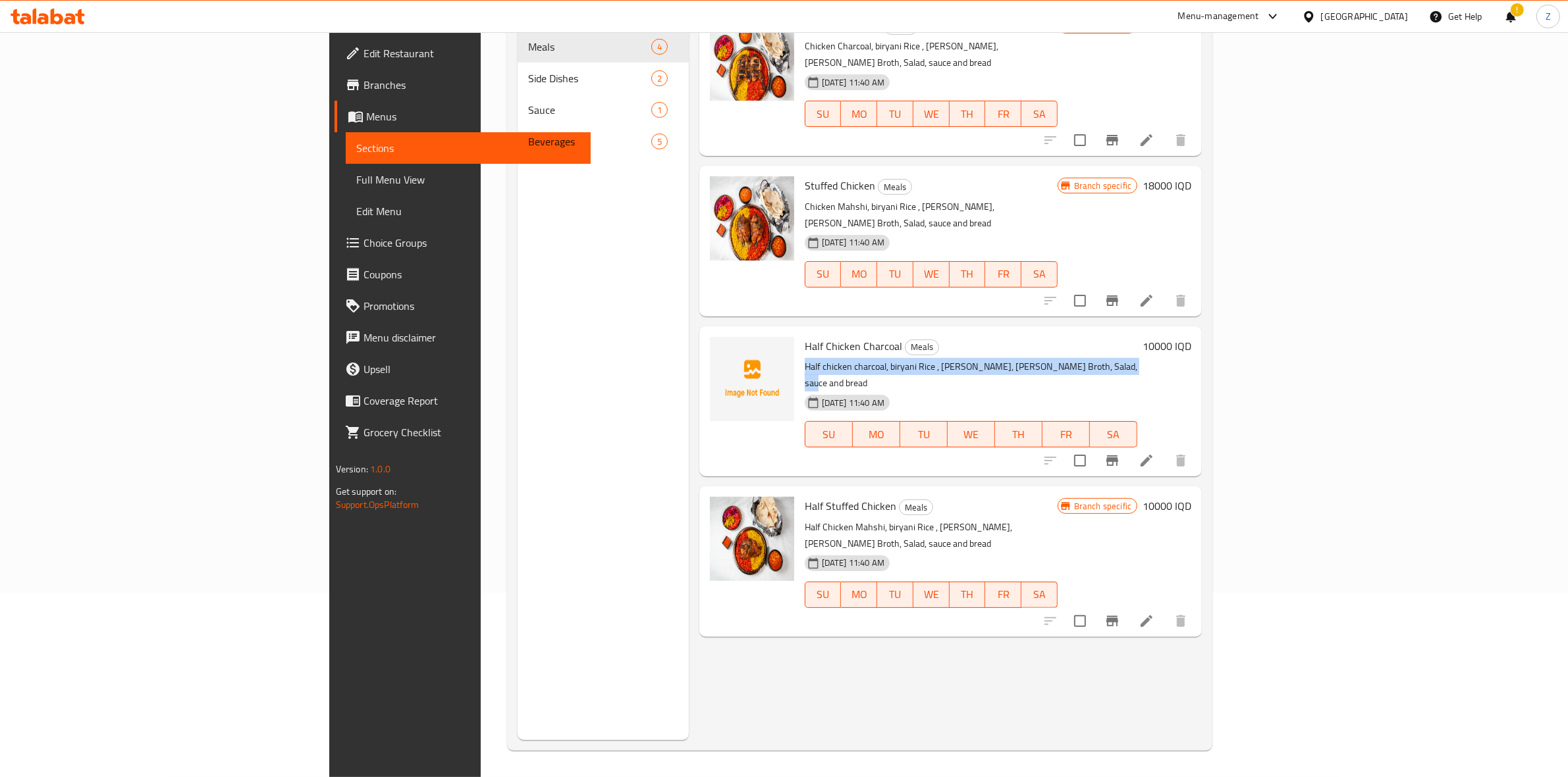
drag, startPoint x: 723, startPoint y: 334, endPoint x: 1048, endPoint y: 331, distance: 325.0
click at [1048, 359] on p "Half chicken charcoal, biryani Rice , [PERSON_NAME], [PERSON_NAME] Broth, Salad…" at bounding box center [971, 375] width 332 height 33
copy p "Half chicken charcoal, biryani Rice , [PERSON_NAME], [PERSON_NAME] Broth, Salad…"
